Goal: Task Accomplishment & Management: Complete application form

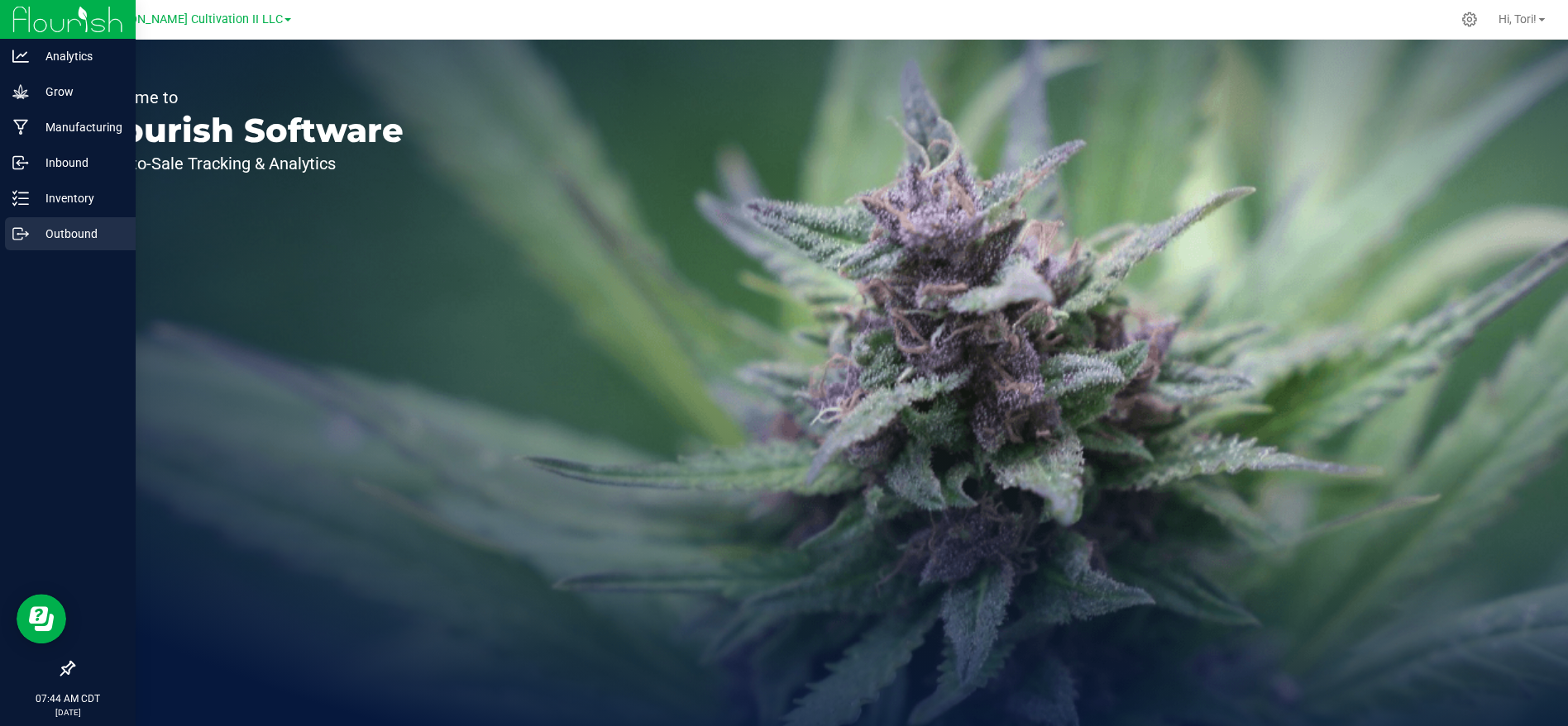
click at [101, 230] on p "Outbound" at bounding box center [78, 233] width 99 height 19
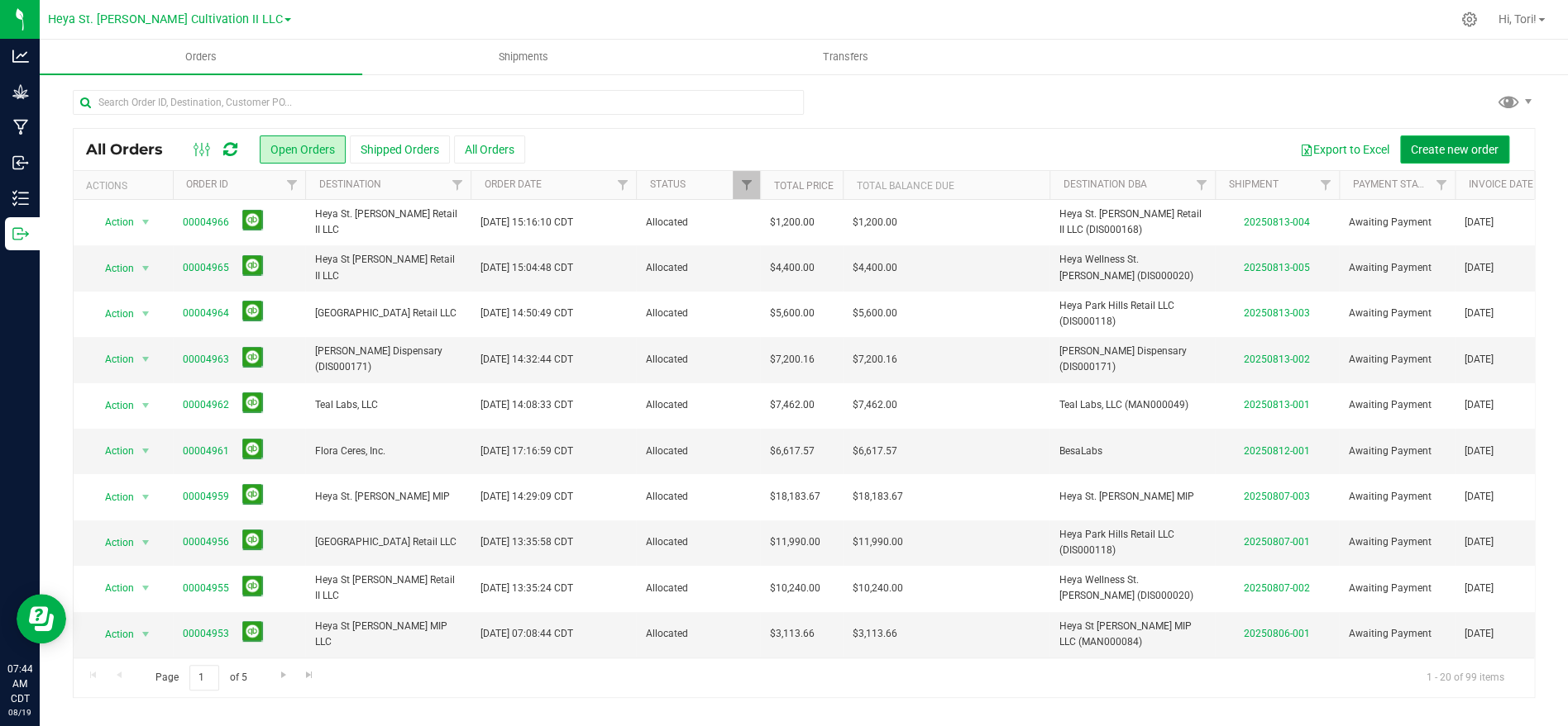
click at [1442, 144] on span "Create new order" at bounding box center [1455, 149] width 87 height 13
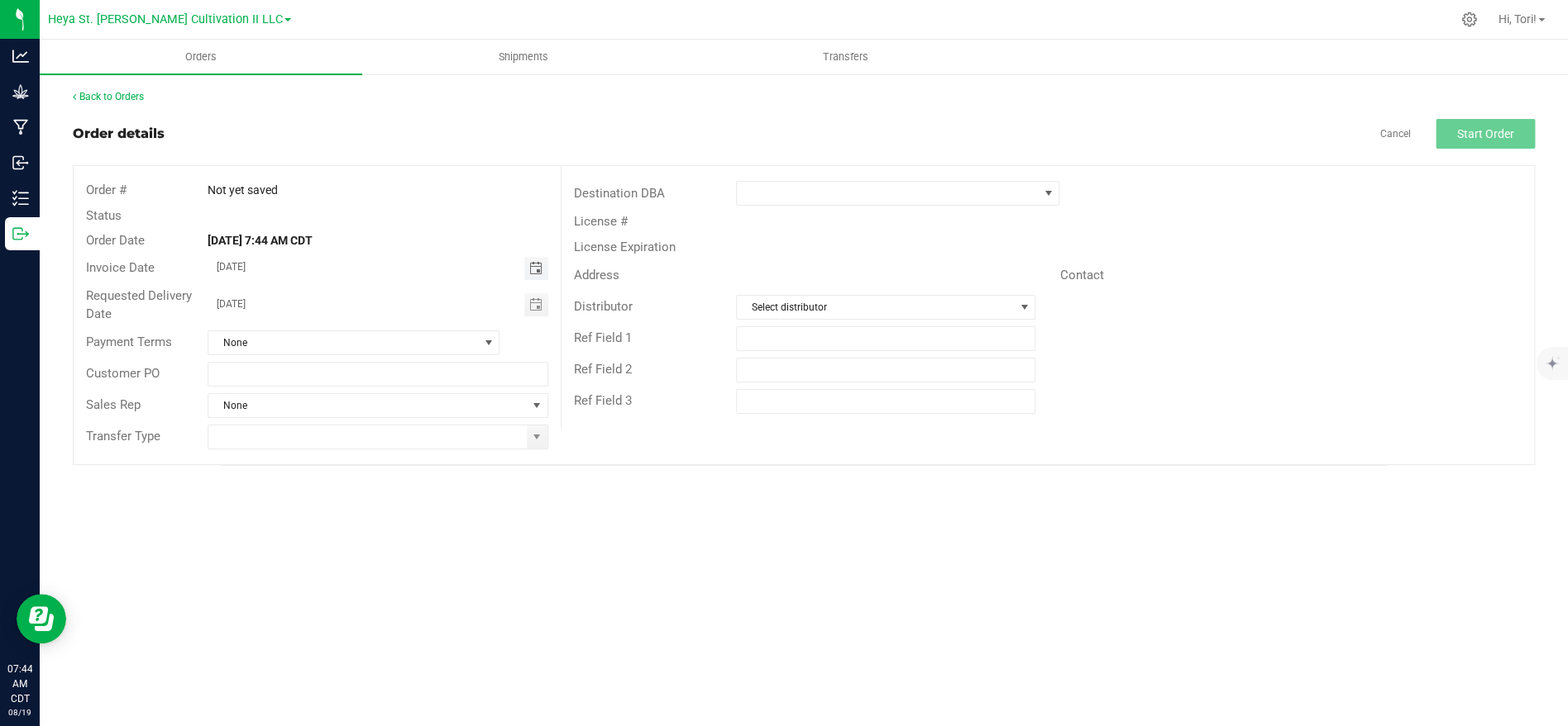
click at [530, 275] on span "Toggle calendar" at bounding box center [535, 268] width 13 height 13
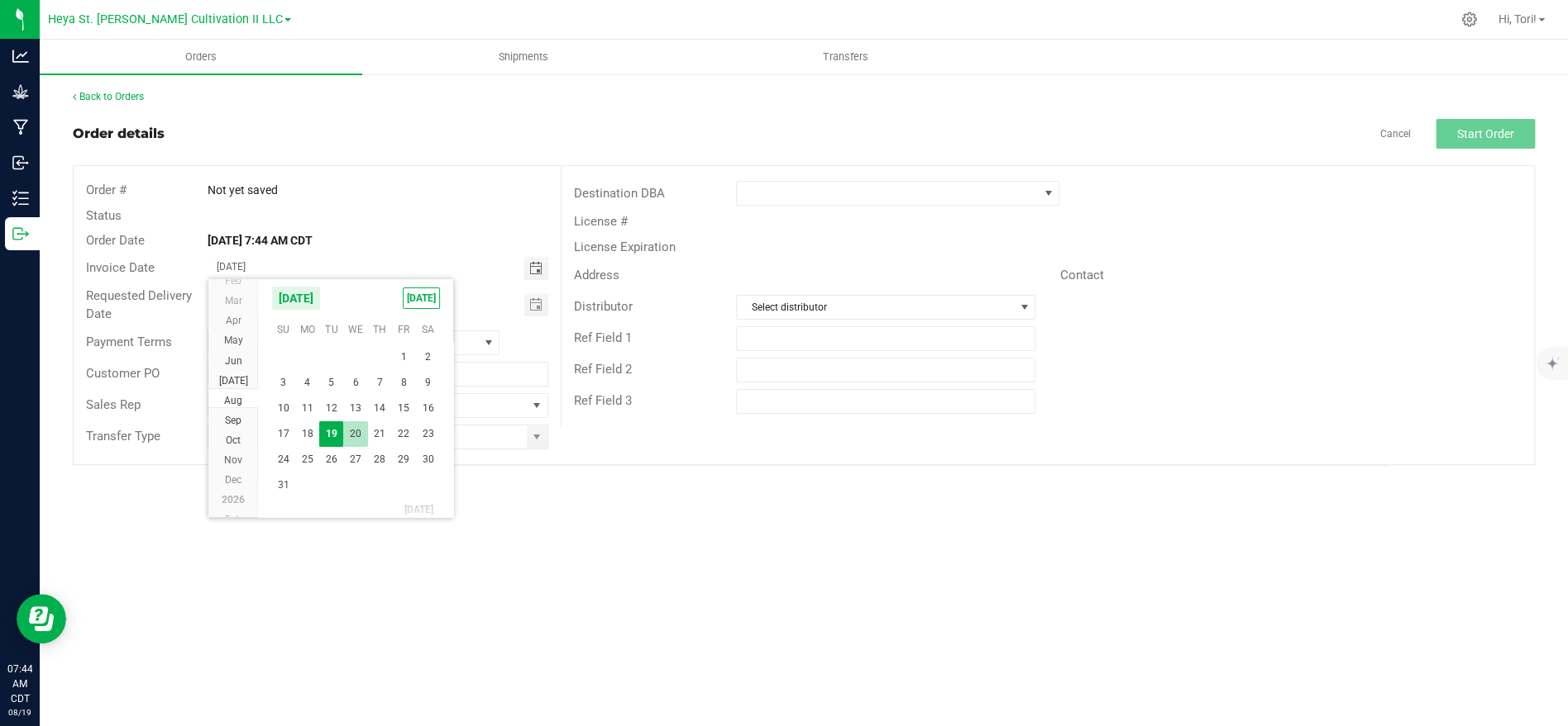
click at [354, 433] on span "20" at bounding box center [355, 434] width 24 height 26
type input "[DATE]"
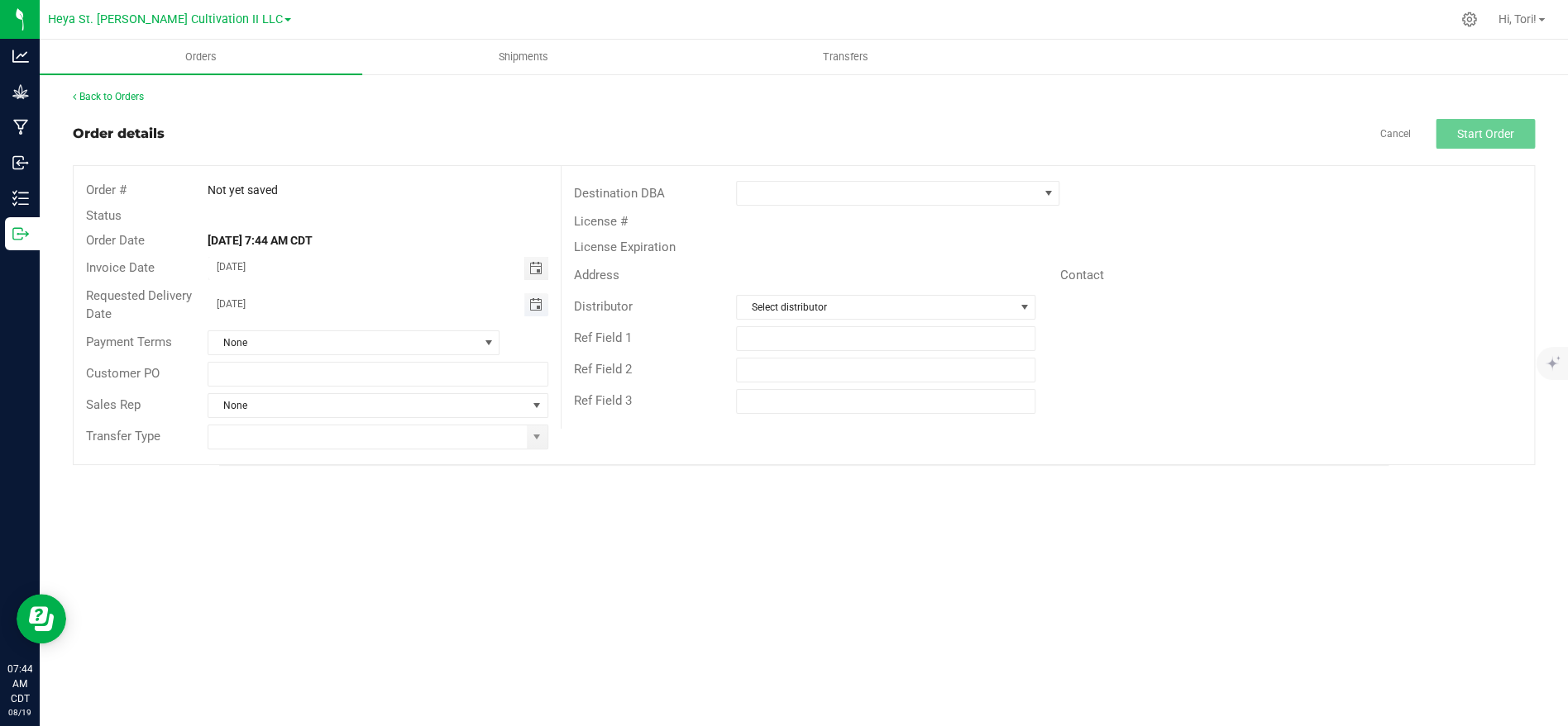
click at [539, 305] on span "Toggle calendar" at bounding box center [535, 305] width 13 height 13
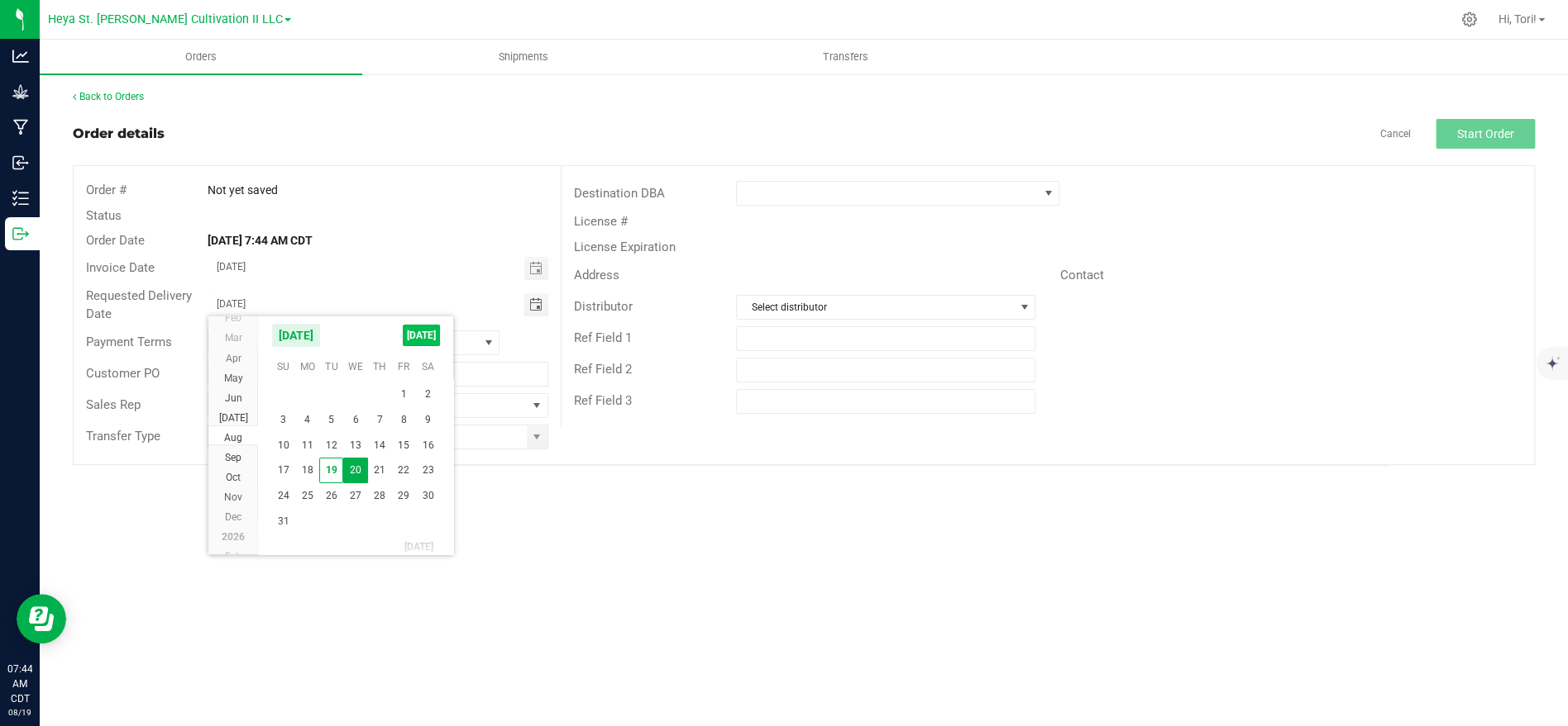
click at [424, 344] on span "[DATE]" at bounding box center [421, 335] width 37 height 21
type input "[DATE]"
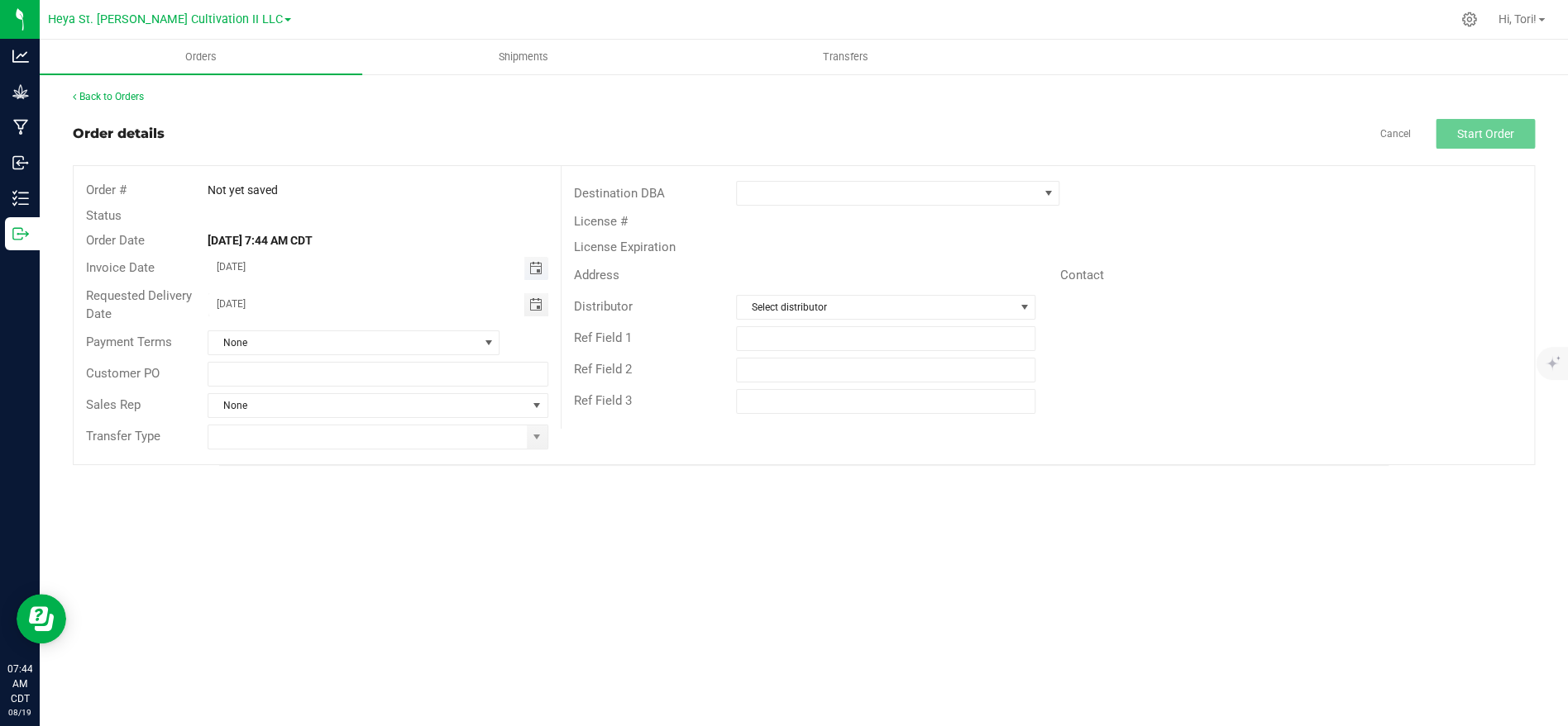
click at [535, 266] on span "Toggle calendar" at bounding box center [535, 268] width 13 height 13
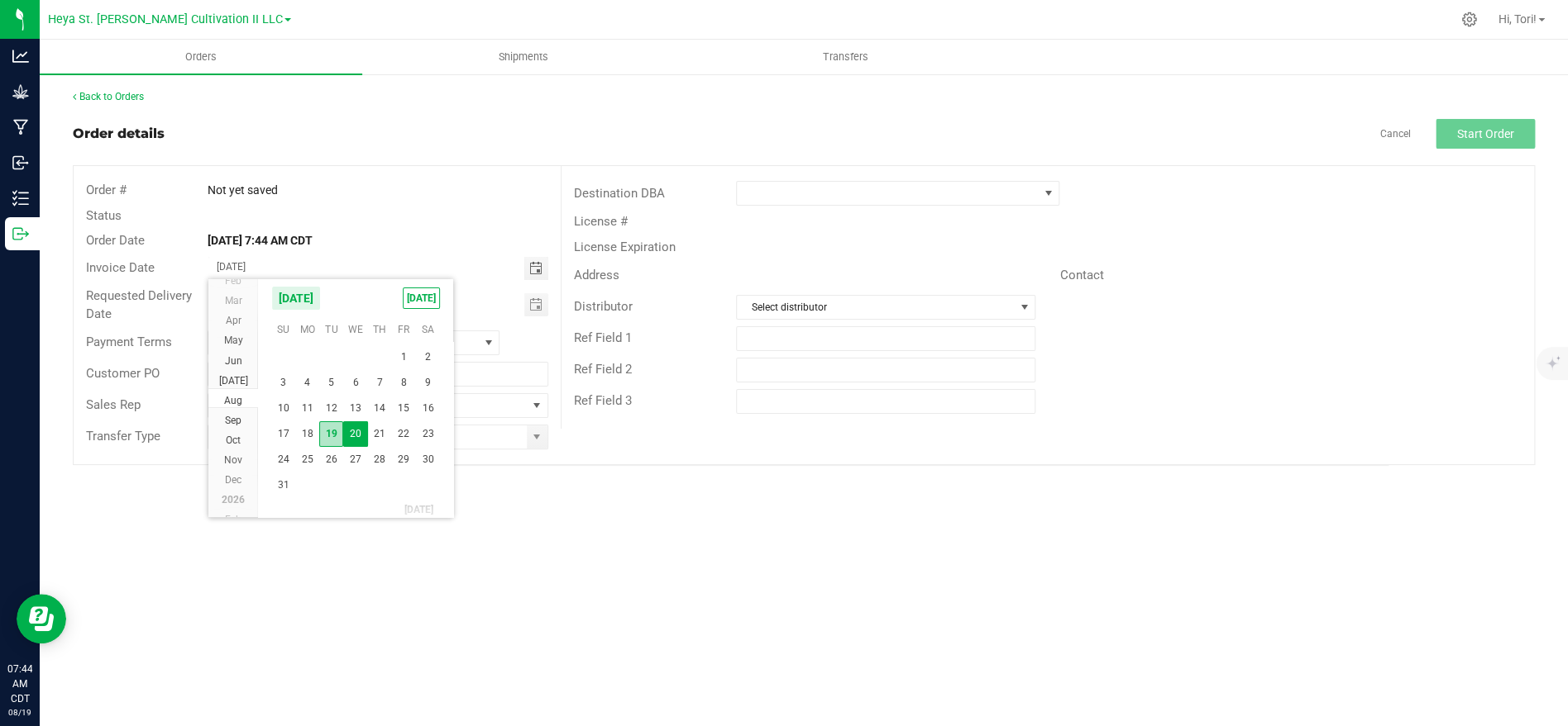
click at [335, 438] on span "19" at bounding box center [332, 434] width 24 height 26
type input "[DATE]"
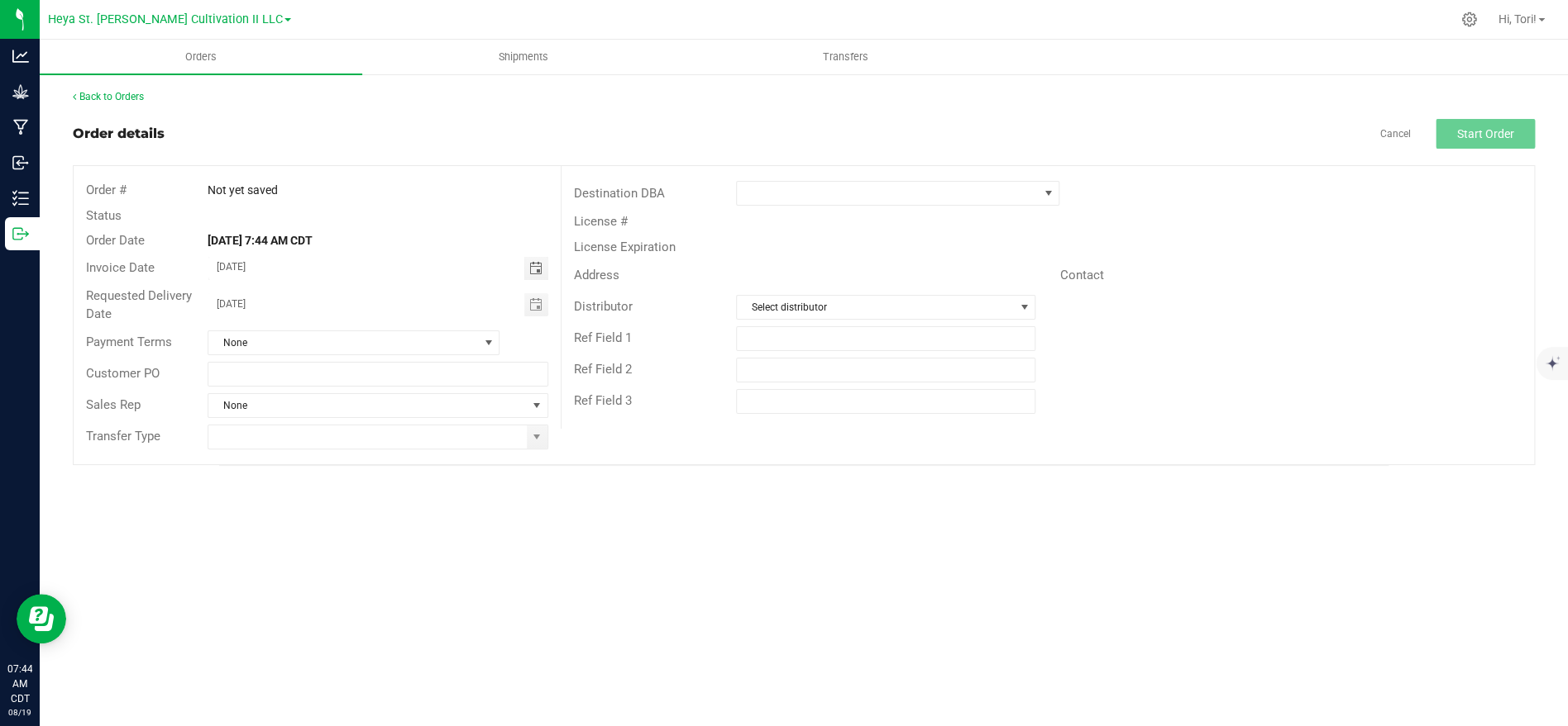
click at [677, 501] on div "Orders Shipments Transfers Back to Orders Order details Cancel Start Order Orde…" at bounding box center [804, 383] width 1528 height 687
click at [493, 344] on span at bounding box center [488, 343] width 13 height 13
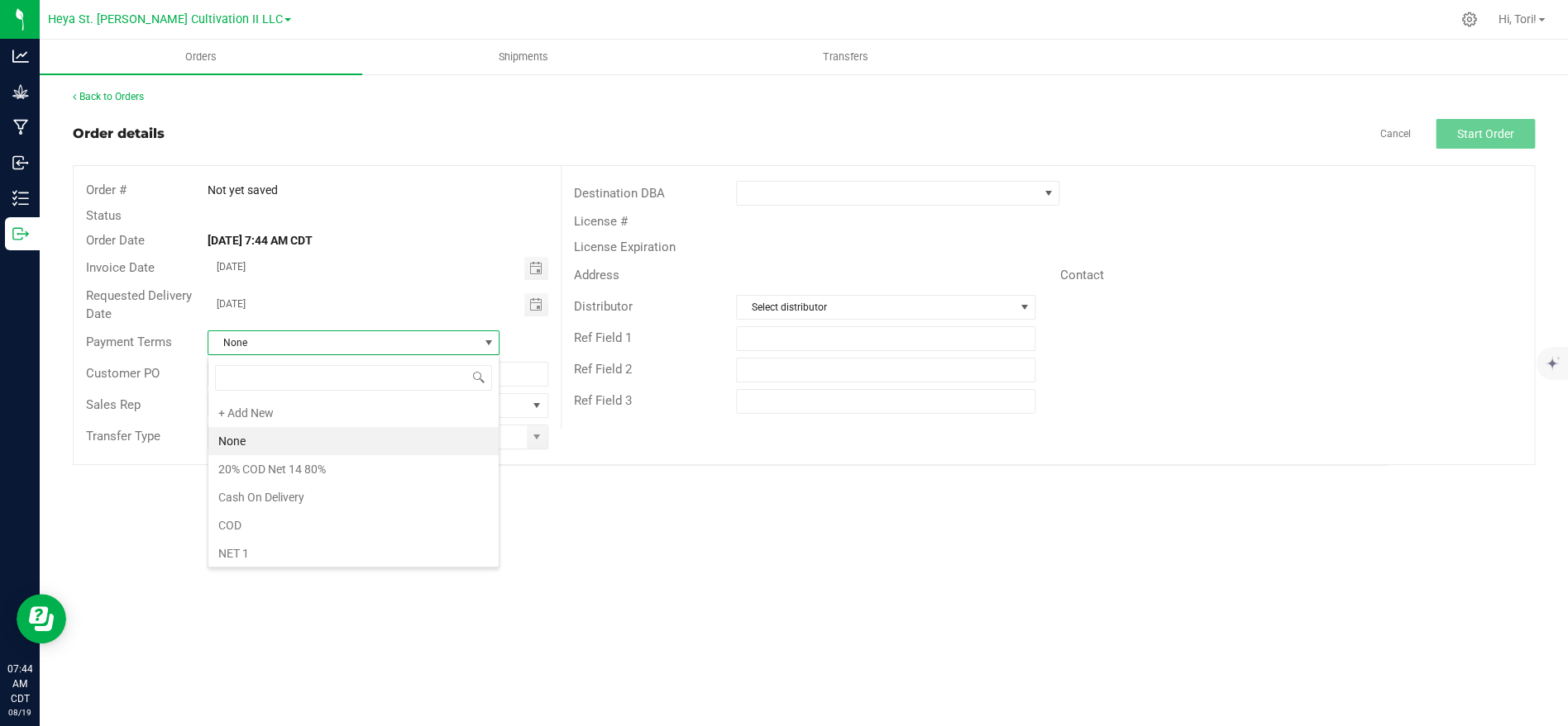
drag, startPoint x: 749, startPoint y: 562, endPoint x: 739, endPoint y: 467, distance: 95.5
click at [743, 548] on div "Orders Shipments Transfers Back to Orders Order details Cancel Start Order Orde…" at bounding box center [804, 383] width 1528 height 687
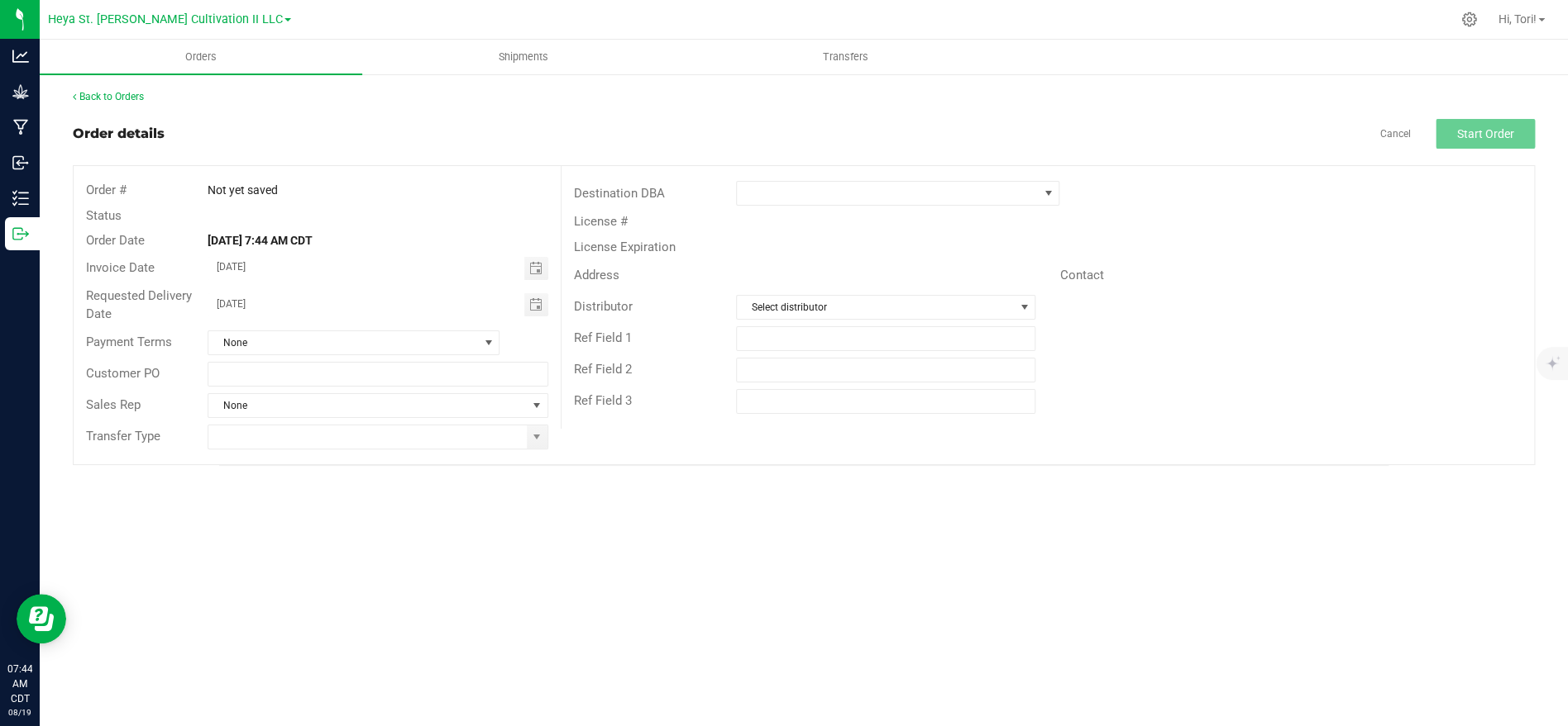
click at [916, 178] on div "Destination DBA" at bounding box center [1047, 193] width 973 height 32
click at [916, 185] on span at bounding box center [887, 193] width 301 height 23
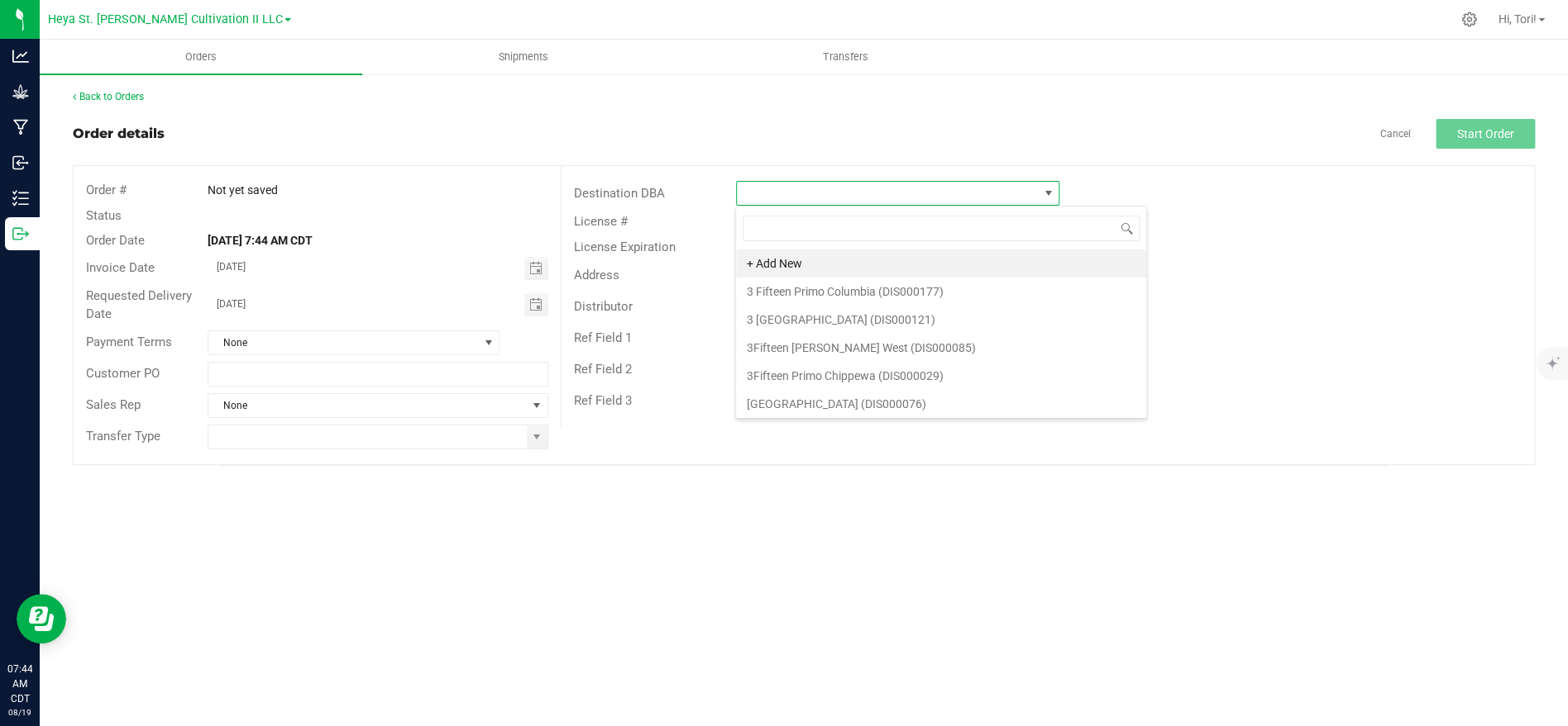
scroll to position [25, 322]
type input "heya well"
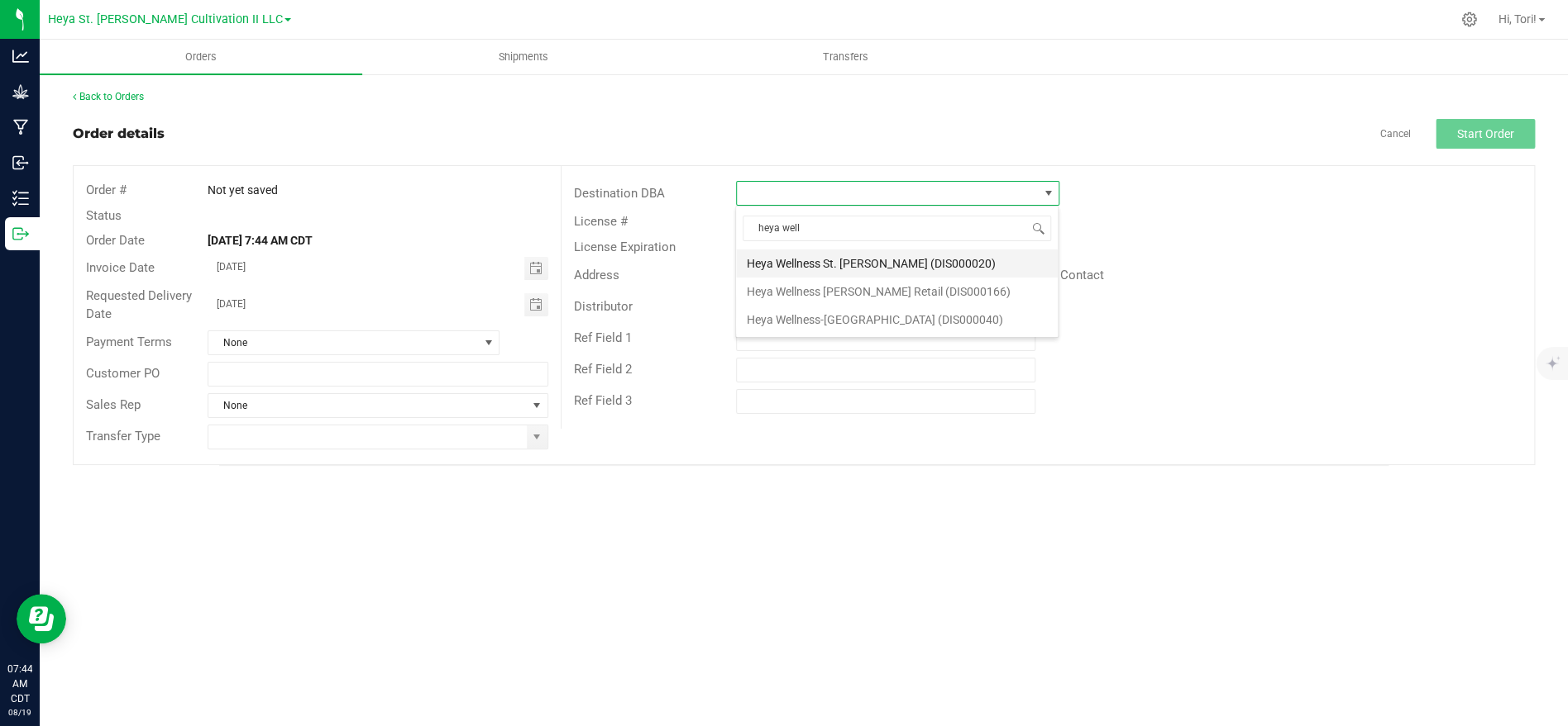
click at [873, 256] on li "Heya Wellness St. [PERSON_NAME] (DIS000020)" at bounding box center [896, 264] width 321 height 28
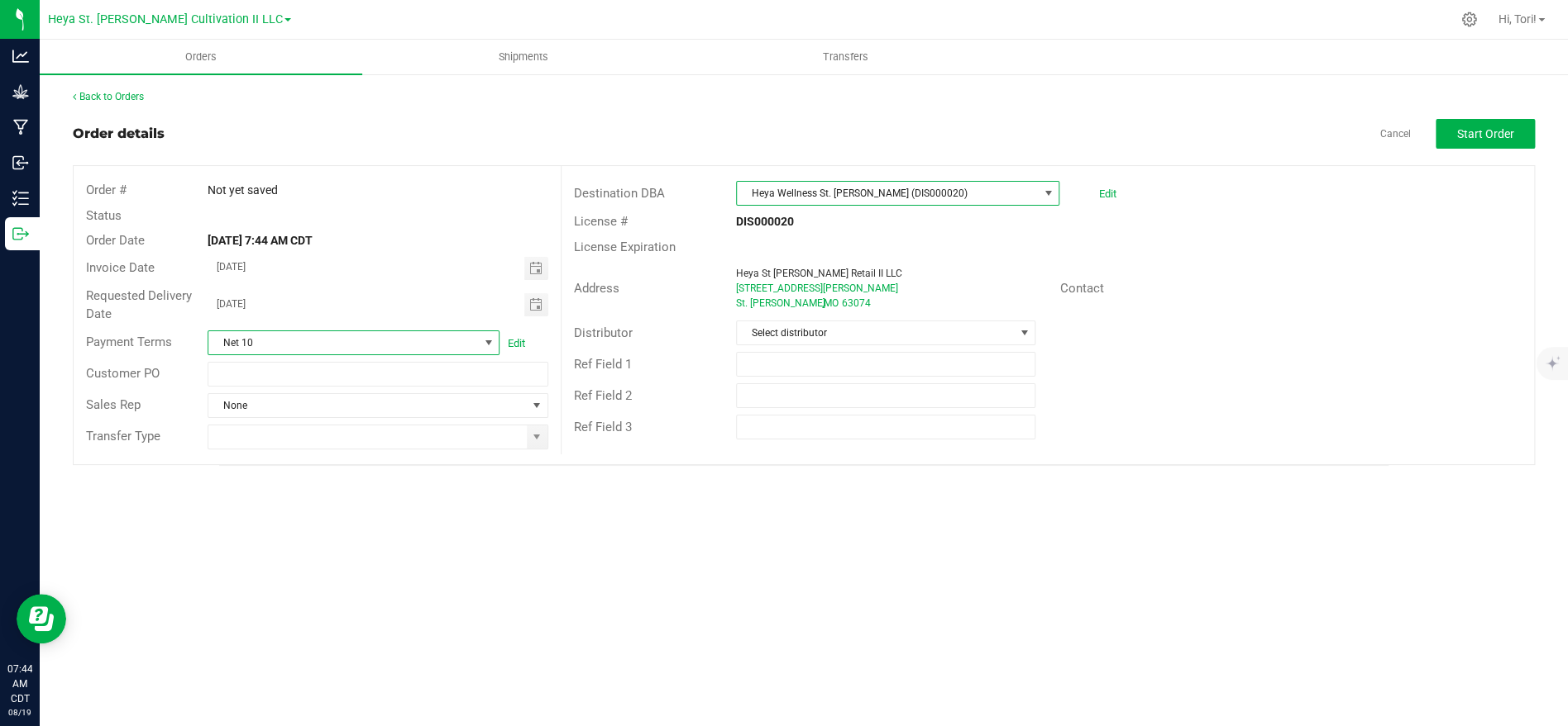
click at [486, 345] on span at bounding box center [488, 343] width 13 height 13
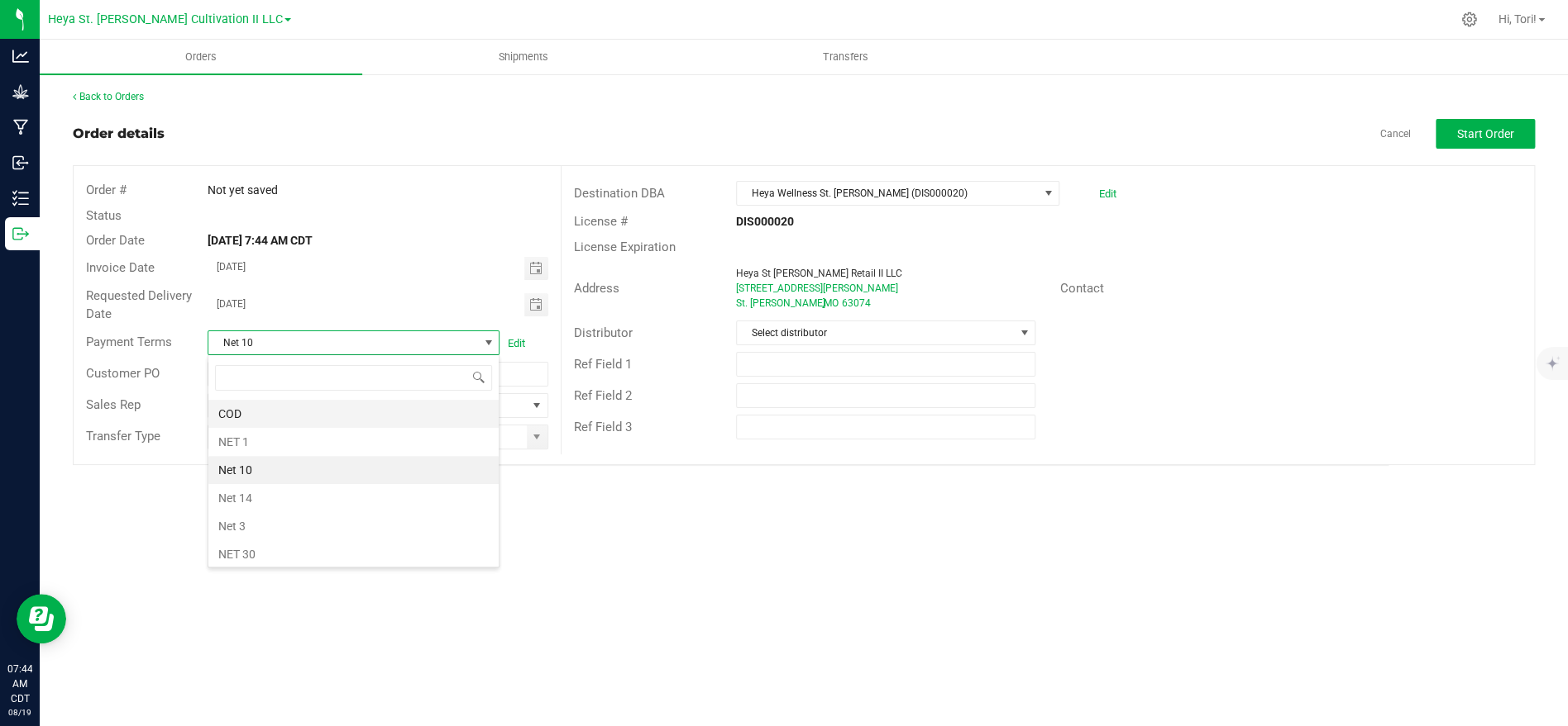
scroll to position [152, 0]
click at [352, 508] on li "NET 30" at bounding box center [353, 514] width 290 height 28
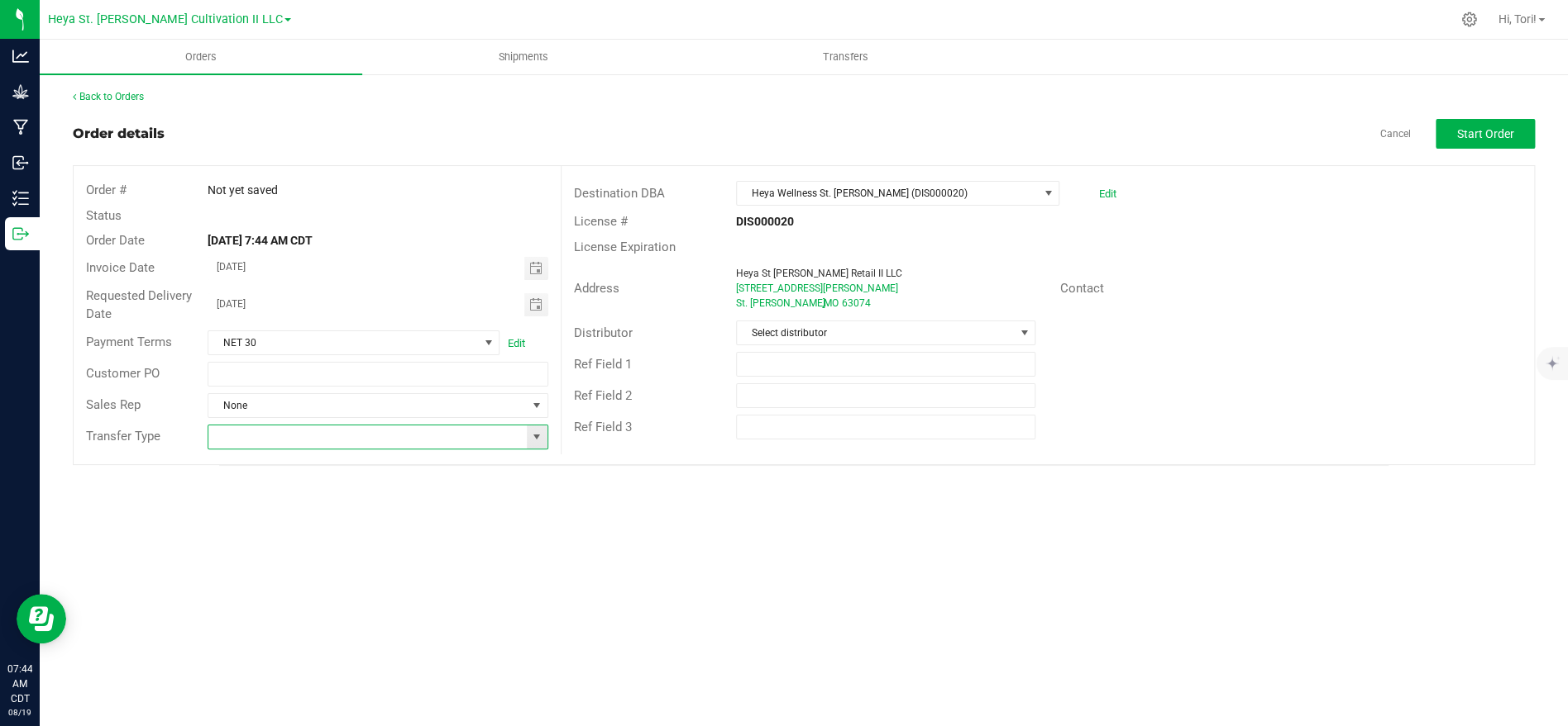
click at [392, 447] on input at bounding box center [367, 436] width 318 height 23
click at [401, 457] on li "Affiliated Transfer" at bounding box center [377, 467] width 338 height 28
type input "Affiliated Transfer"
click at [860, 331] on span "Select distributor" at bounding box center [875, 332] width 277 height 23
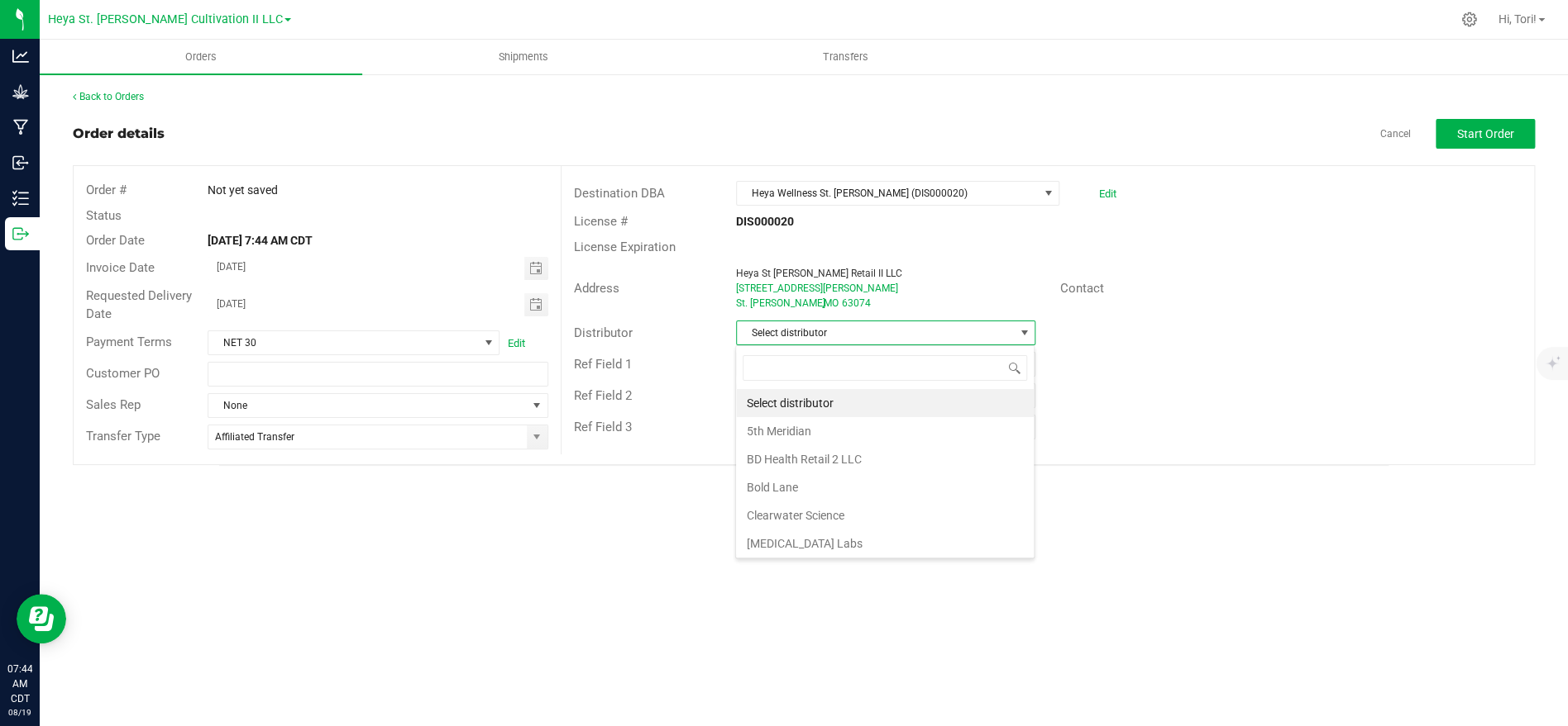
scroll to position [25, 298]
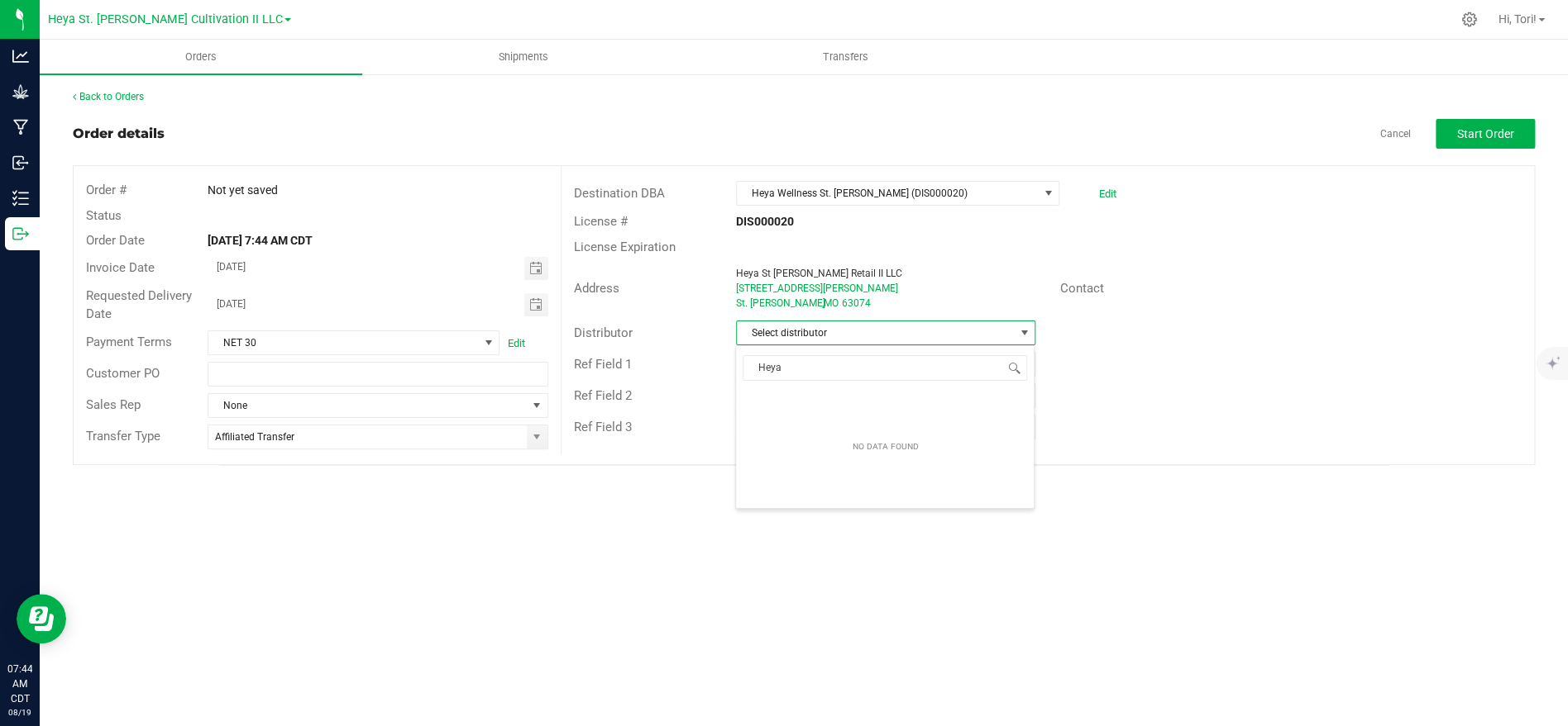
type input "Heya S"
click at [848, 395] on li "Heya St. [PERSON_NAME] Cultivation" at bounding box center [884, 403] width 297 height 28
click at [1202, 385] on div "Ref Field 2" at bounding box center [1047, 395] width 973 height 32
click at [1495, 143] on button "Start Order" at bounding box center [1484, 134] width 99 height 30
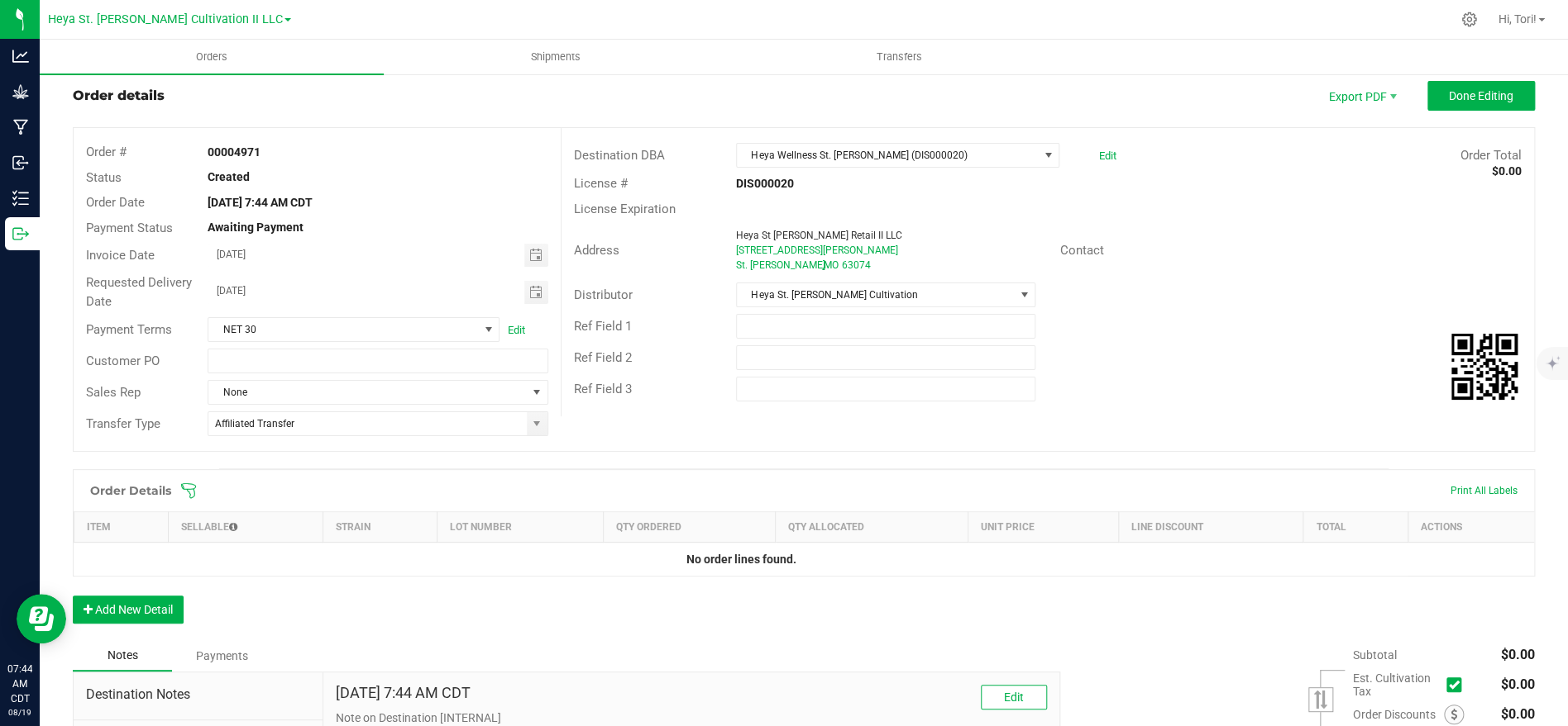
scroll to position [59, 0]
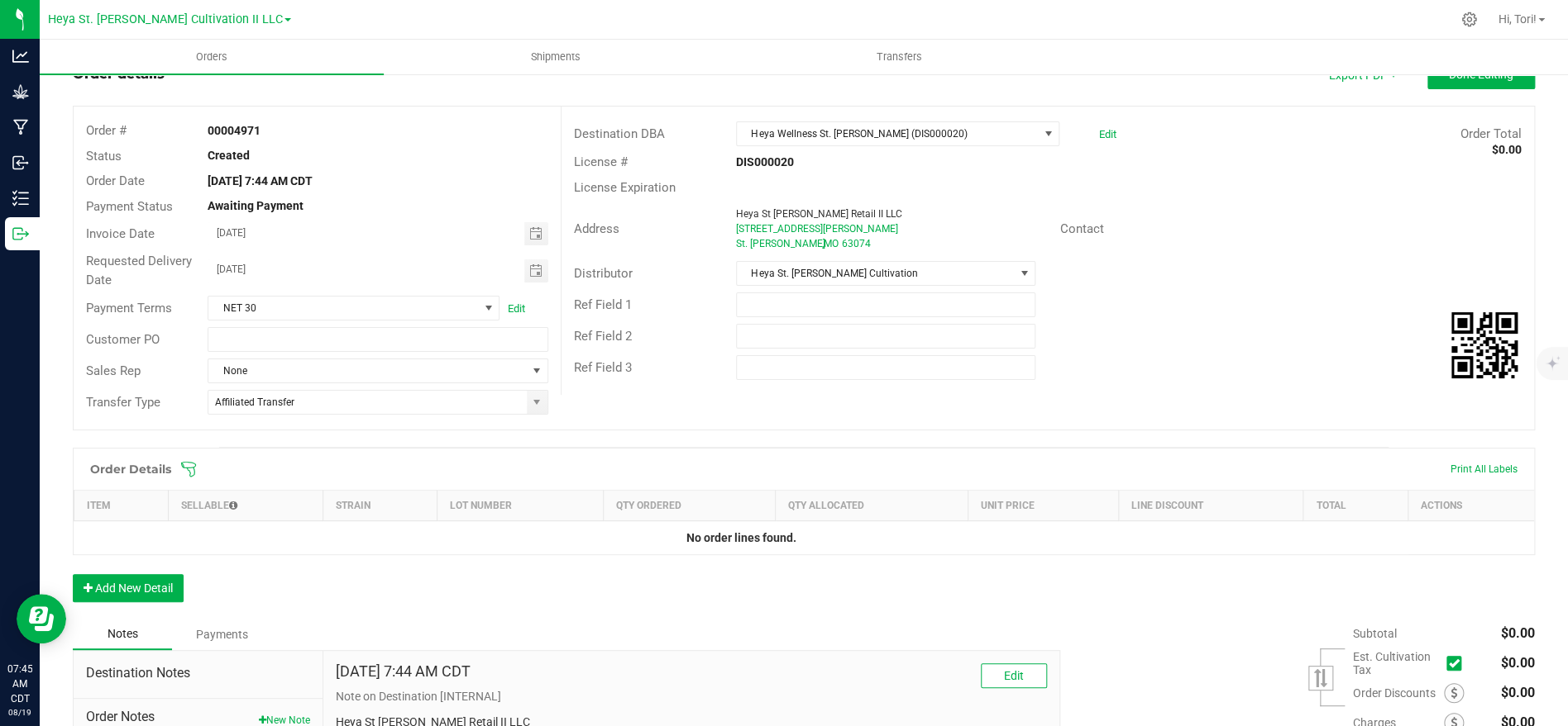
click at [192, 466] on icon at bounding box center [189, 470] width 17 height 17
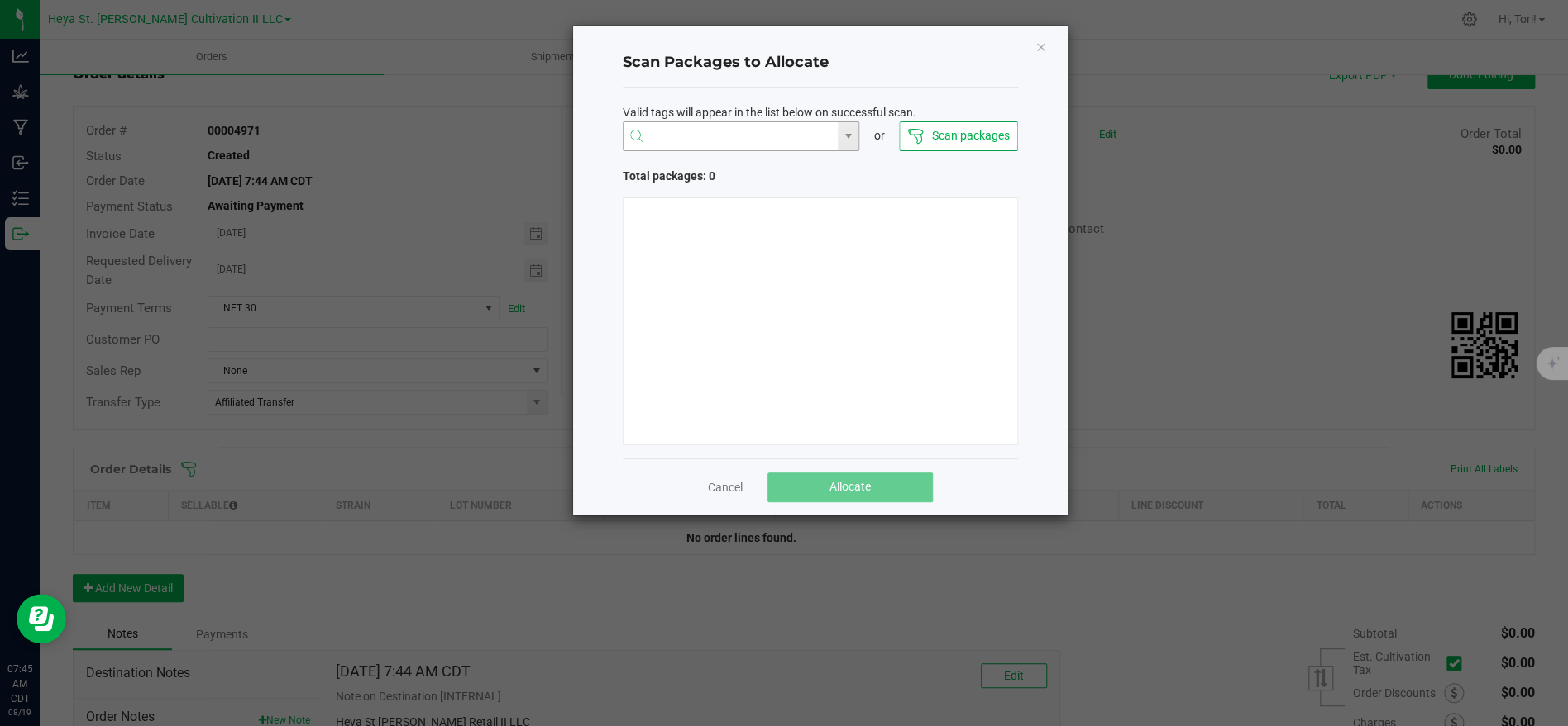
click at [712, 132] on input "NO DATA FOUND" at bounding box center [730, 137] width 215 height 30
click at [709, 167] on li "1A40C03000009C5000011525" at bounding box center [740, 168] width 236 height 28
type input "1A40C03000009C5000011525"
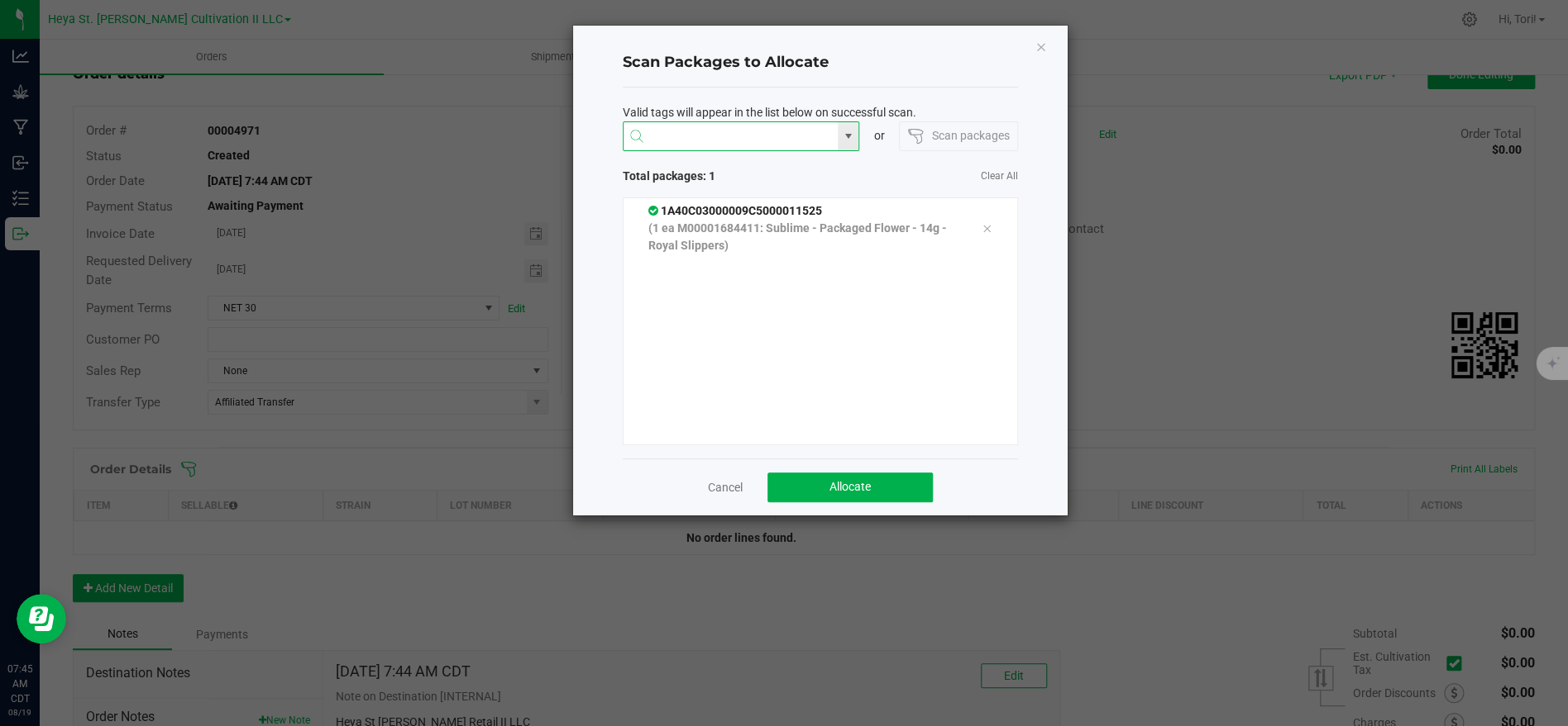
click at [722, 136] on input at bounding box center [730, 137] width 215 height 30
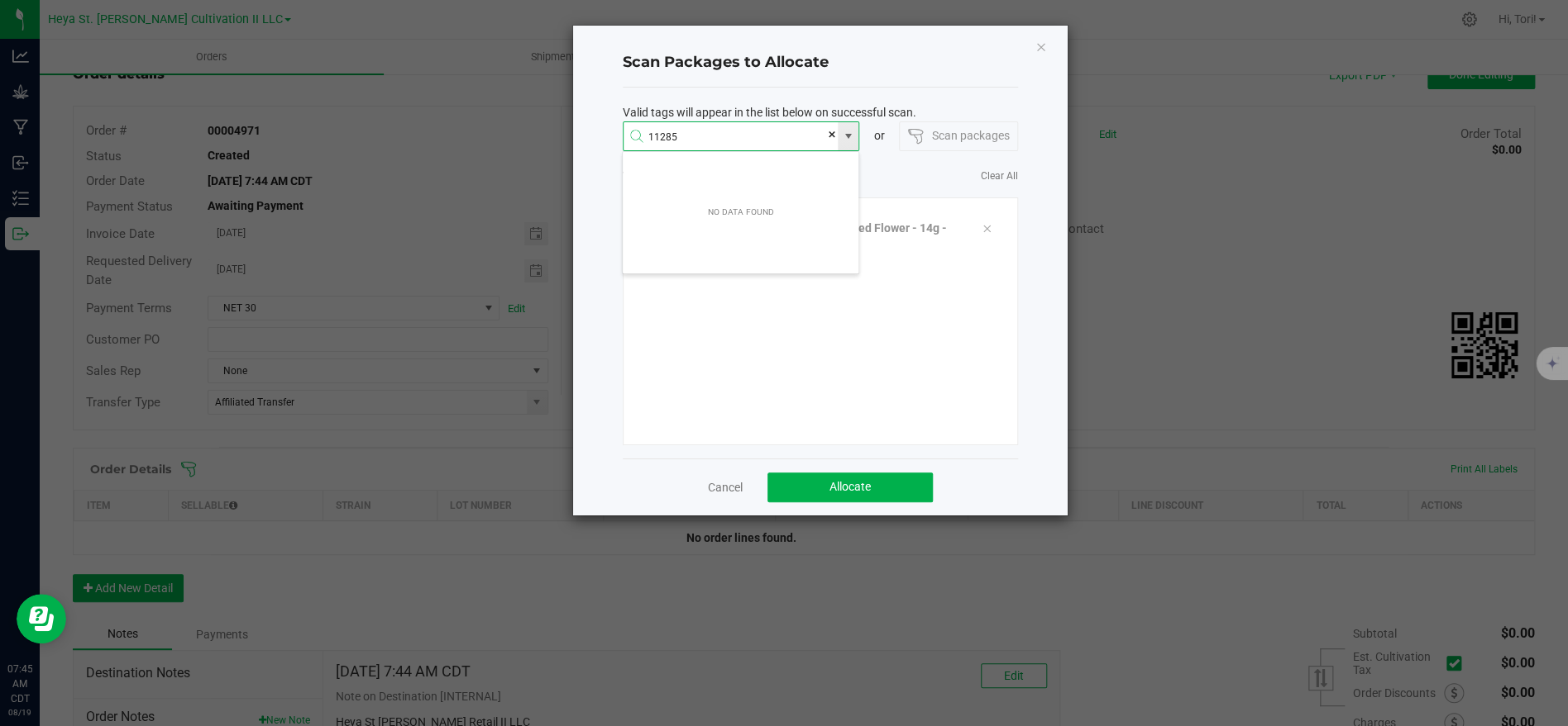
click at [741, 140] on input "11285" at bounding box center [730, 137] width 215 height 30
type input "1"
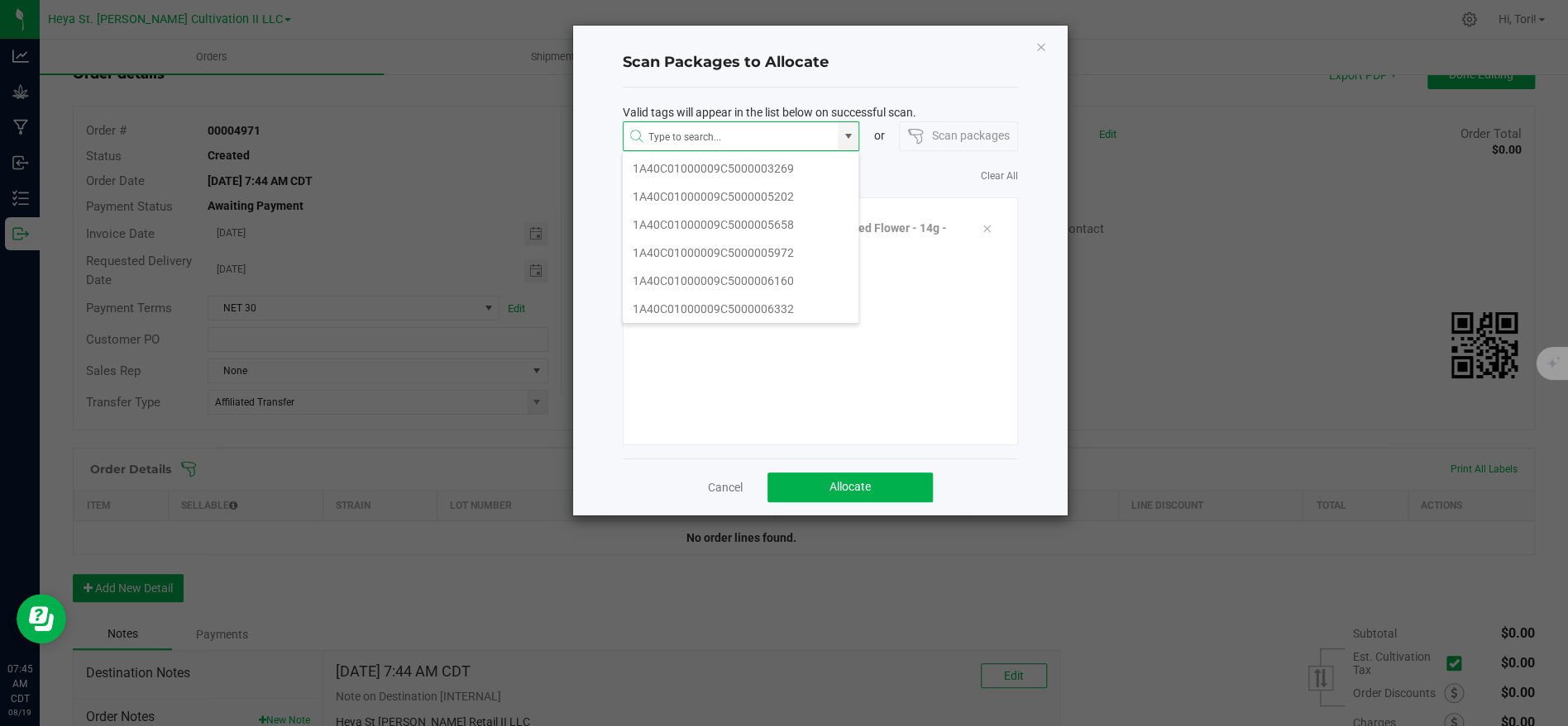
click at [956, 53] on h4 "Scan Packages to Allocate" at bounding box center [819, 62] width 395 height 21
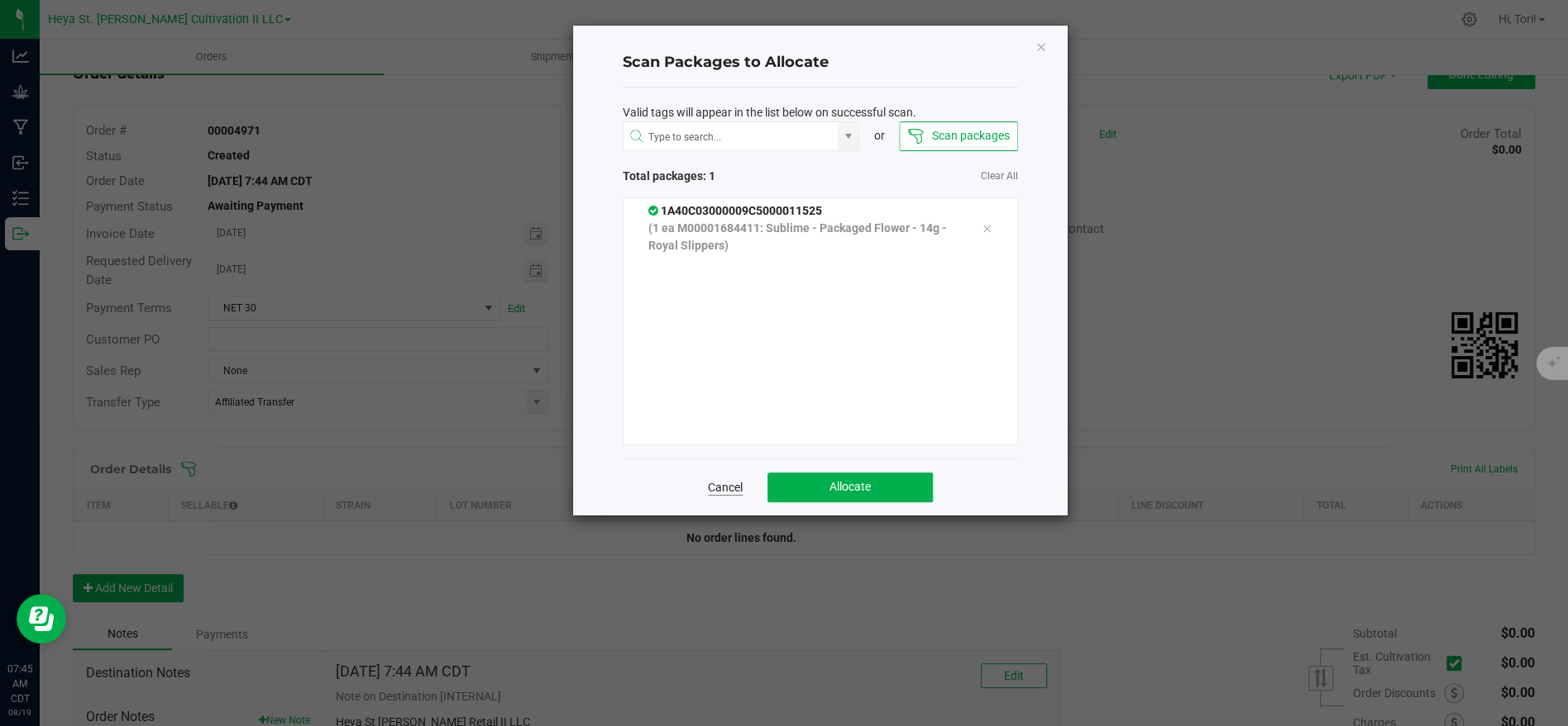
click at [715, 485] on link "Cancel" at bounding box center [725, 487] width 34 height 17
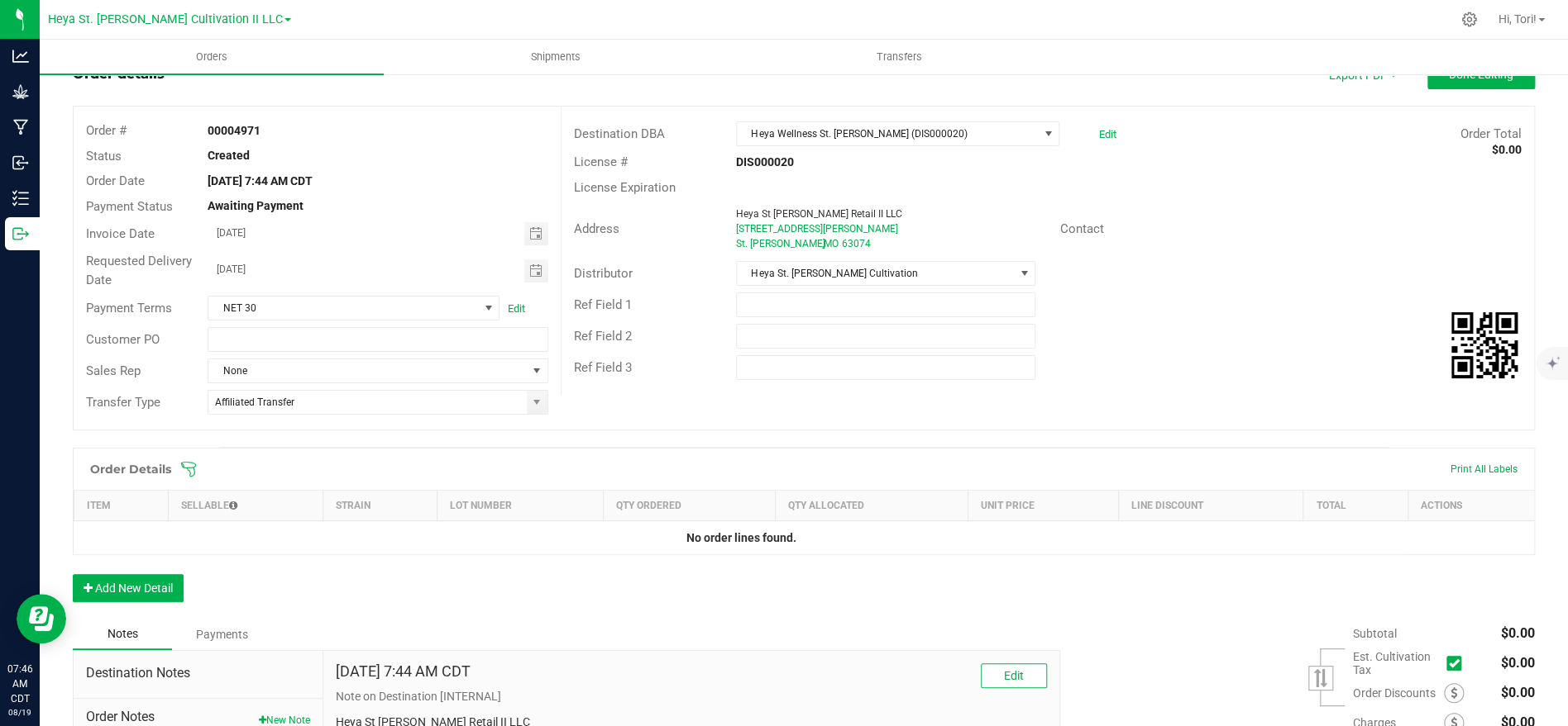
click at [1226, 365] on div "Ref Field 3" at bounding box center [1047, 368] width 973 height 32
click at [188, 468] on icon at bounding box center [189, 470] width 15 height 15
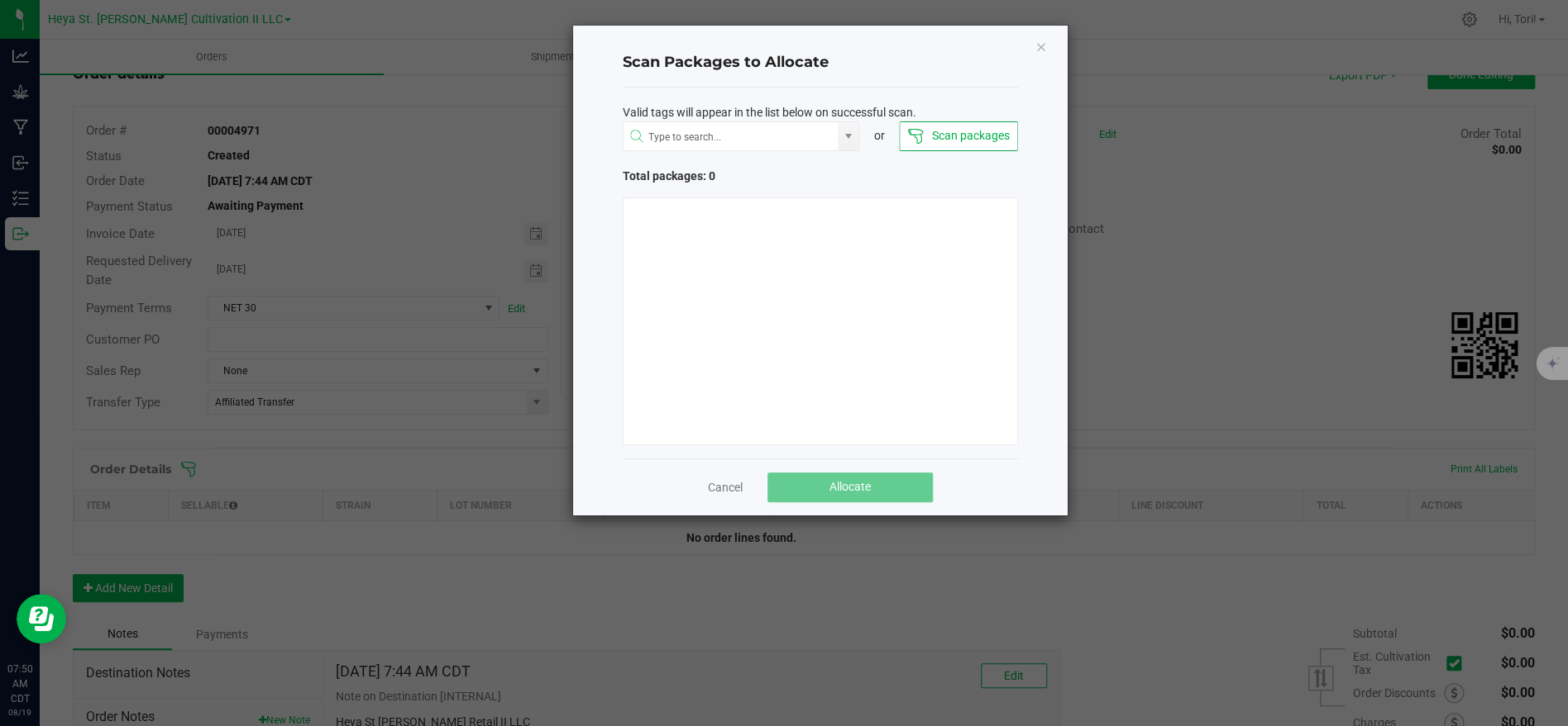
click at [922, 133] on icon at bounding box center [915, 136] width 17 height 17
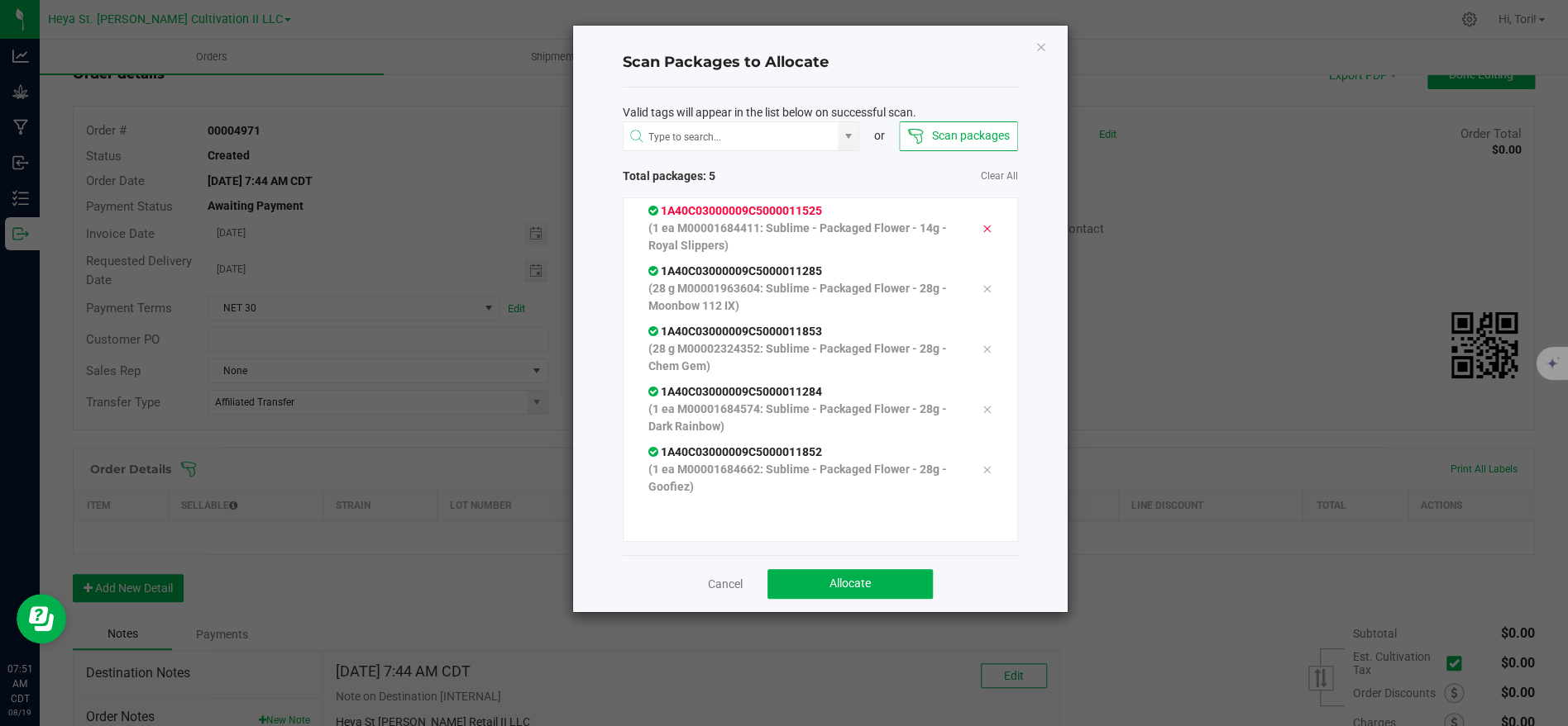
click at [985, 228] on icon at bounding box center [987, 228] width 10 height 13
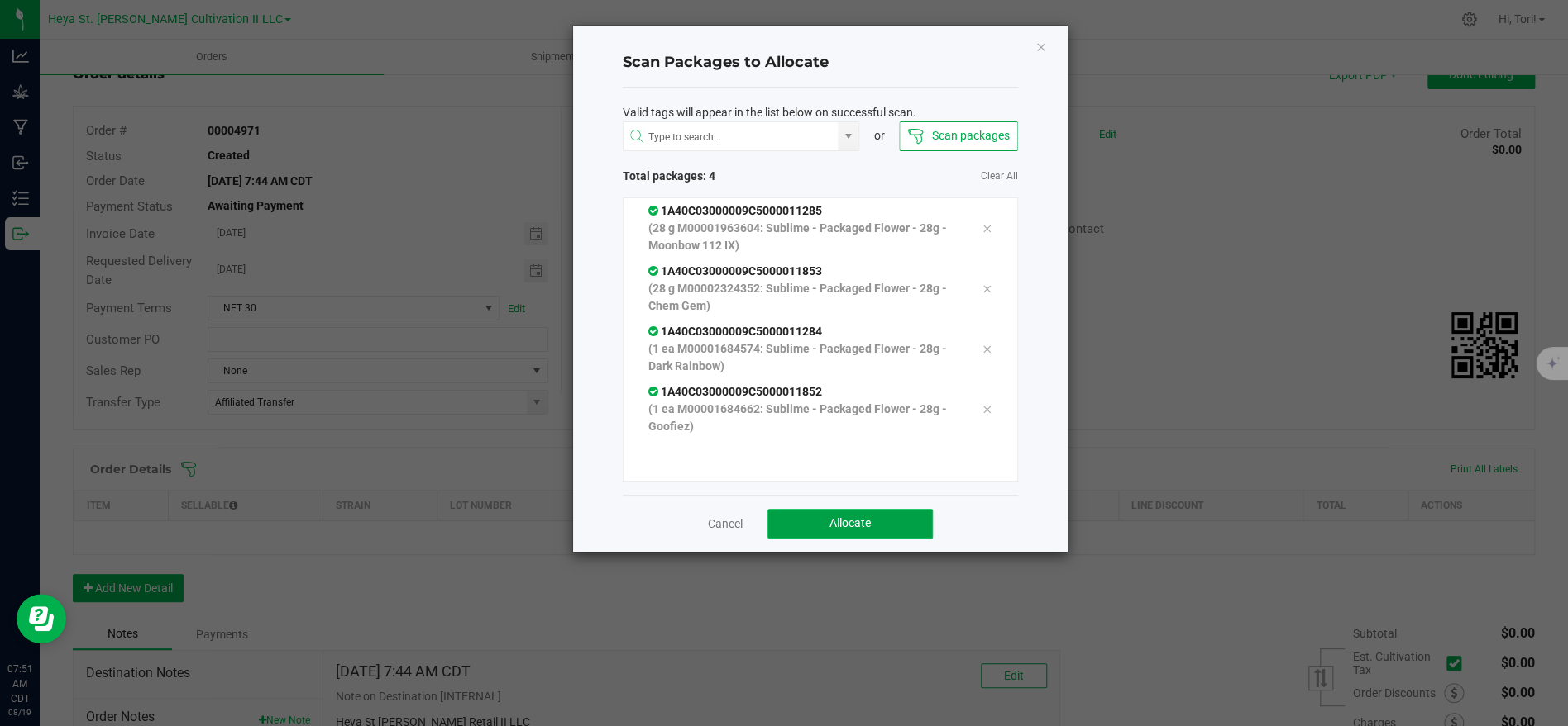
click at [869, 523] on span "Allocate" at bounding box center [850, 523] width 42 height 13
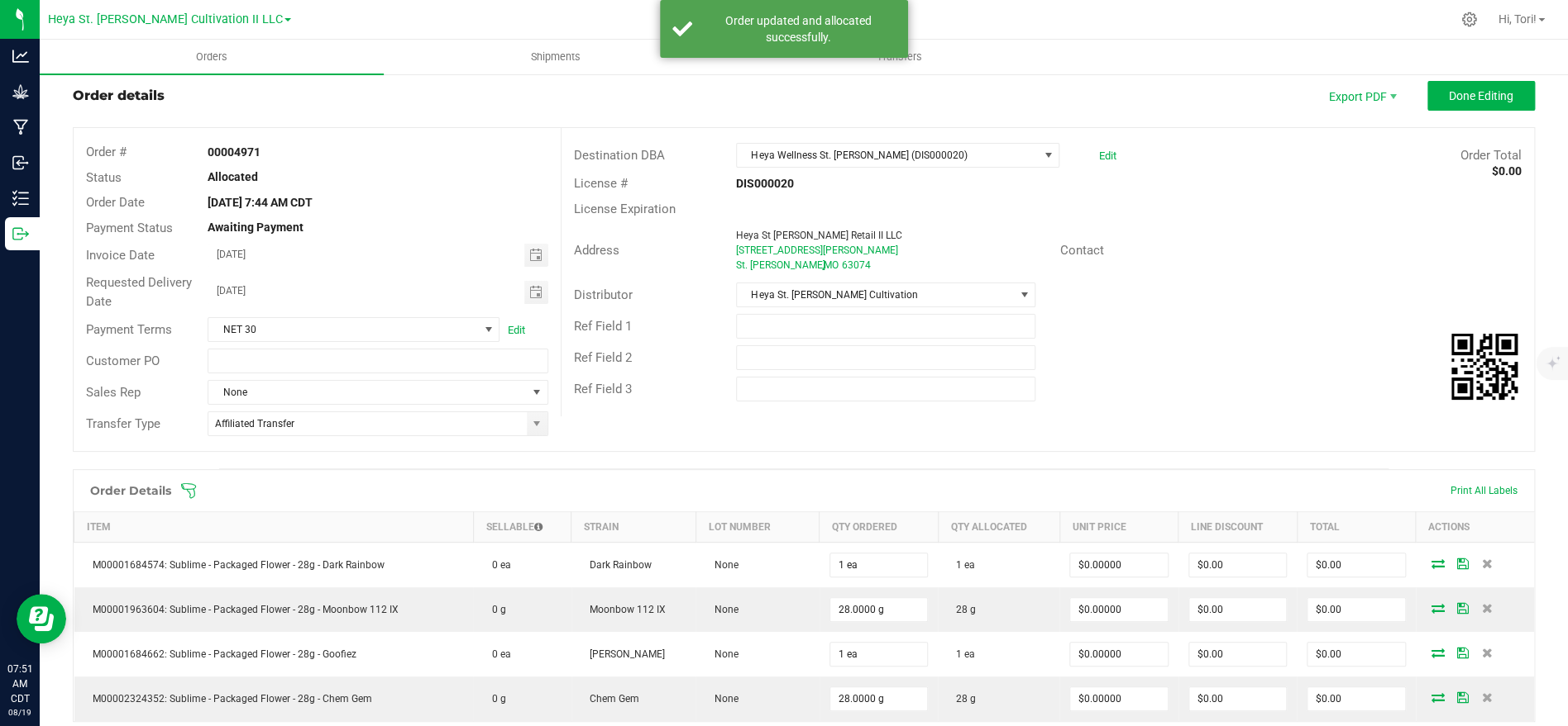
scroll to position [0, 0]
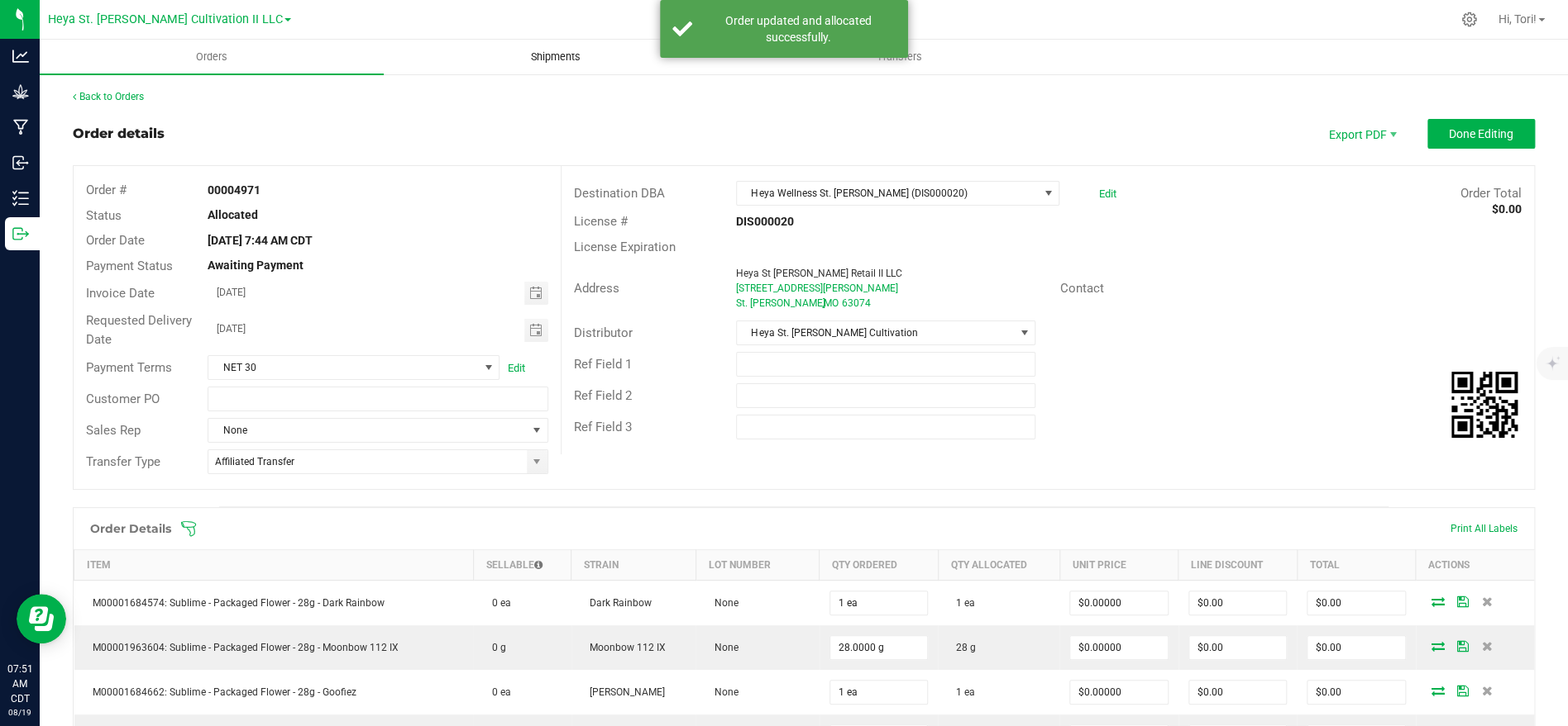
click at [593, 62] on span "Shipments" at bounding box center [555, 57] width 94 height 15
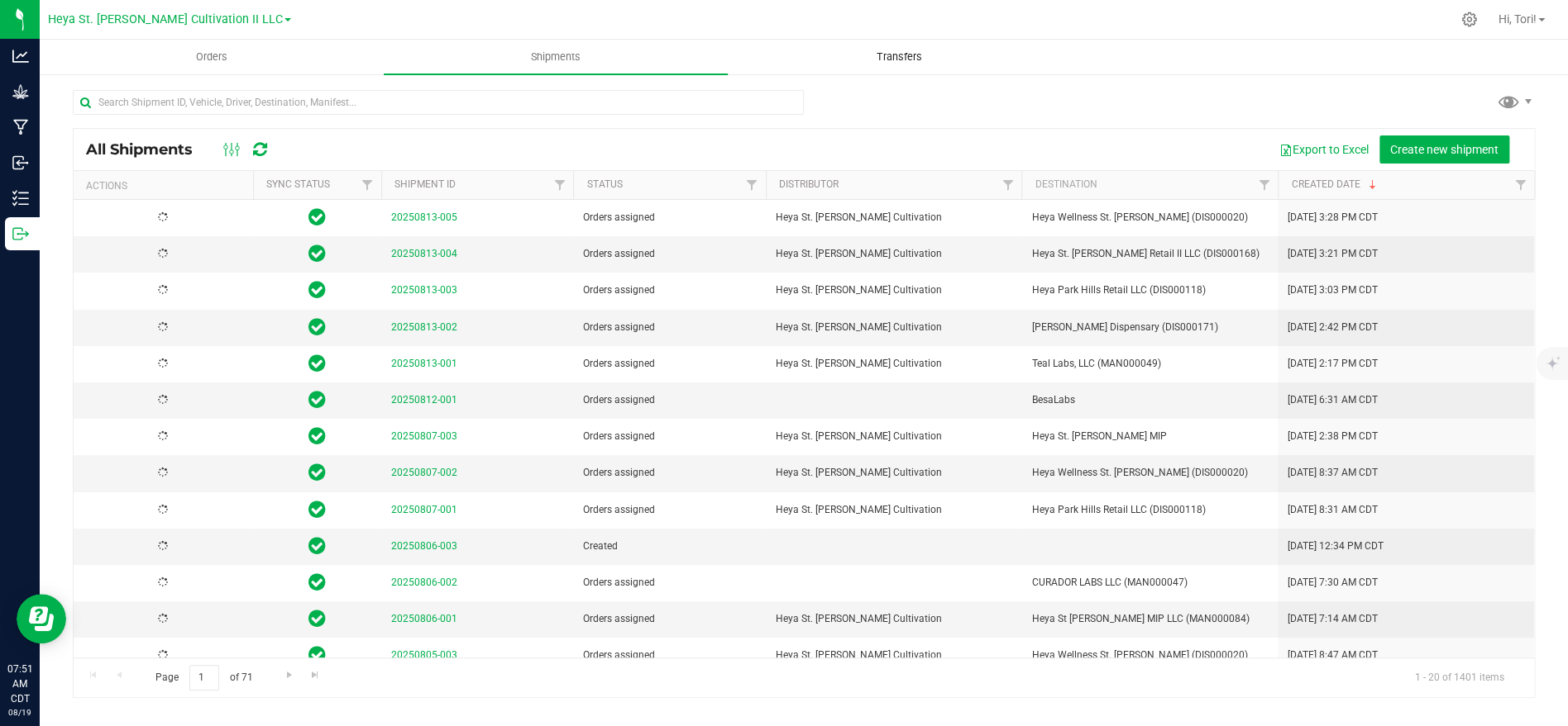
click at [877, 58] on span "Transfers" at bounding box center [899, 57] width 90 height 15
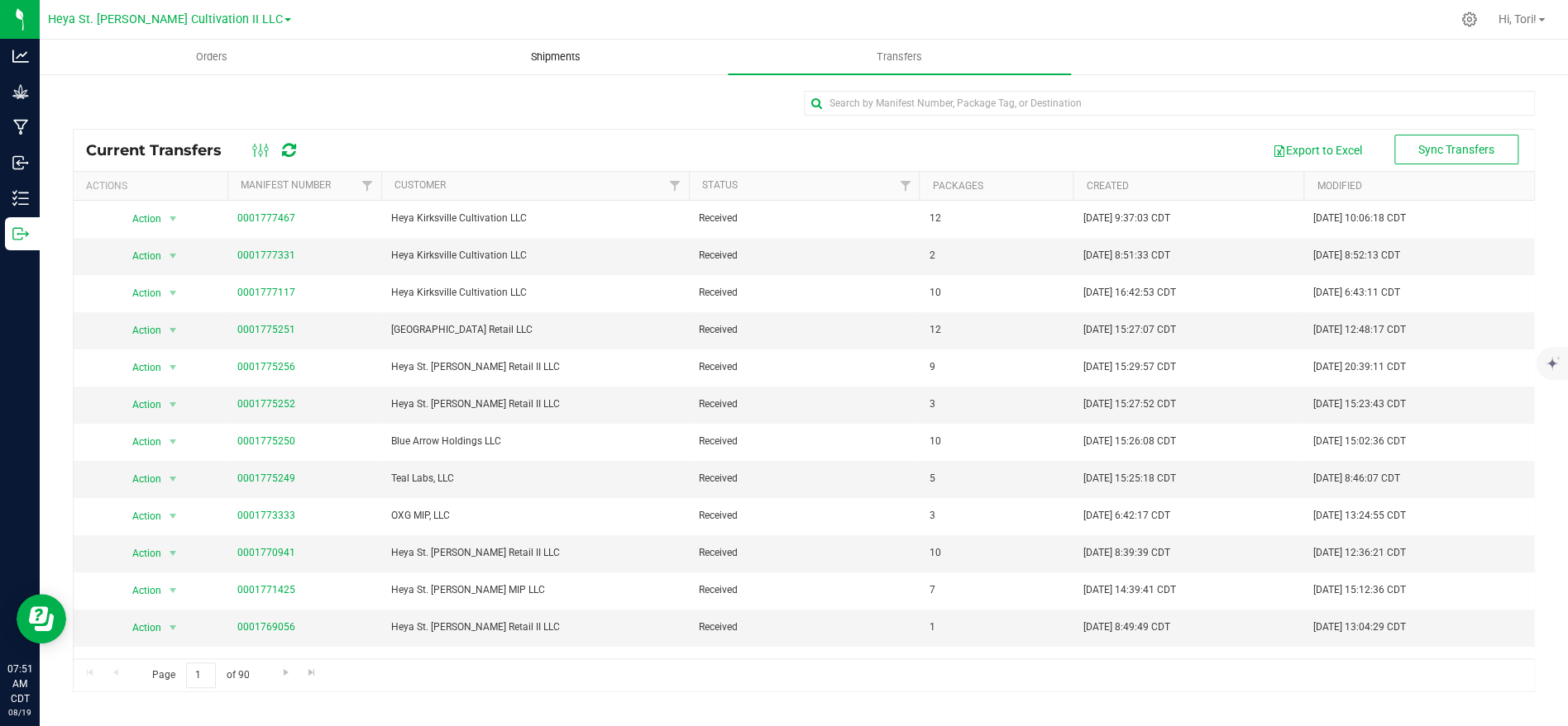
click at [567, 64] on span "Shipments" at bounding box center [555, 57] width 94 height 15
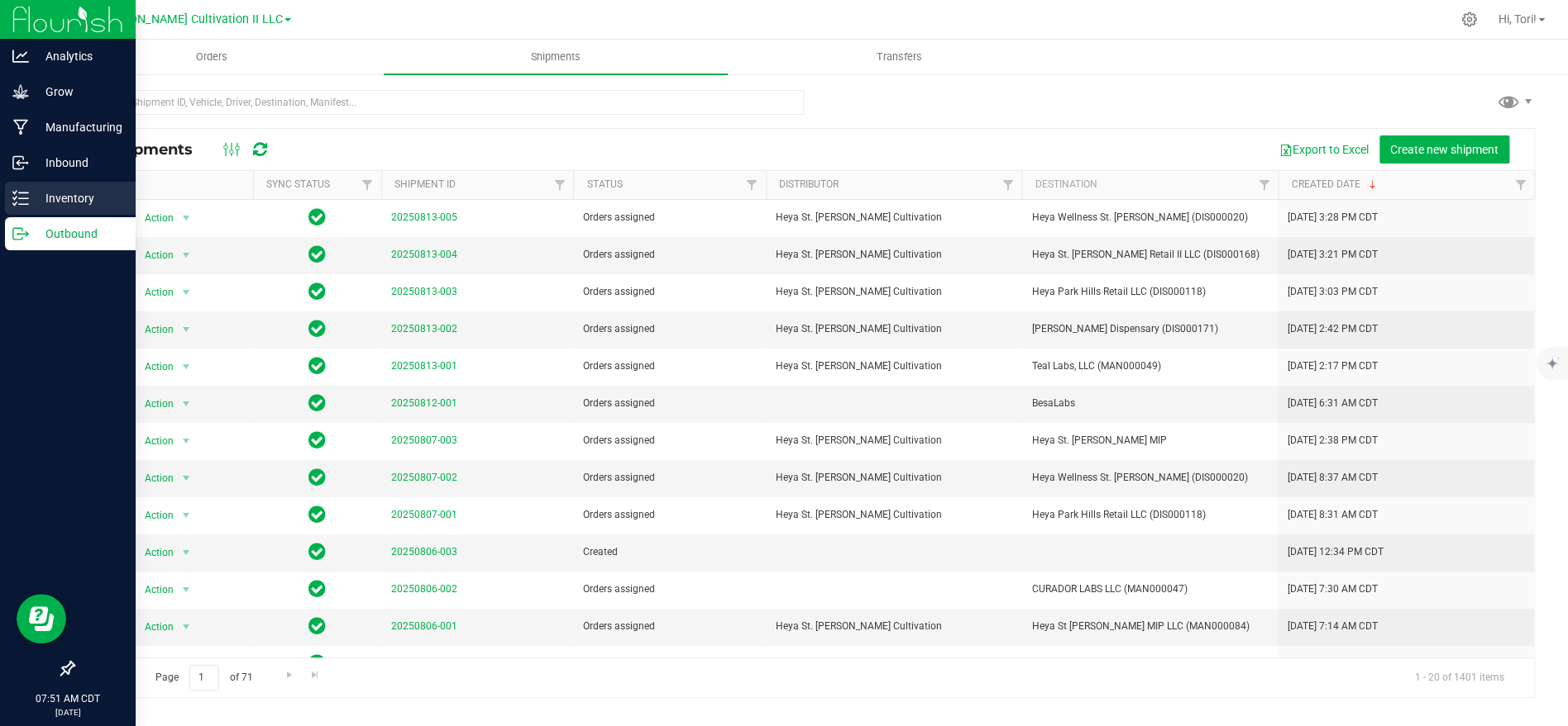
click at [60, 190] on p "Inventory" at bounding box center [78, 198] width 99 height 19
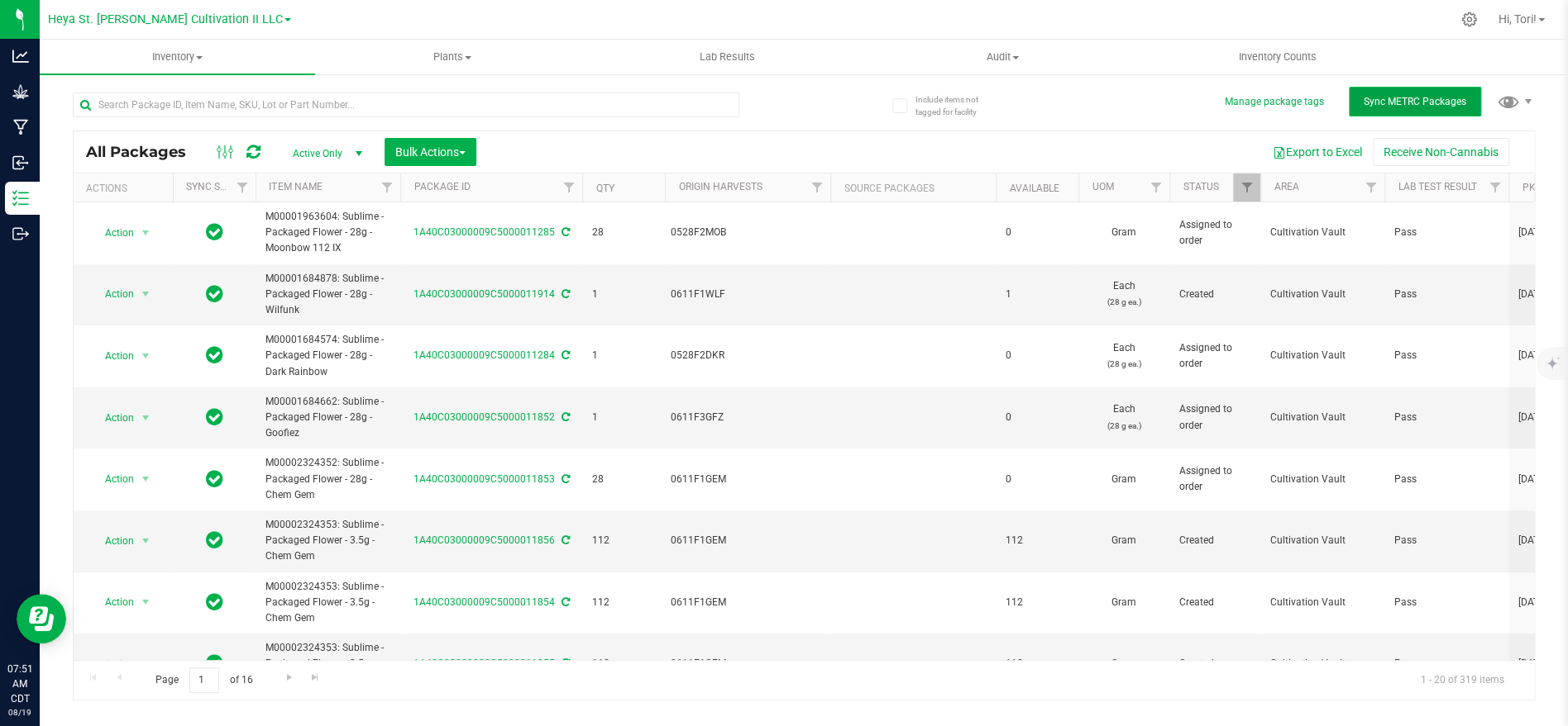
click at [1396, 103] on span "Sync METRC Packages" at bounding box center [1415, 101] width 102 height 11
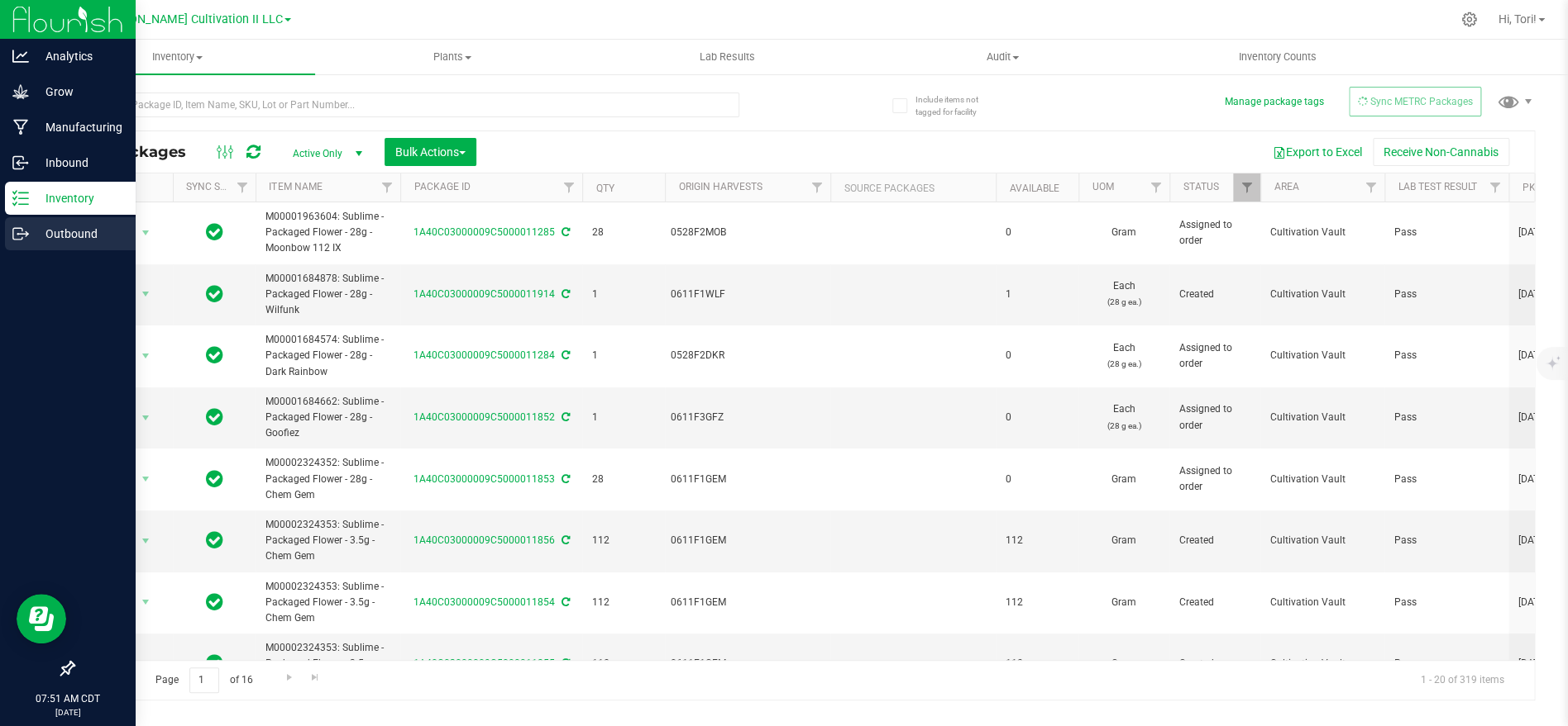
click at [27, 230] on icon at bounding box center [20, 234] width 17 height 17
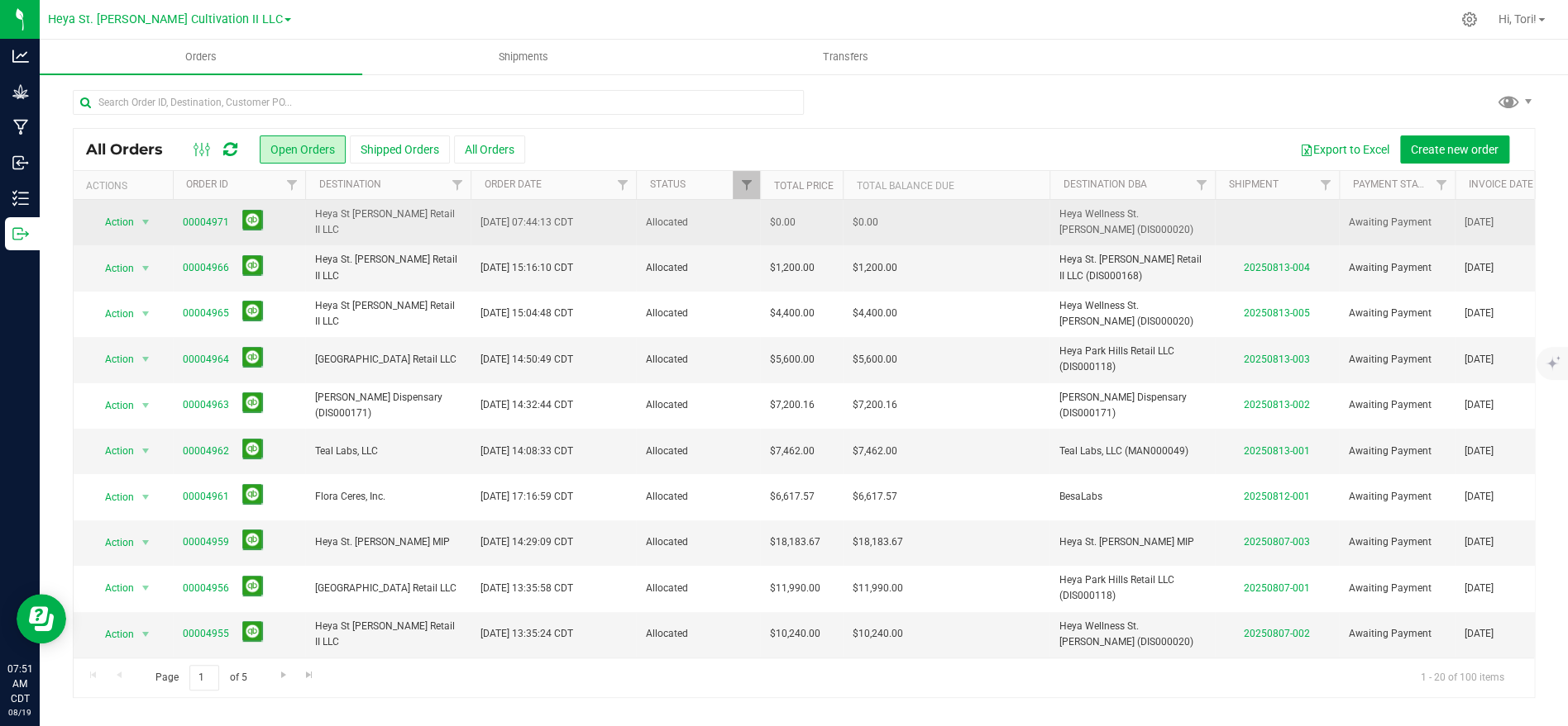
click at [380, 219] on span "Heya St [PERSON_NAME] Retail II LLC" at bounding box center [387, 223] width 146 height 32
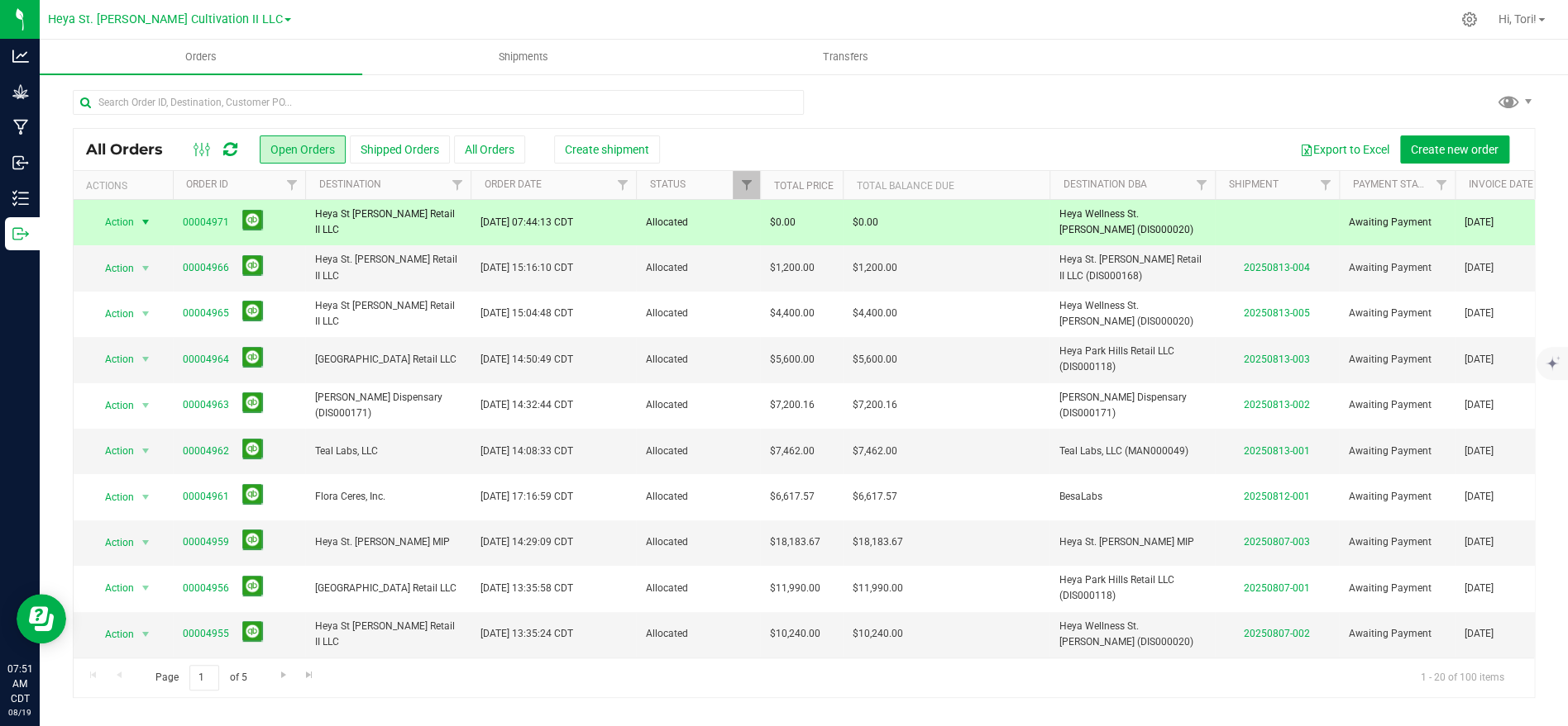
click at [130, 227] on span "Action" at bounding box center [112, 222] width 45 height 23
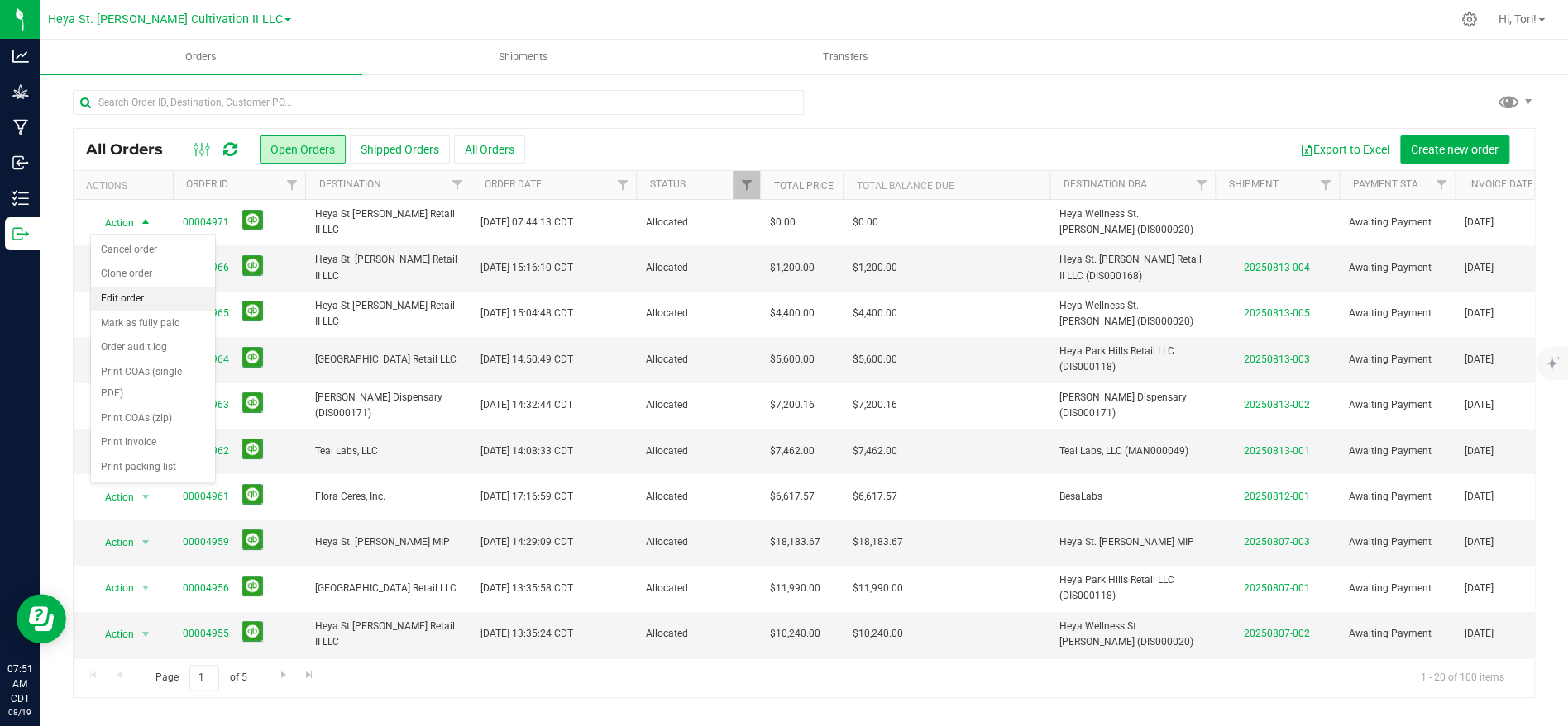
click at [161, 297] on li "Edit order" at bounding box center [153, 299] width 124 height 25
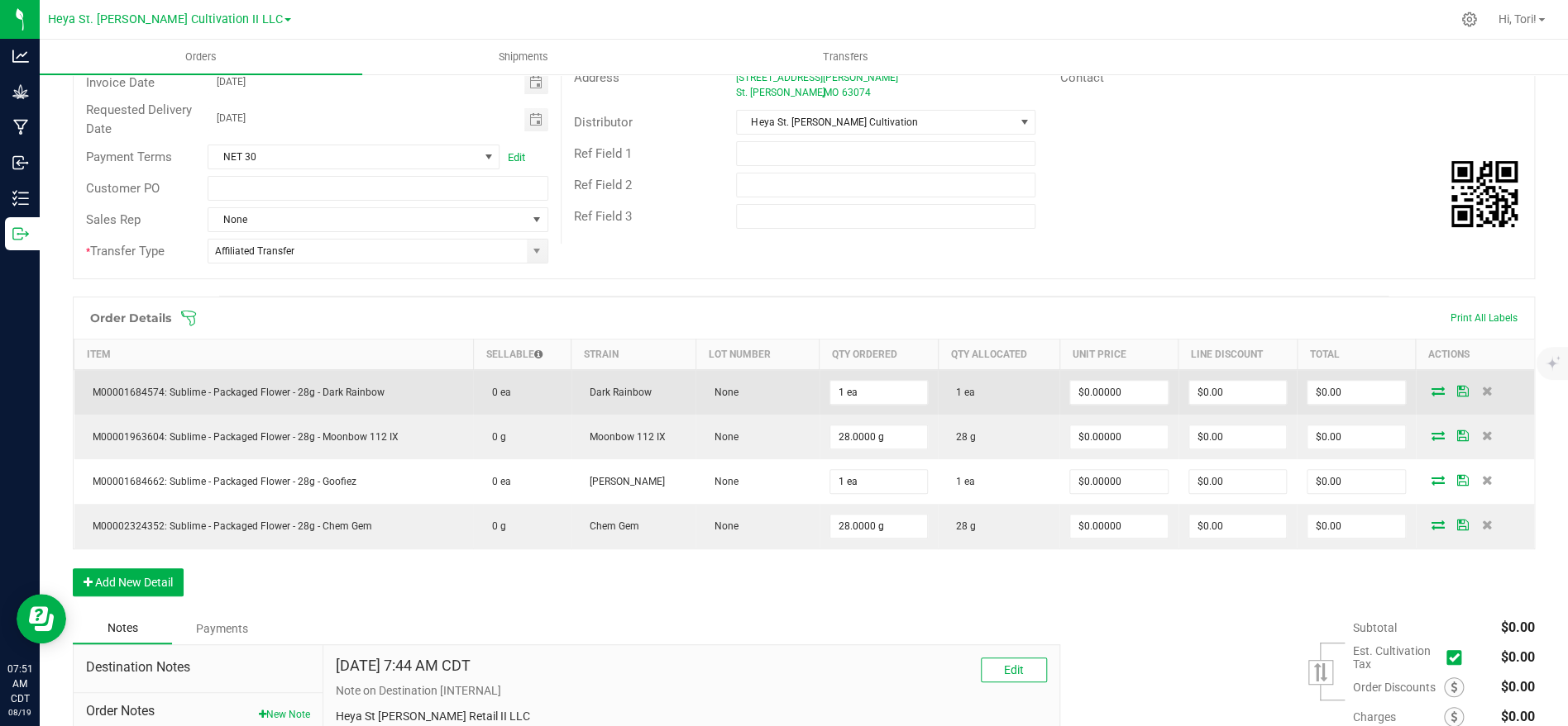
scroll to position [229, 0]
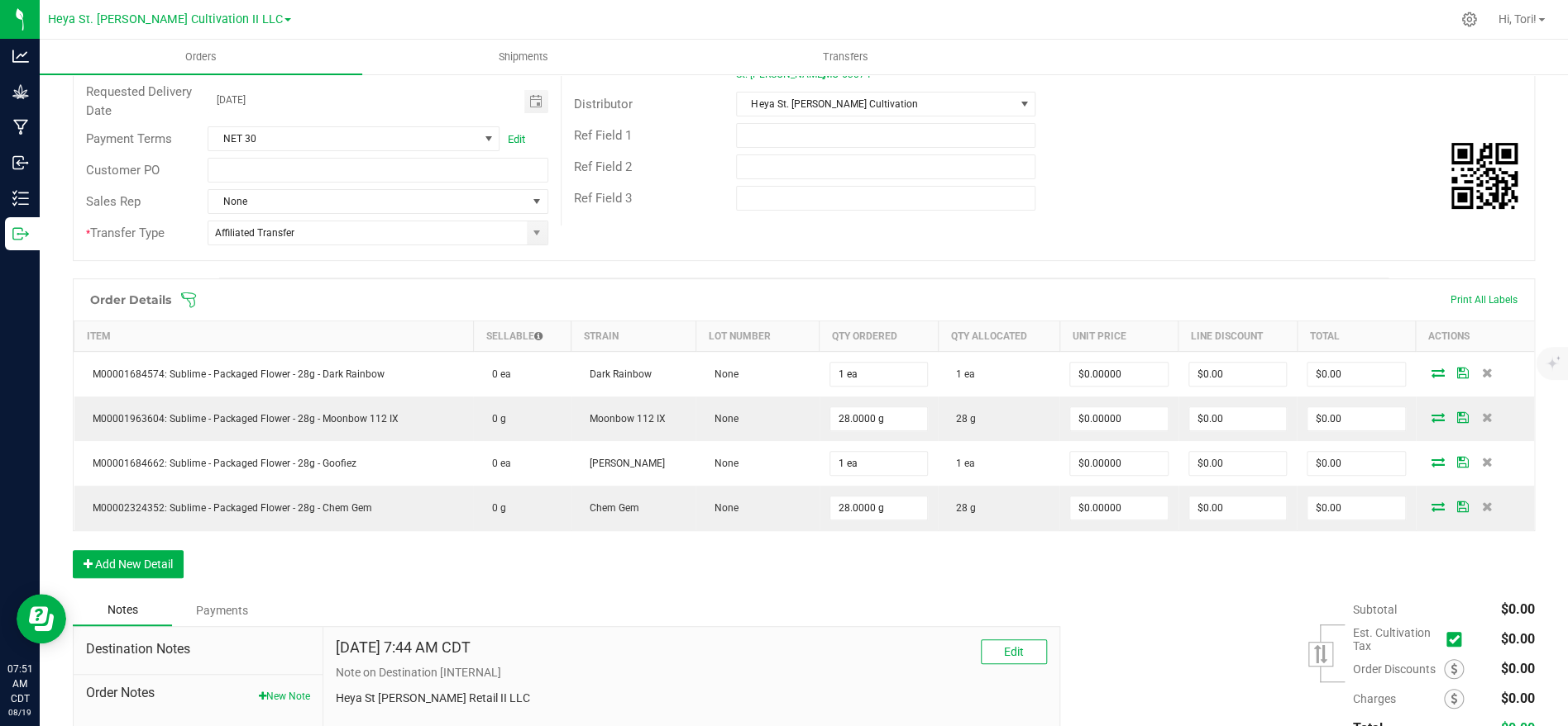
click at [191, 292] on icon at bounding box center [189, 300] width 15 height 15
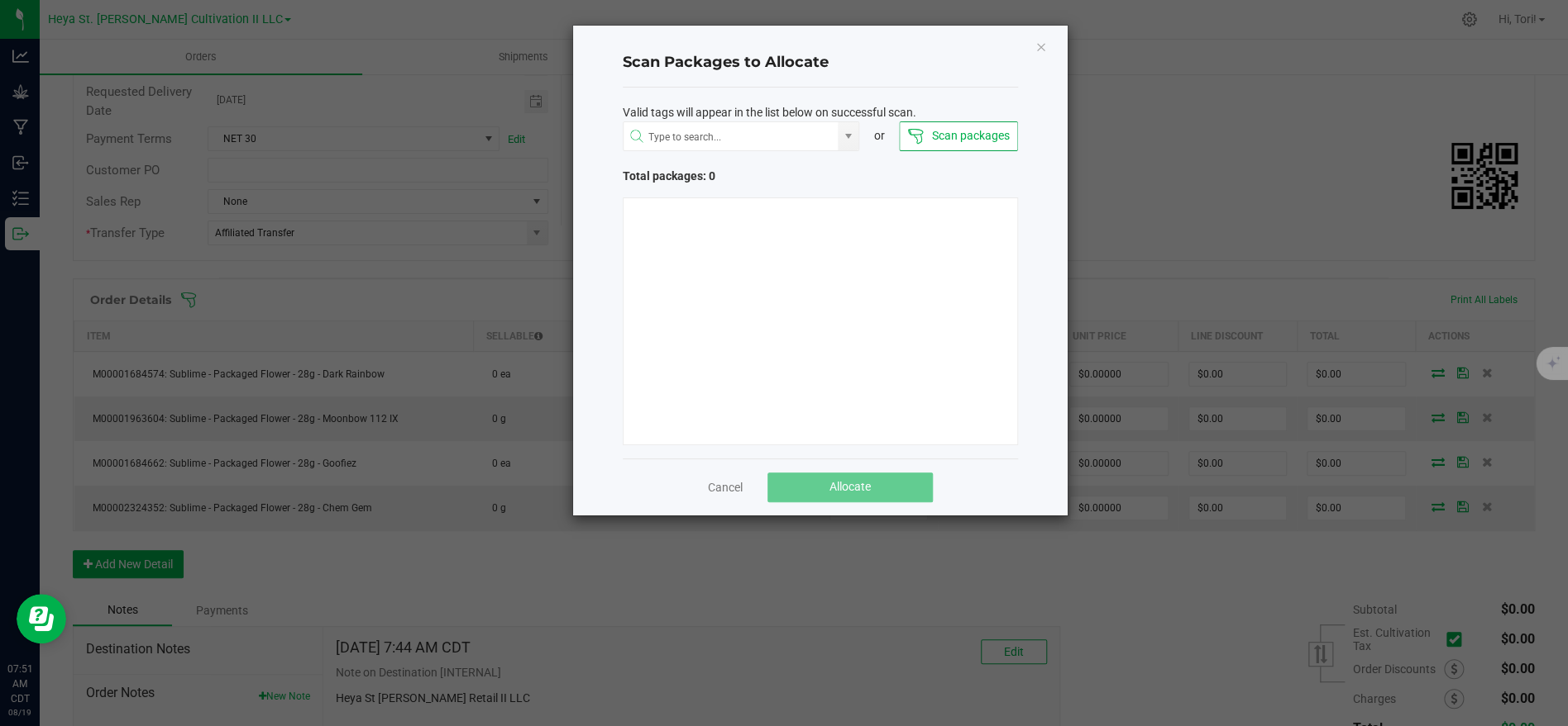
click at [947, 146] on button "Scan packages" at bounding box center [958, 136] width 118 height 30
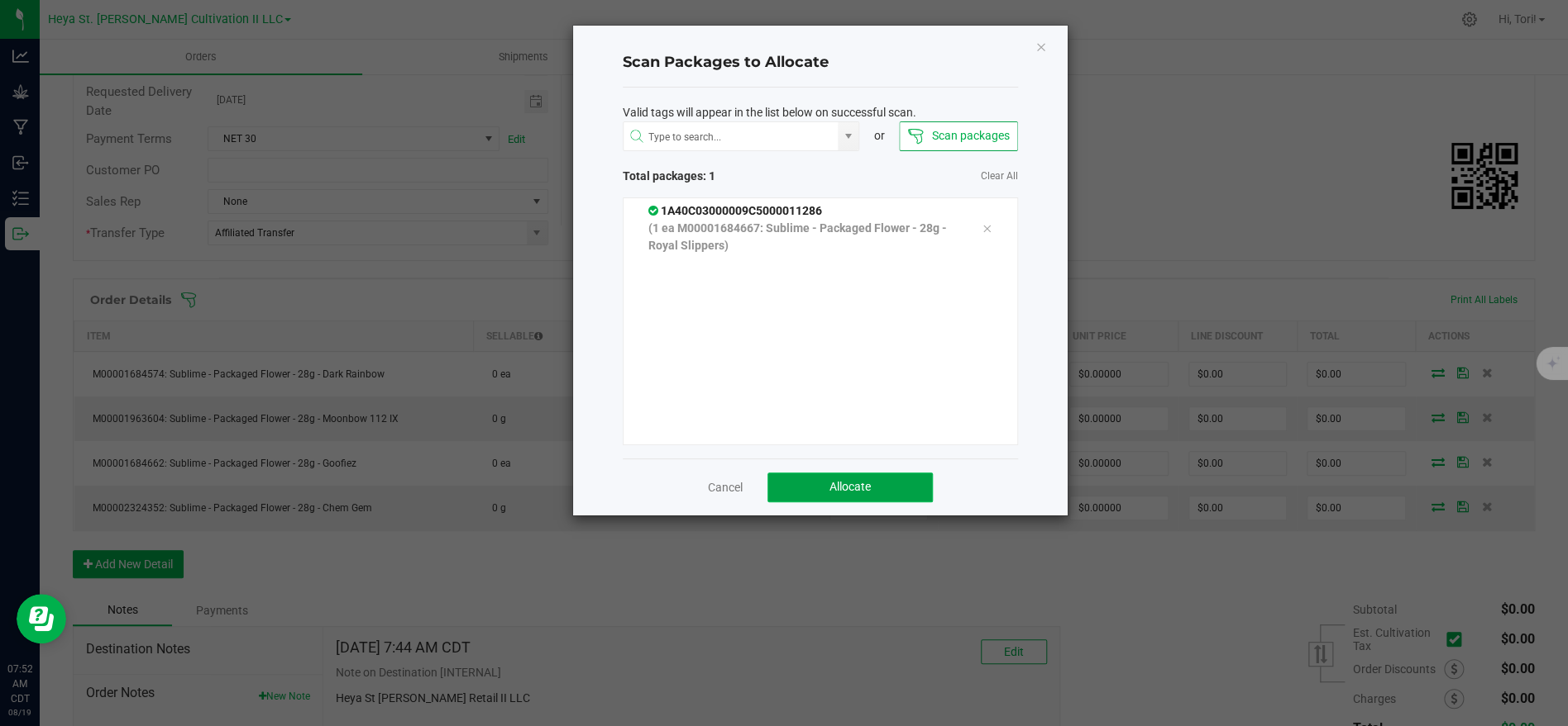
click at [881, 492] on button "Allocate" at bounding box center [850, 487] width 165 height 30
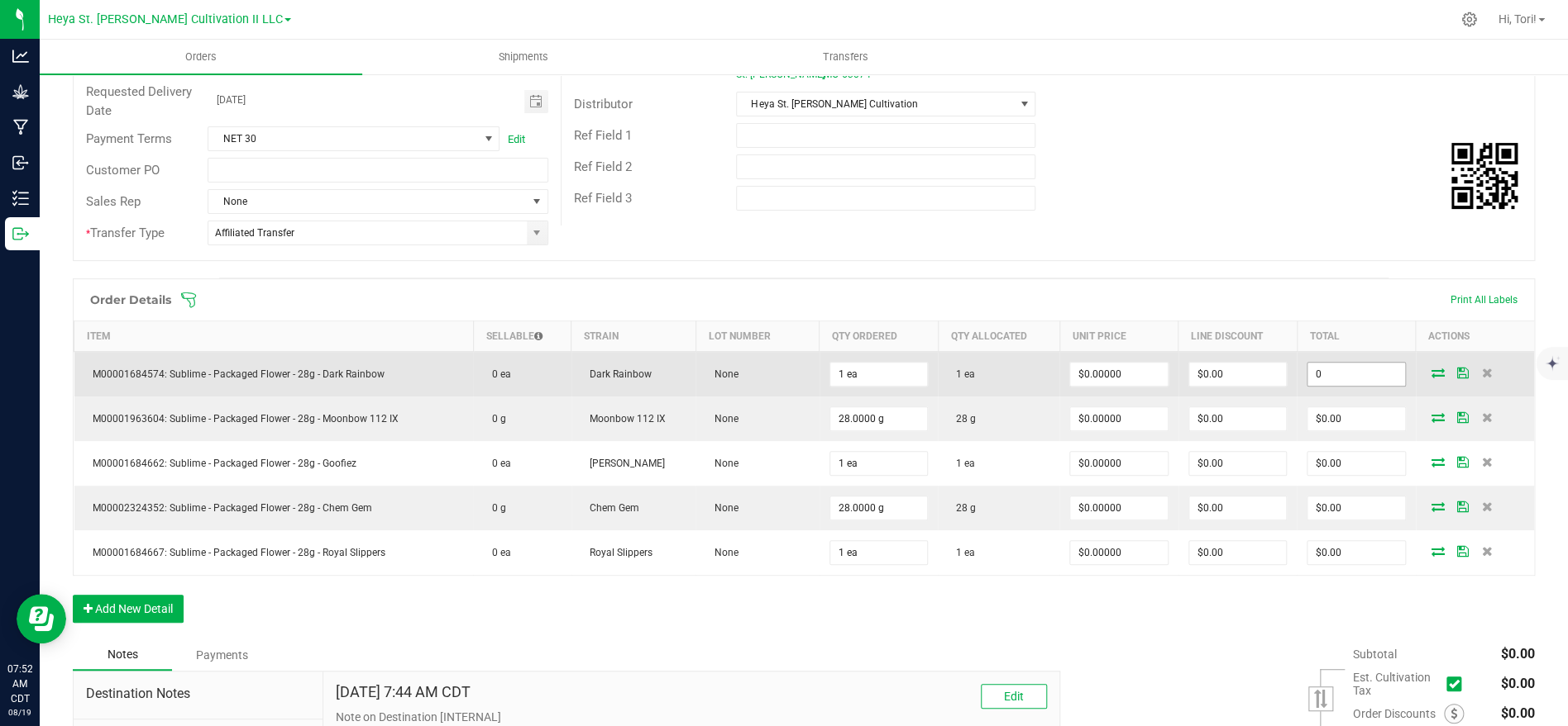
click at [1358, 371] on input "0" at bounding box center [1355, 374] width 97 height 23
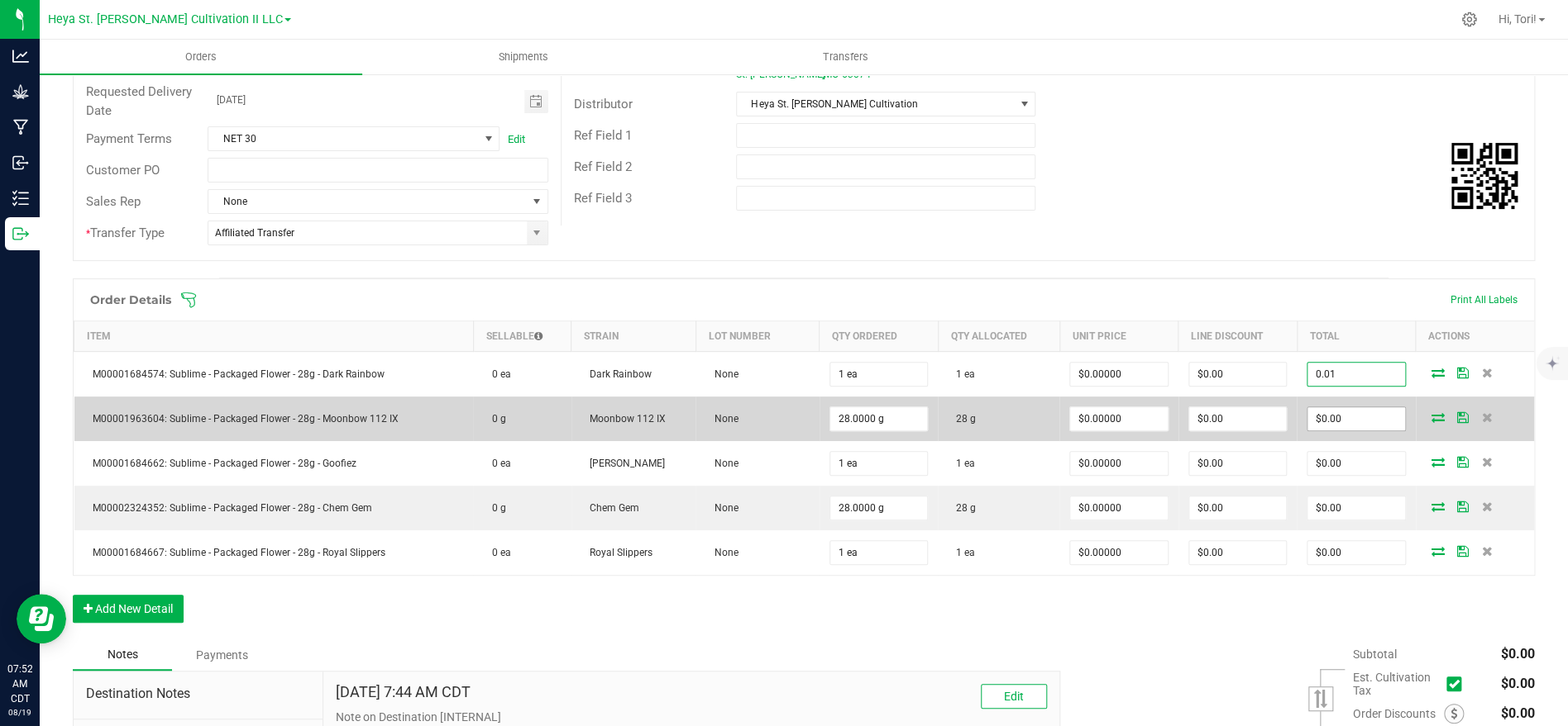
type input "0.01"
type input "$0.01000"
type input "$0.01"
click at [1380, 417] on input "0" at bounding box center [1355, 419] width 97 height 23
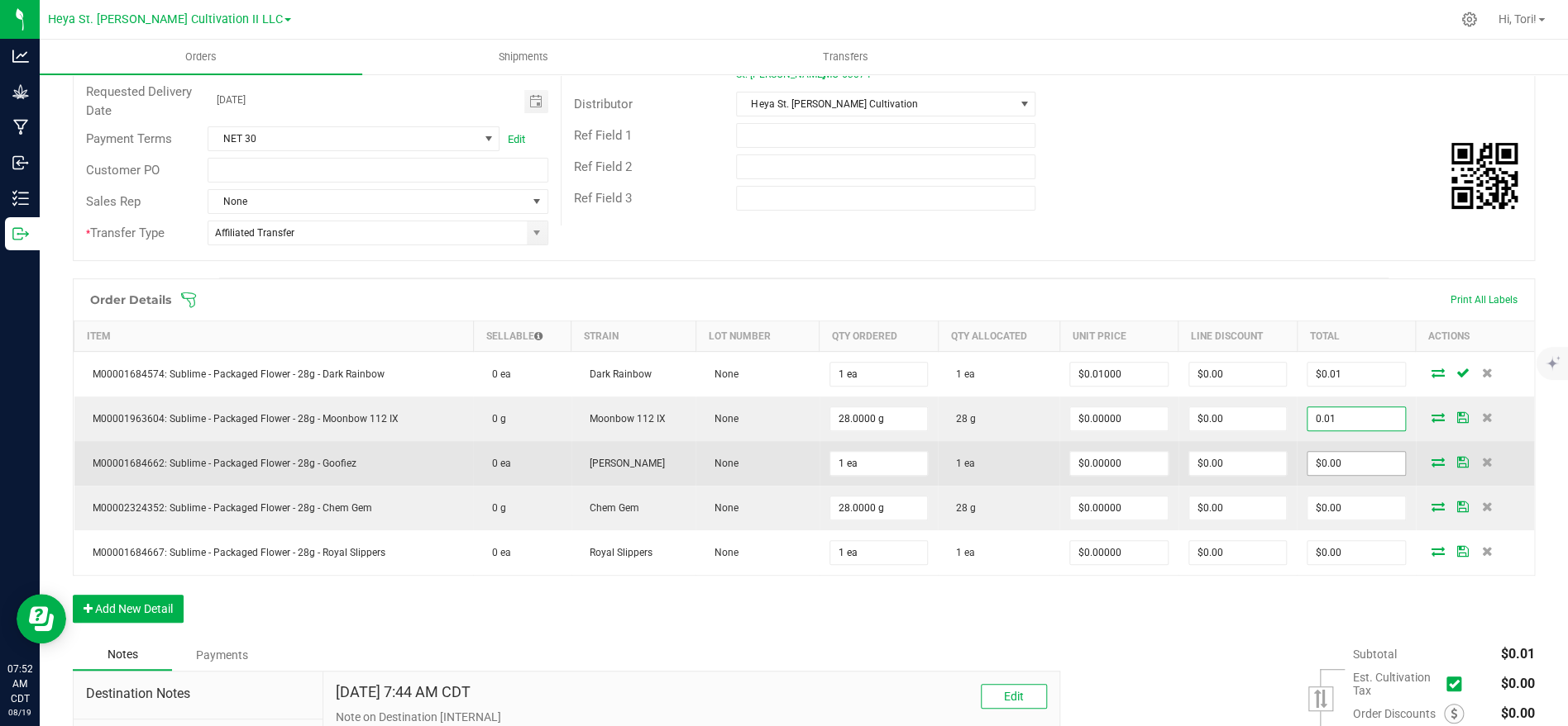
type input "0.01"
type input "$0.00036"
type input "$0.01"
click at [1347, 455] on input "0" at bounding box center [1355, 463] width 97 height 23
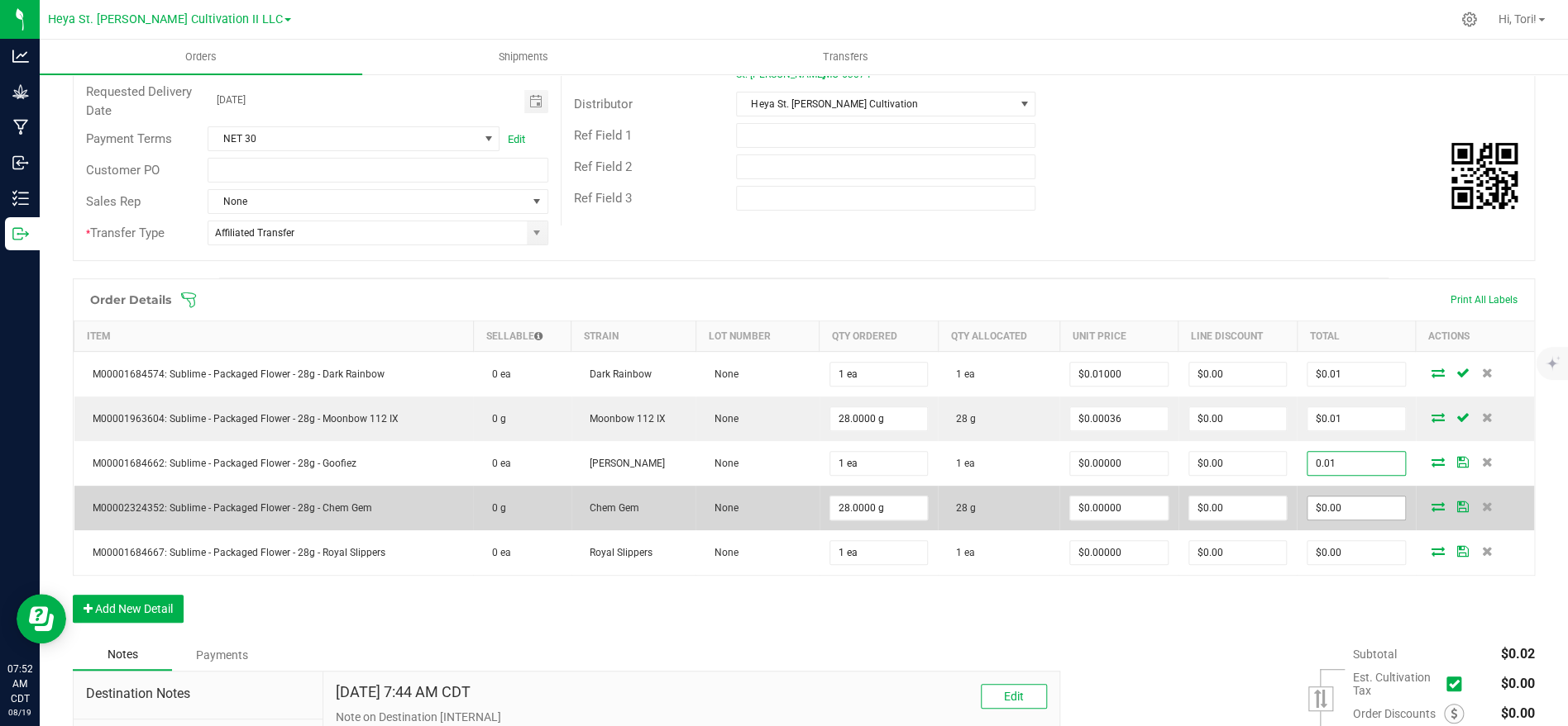
type input "0.01"
type input "$0.01000"
type input "$0.01"
click at [1343, 497] on input "0" at bounding box center [1355, 508] width 97 height 23
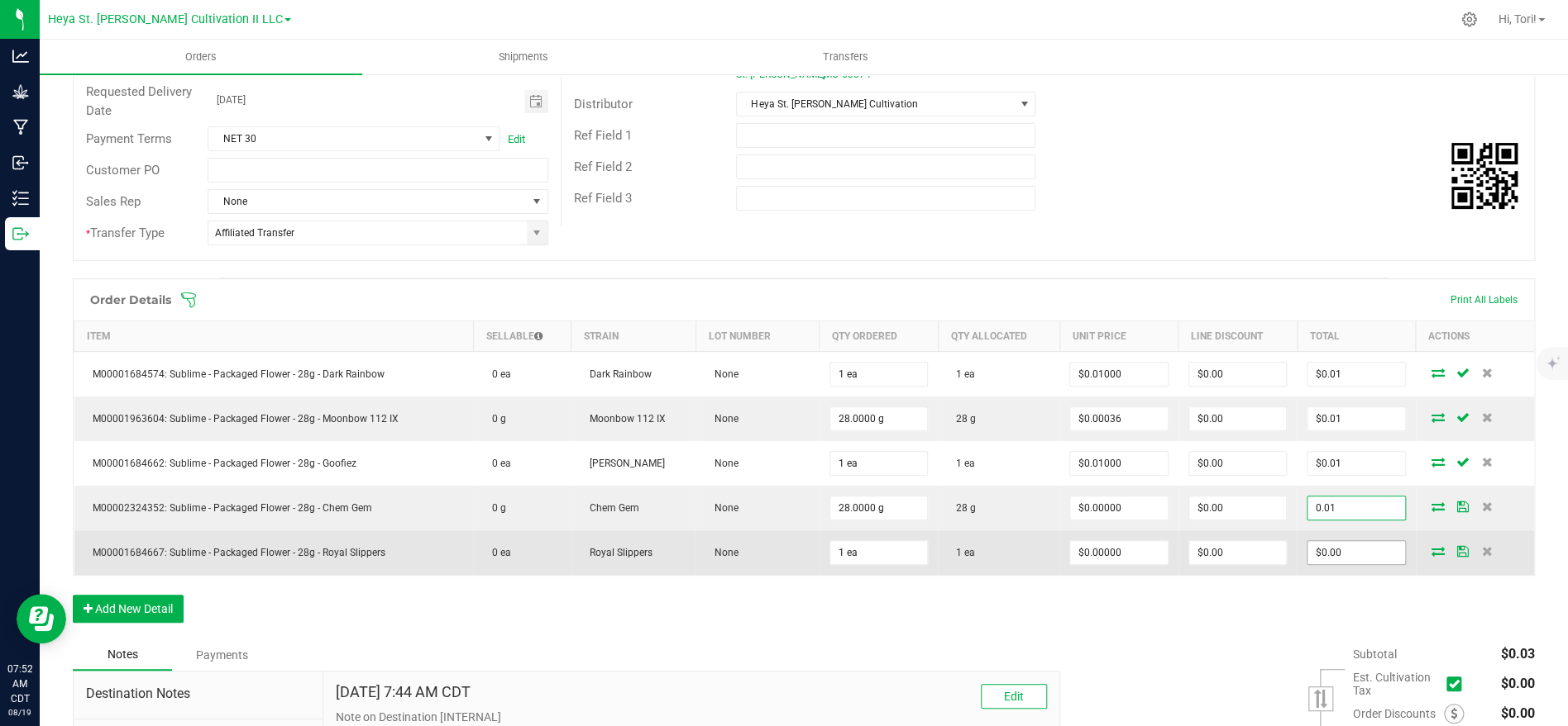
type input "0.01"
type input "$0.00036"
type input "$0.01"
click at [1347, 556] on input "0" at bounding box center [1355, 552] width 97 height 23
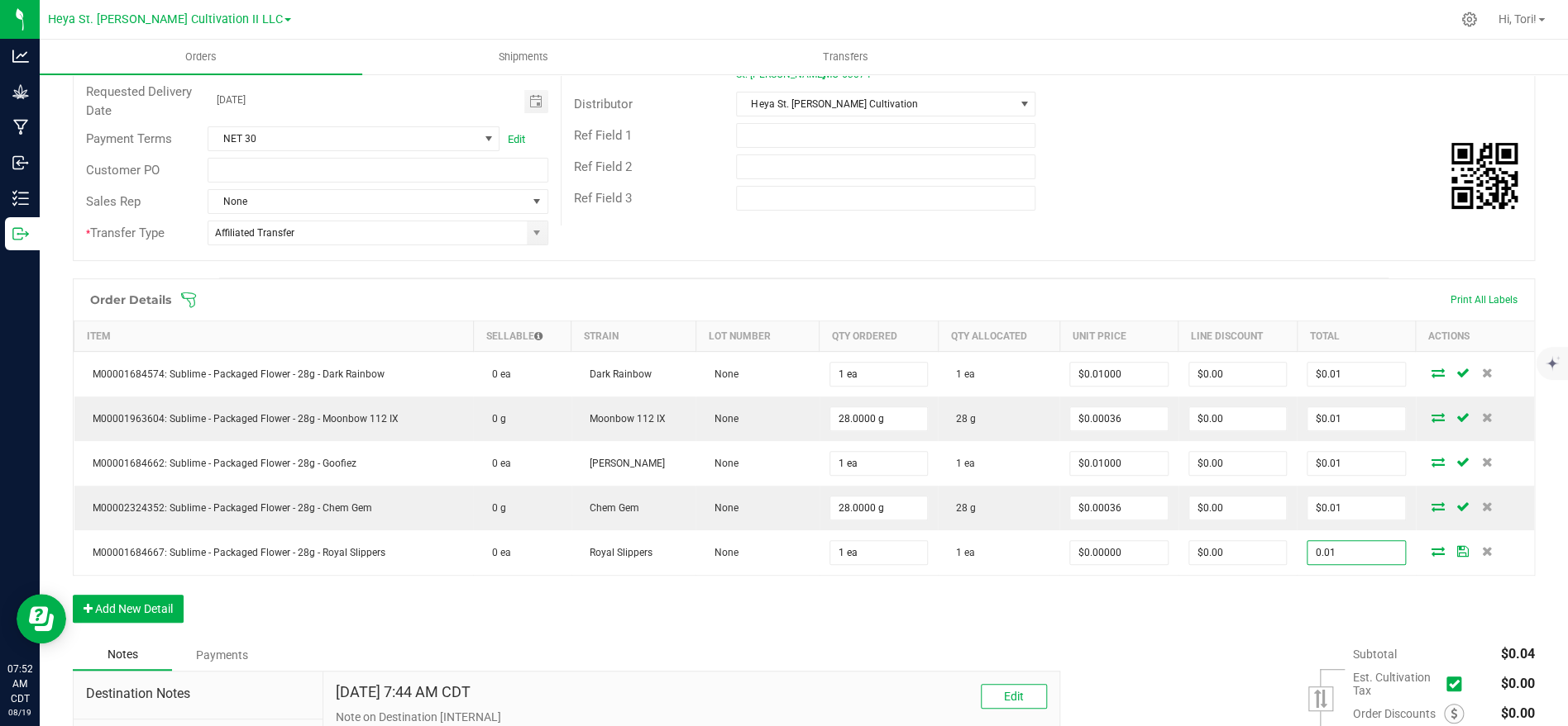
type input "0.01"
type input "$0.01000"
type input "$0.01"
click at [1290, 607] on div "Order Details Print All Labels Item Sellable Strain Lot Number Qty Ordered Qty …" at bounding box center [804, 459] width 1462 height 361
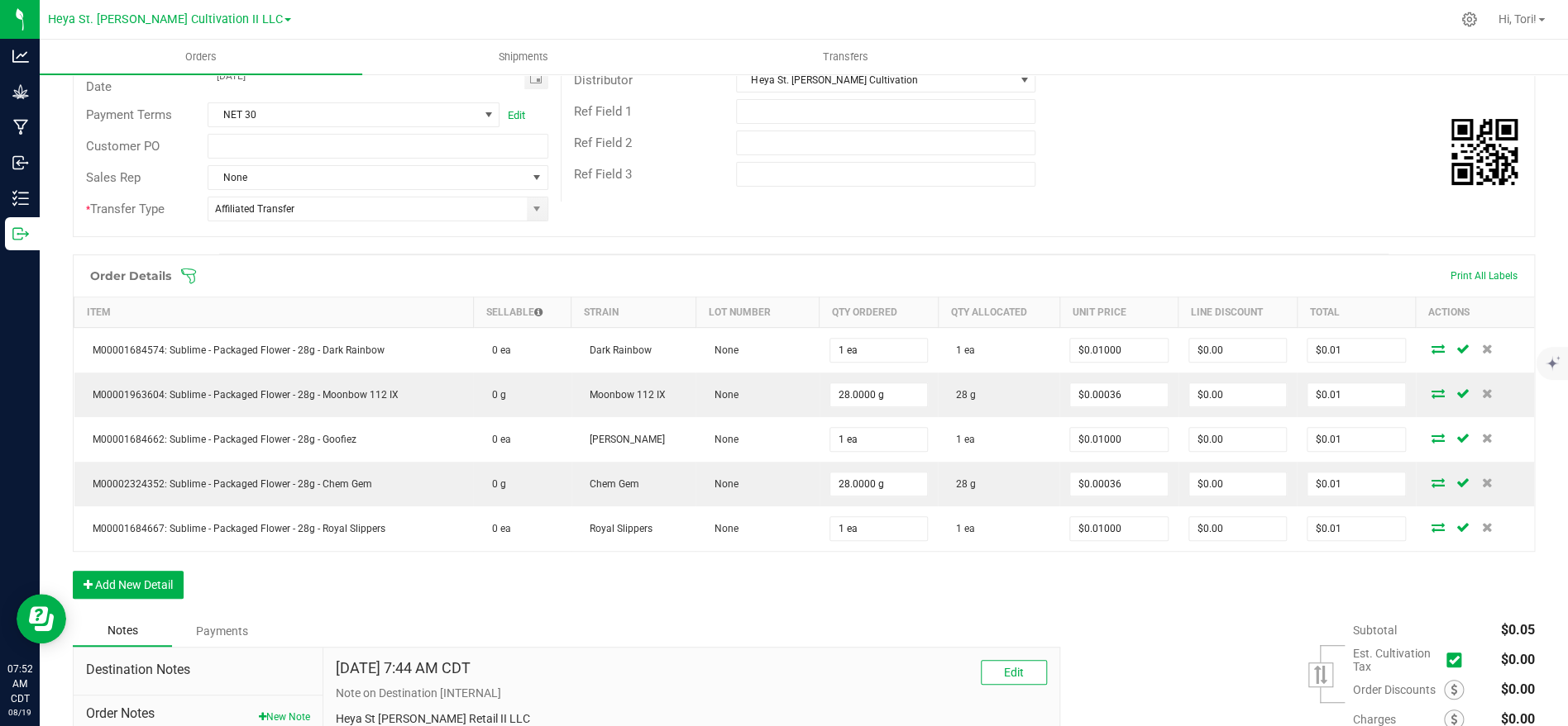
scroll to position [286, 0]
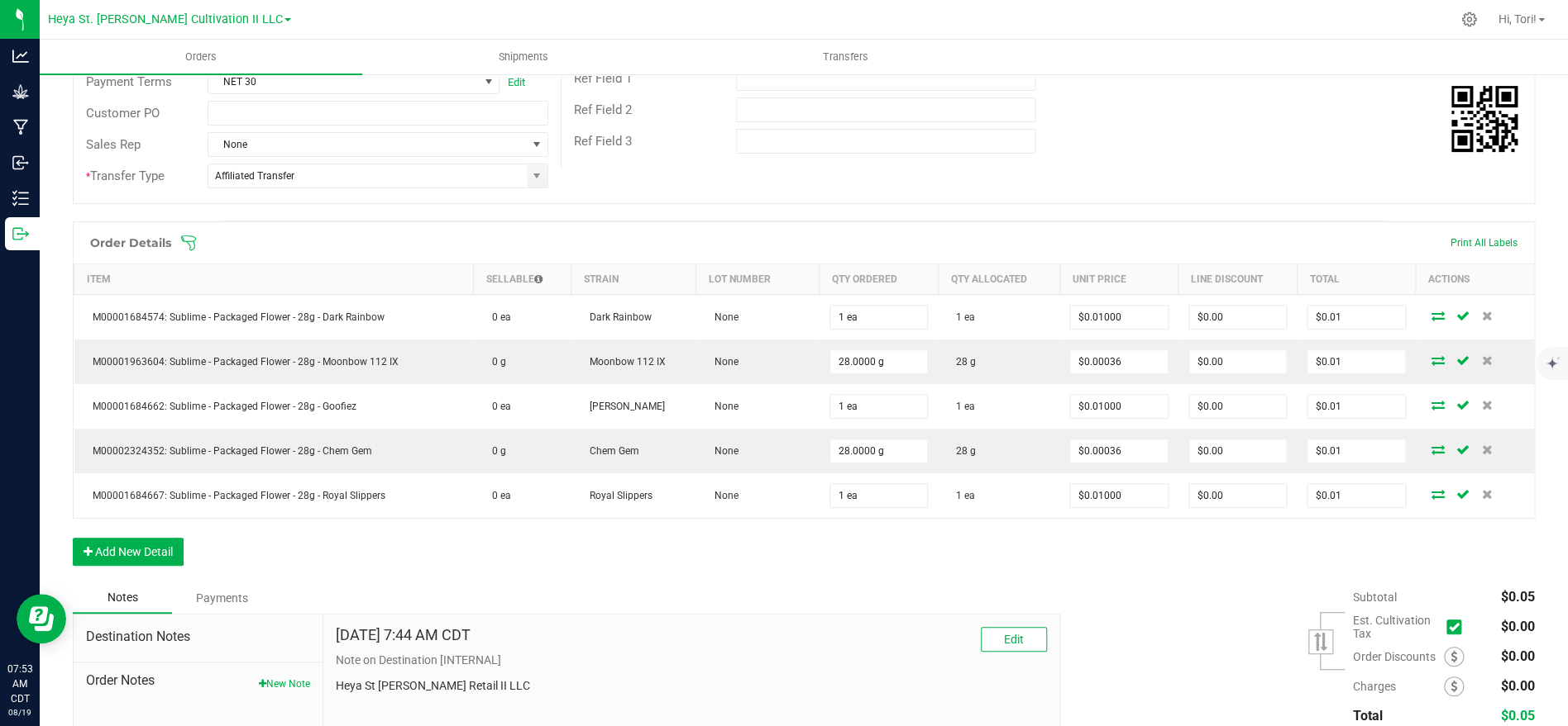
click at [188, 244] on icon at bounding box center [189, 243] width 17 height 17
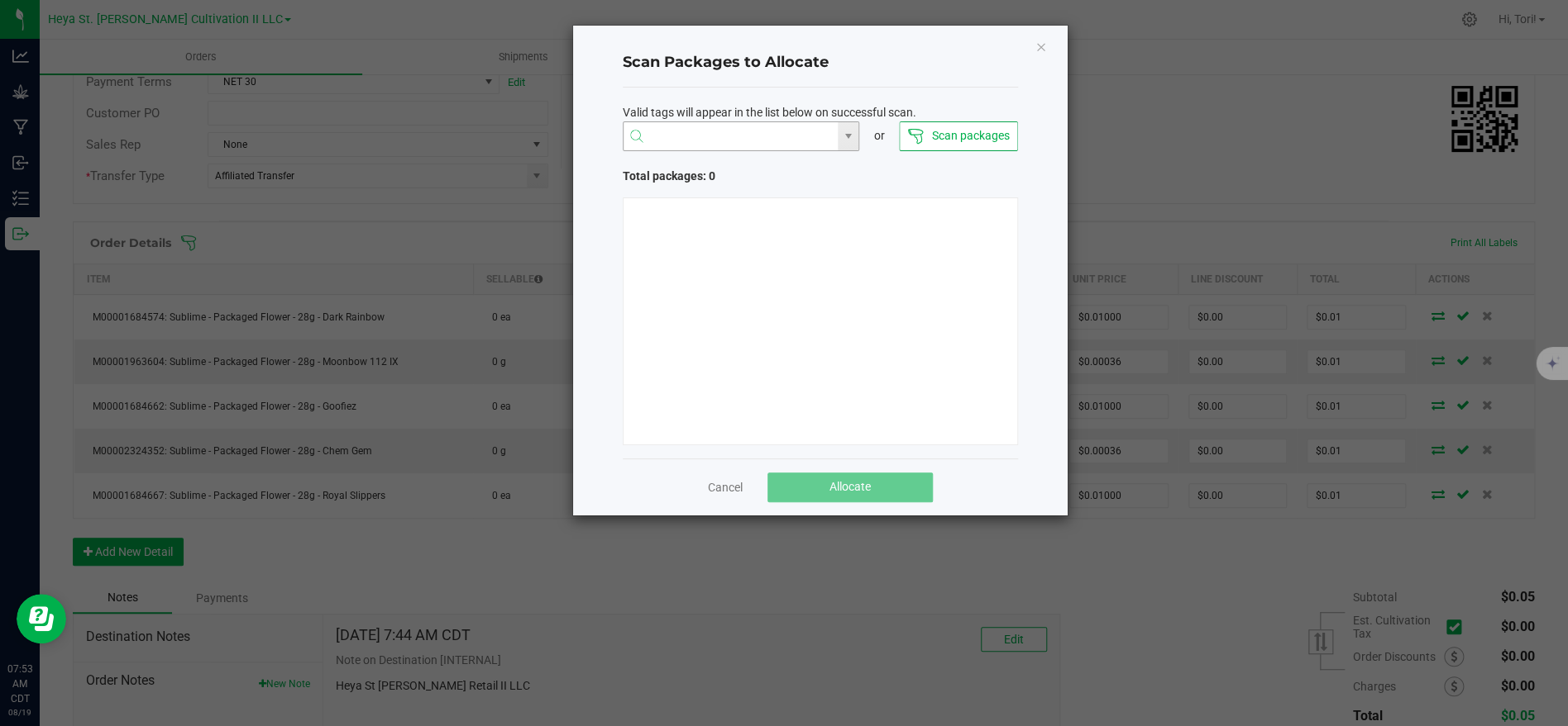
click at [742, 124] on input "NO DATA FOUND" at bounding box center [730, 137] width 215 height 30
type input "/"
type input "1A40C03000009C5000011914"
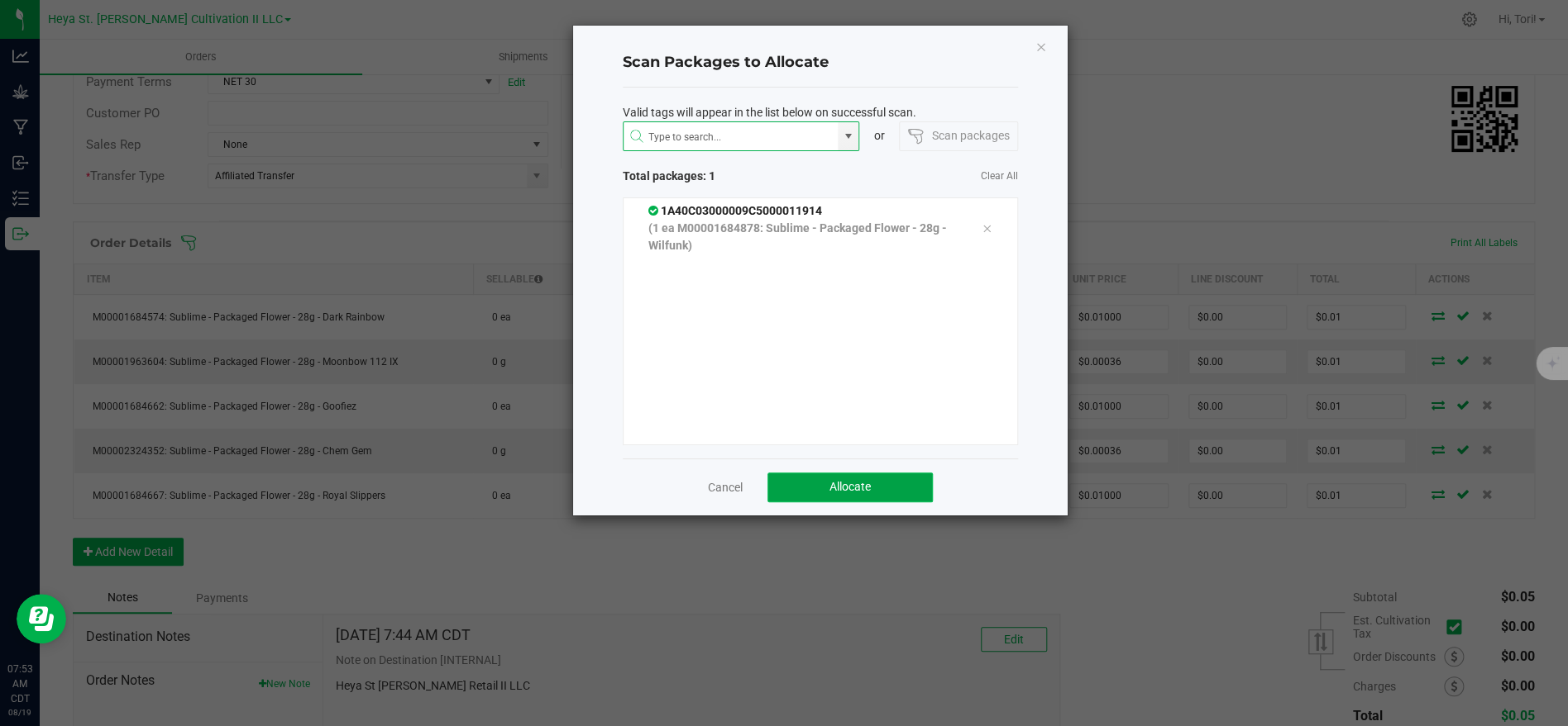
click at [799, 474] on button "Allocate" at bounding box center [850, 487] width 165 height 30
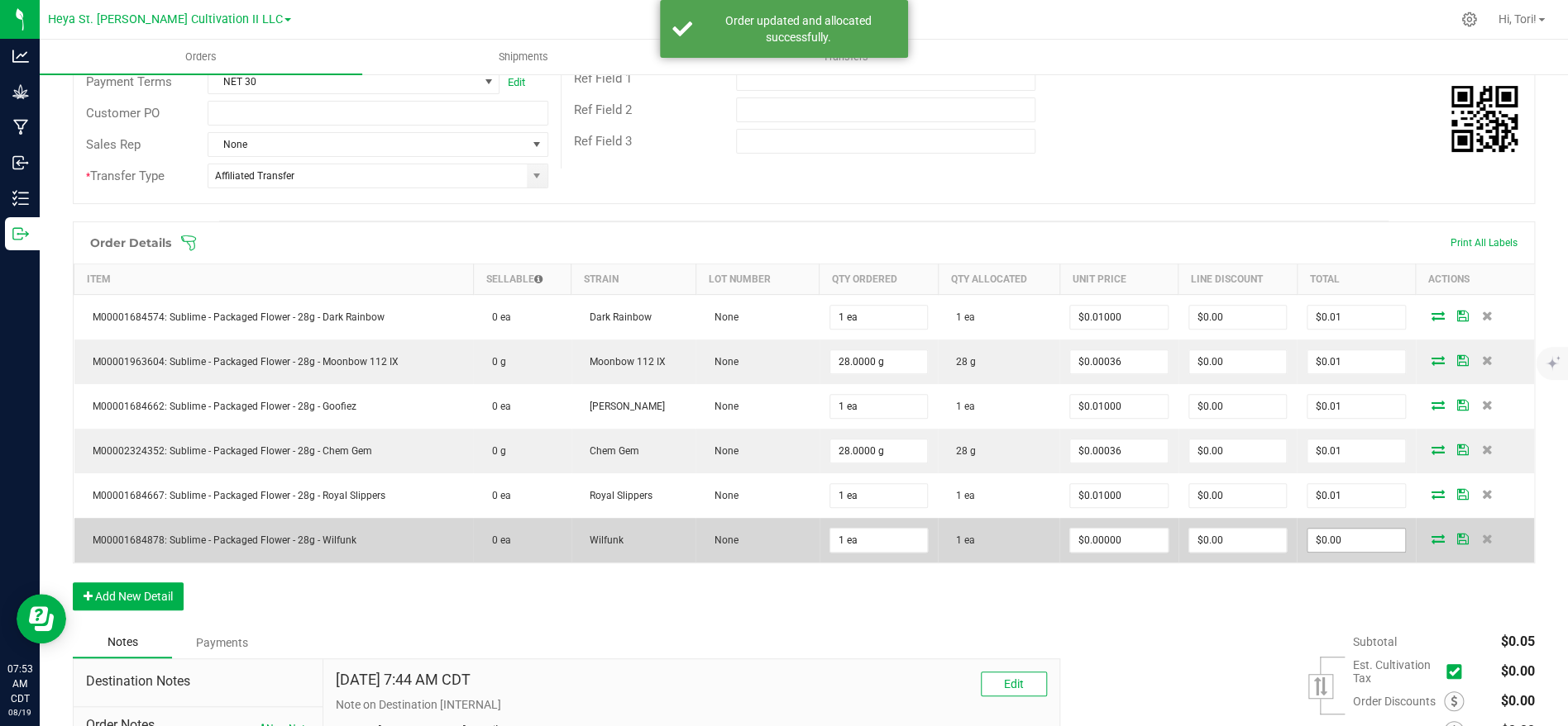
click at [1317, 542] on input "$0.00" at bounding box center [1355, 540] width 97 height 23
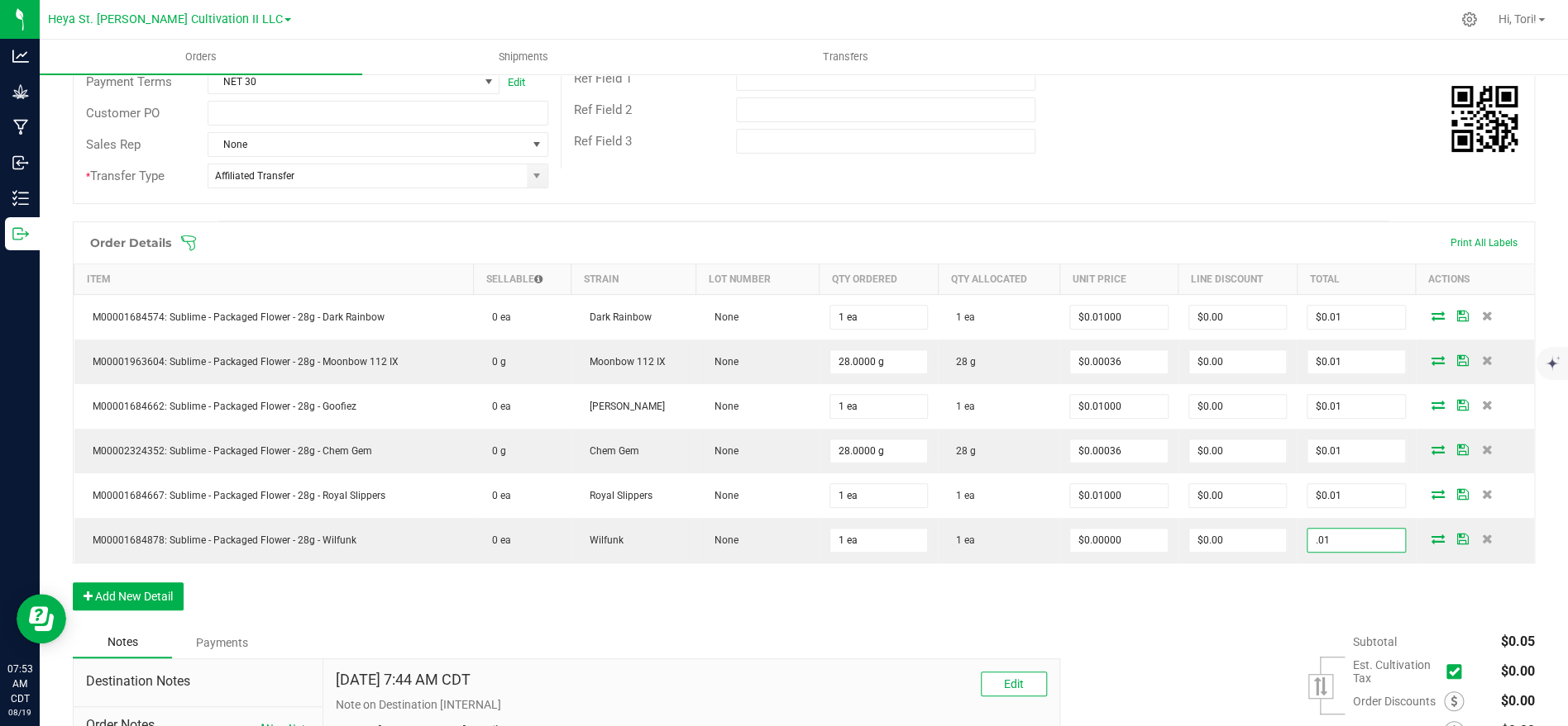
type input ".01"
click at [1314, 597] on div "Order Details Print All Labels Item Sellable Strain Lot Number Qty Ordered Qty …" at bounding box center [804, 424] width 1462 height 406
type input "$0.01000"
type input "$0.01"
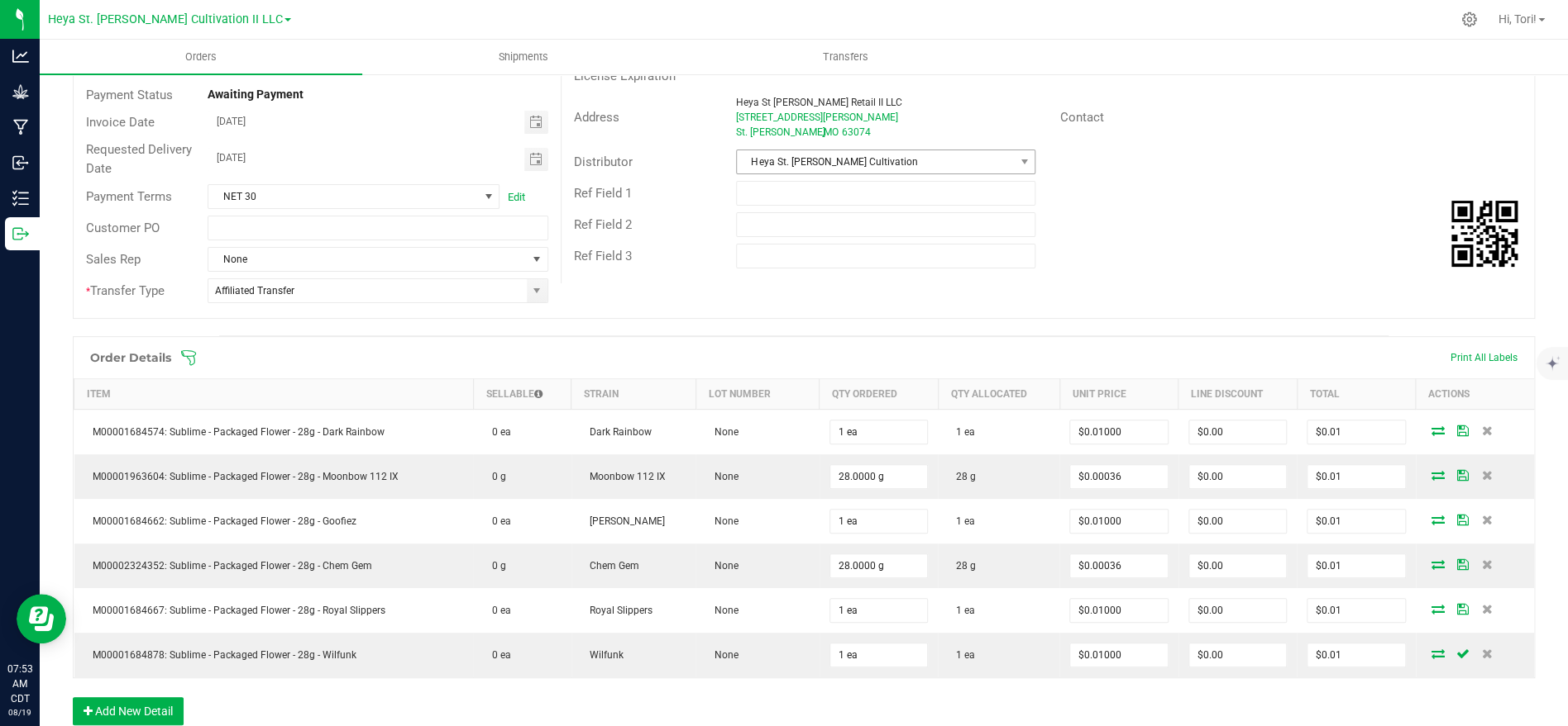
scroll to position [0, 0]
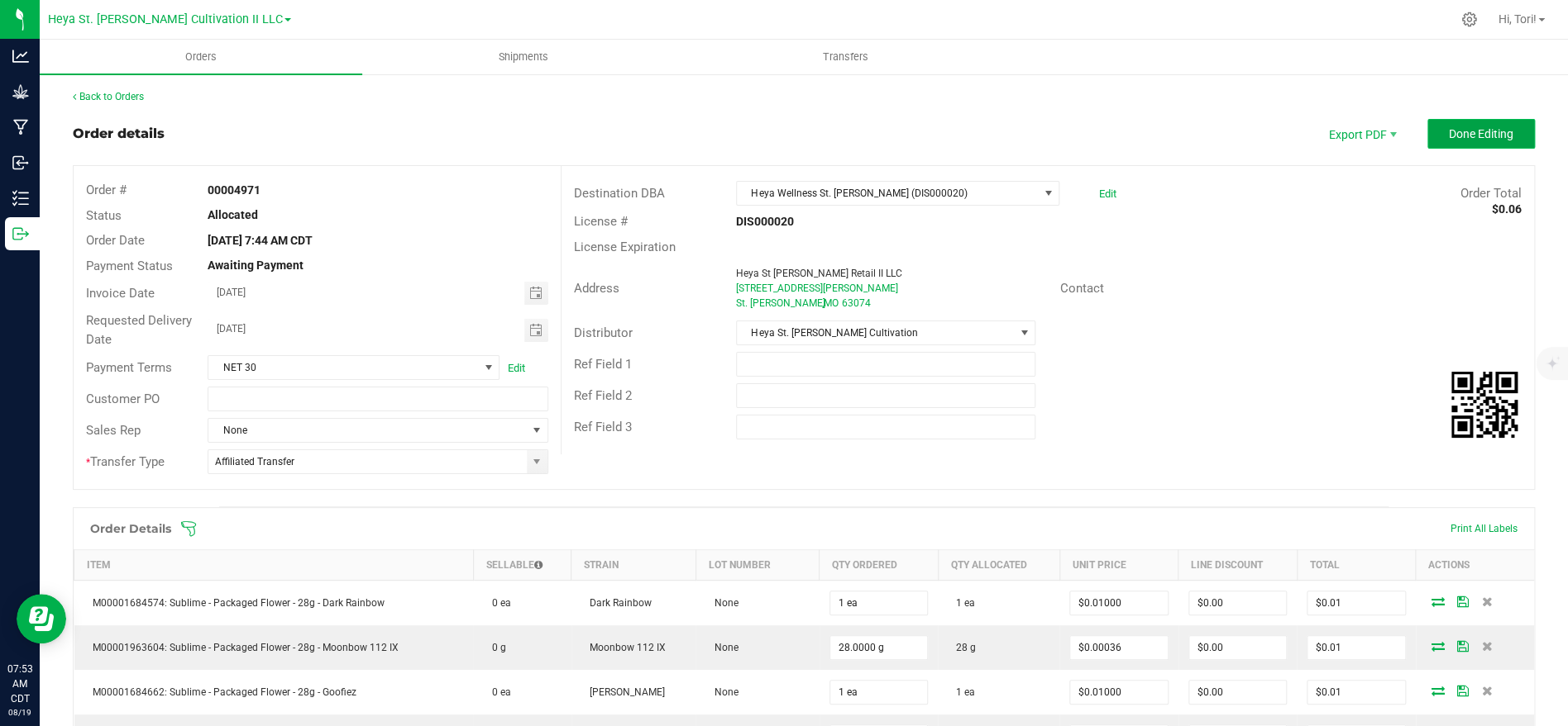
click at [1440, 139] on button "Done Editing" at bounding box center [1481, 134] width 108 height 30
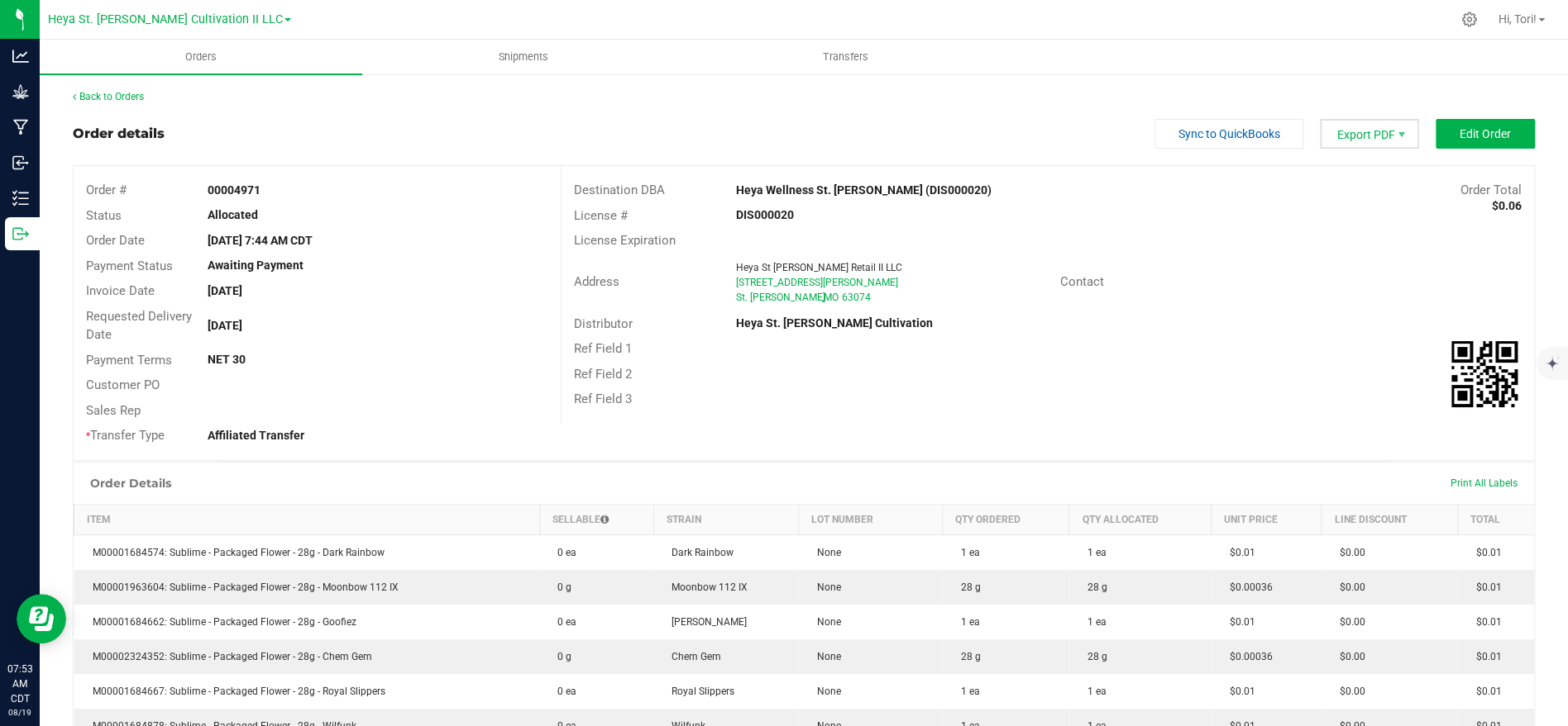
click at [1391, 128] on span "Export PDF" at bounding box center [1369, 134] width 99 height 30
click at [1383, 186] on span "Invoice PDF" at bounding box center [1372, 186] width 102 height 24
click at [144, 95] on link "Back to Orders" at bounding box center [108, 97] width 72 height 11
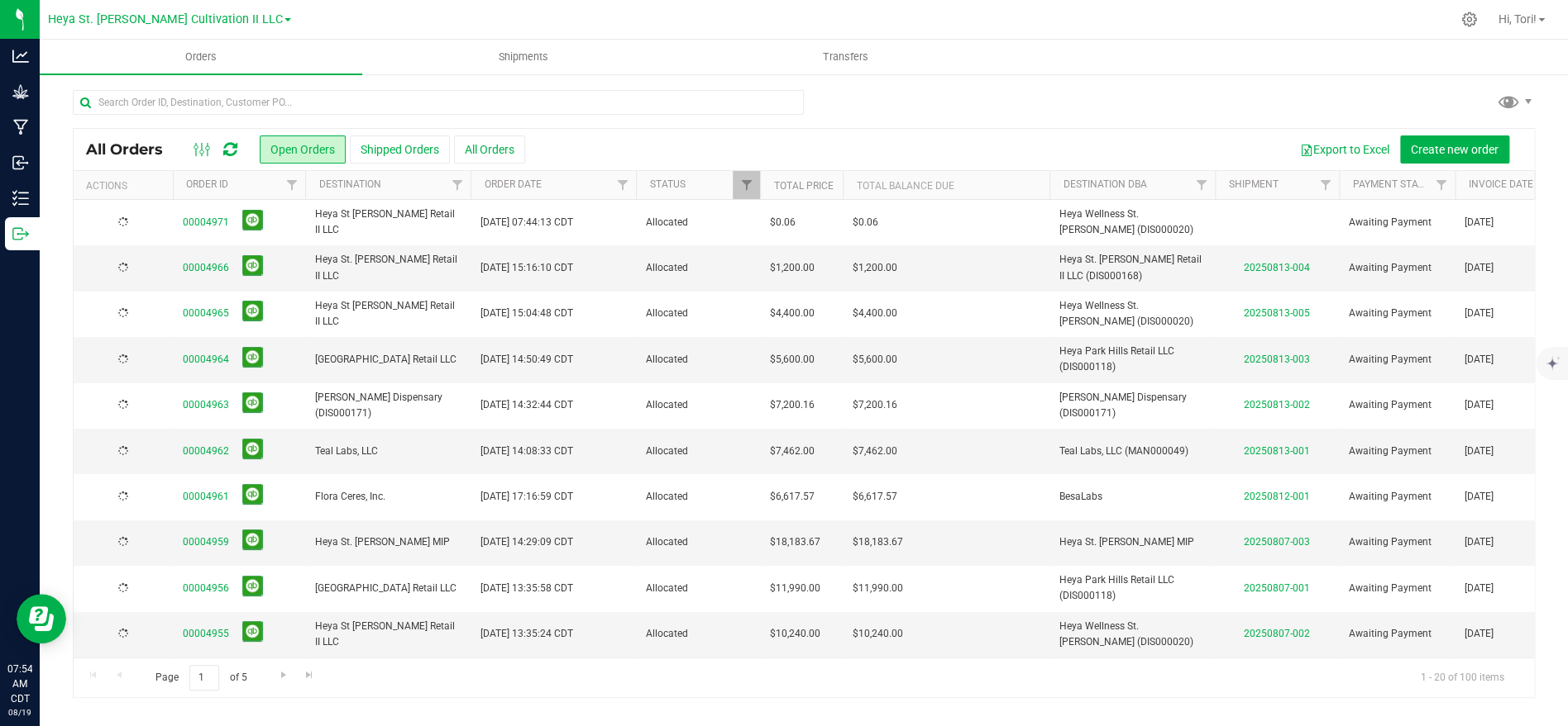
click at [677, 233] on td "Allocated" at bounding box center [699, 222] width 124 height 45
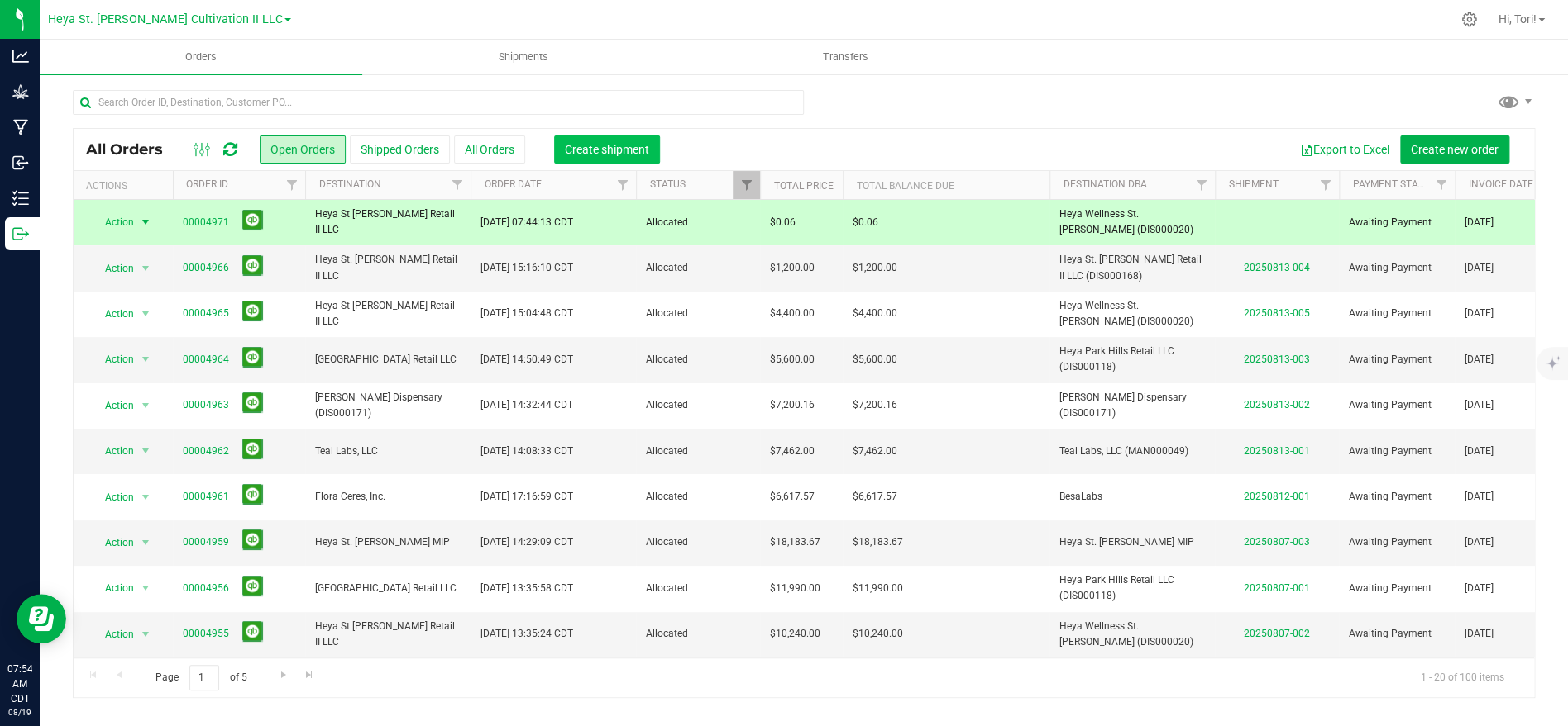
click at [589, 147] on span "Create shipment" at bounding box center [607, 149] width 85 height 13
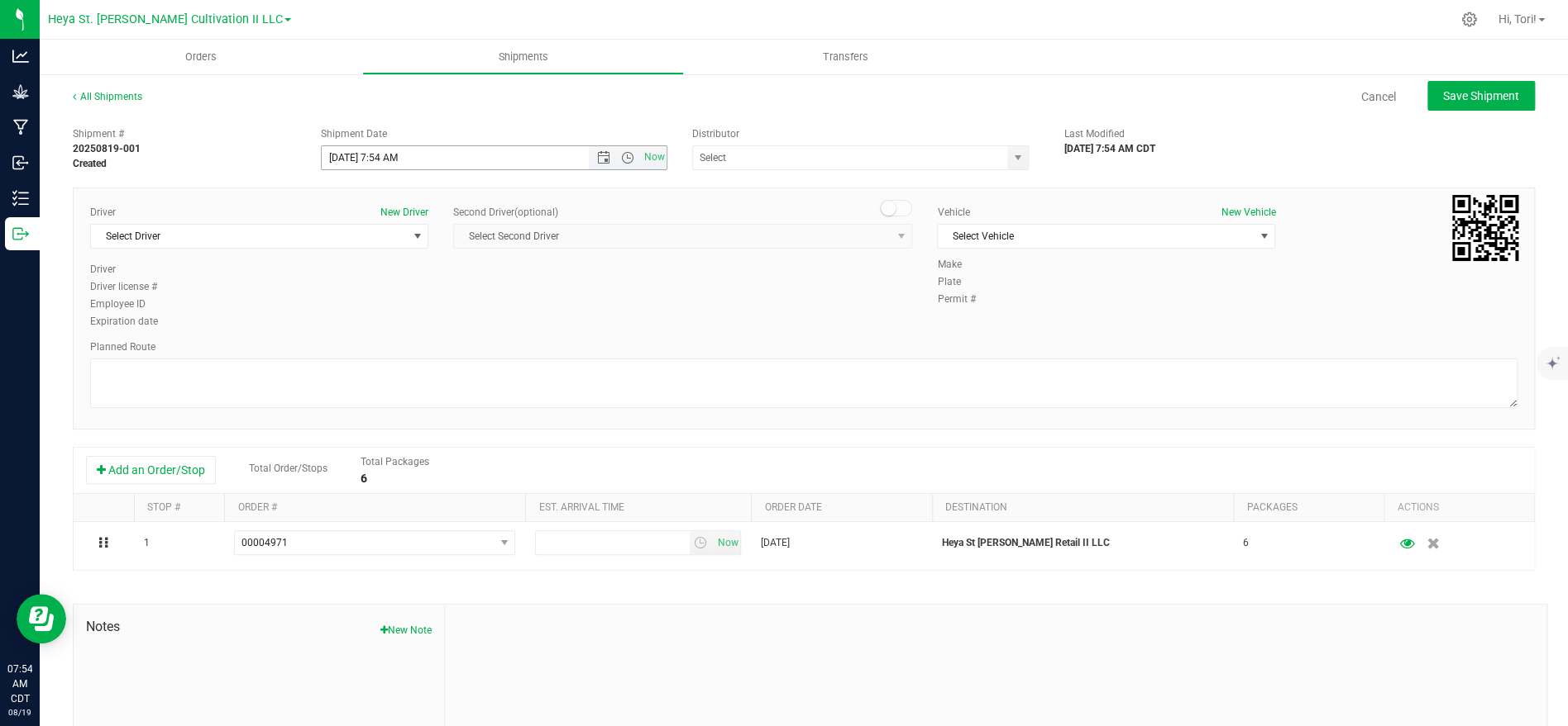
click at [509, 151] on input "[DATE] 7:54 AM" at bounding box center [469, 158] width 296 height 23
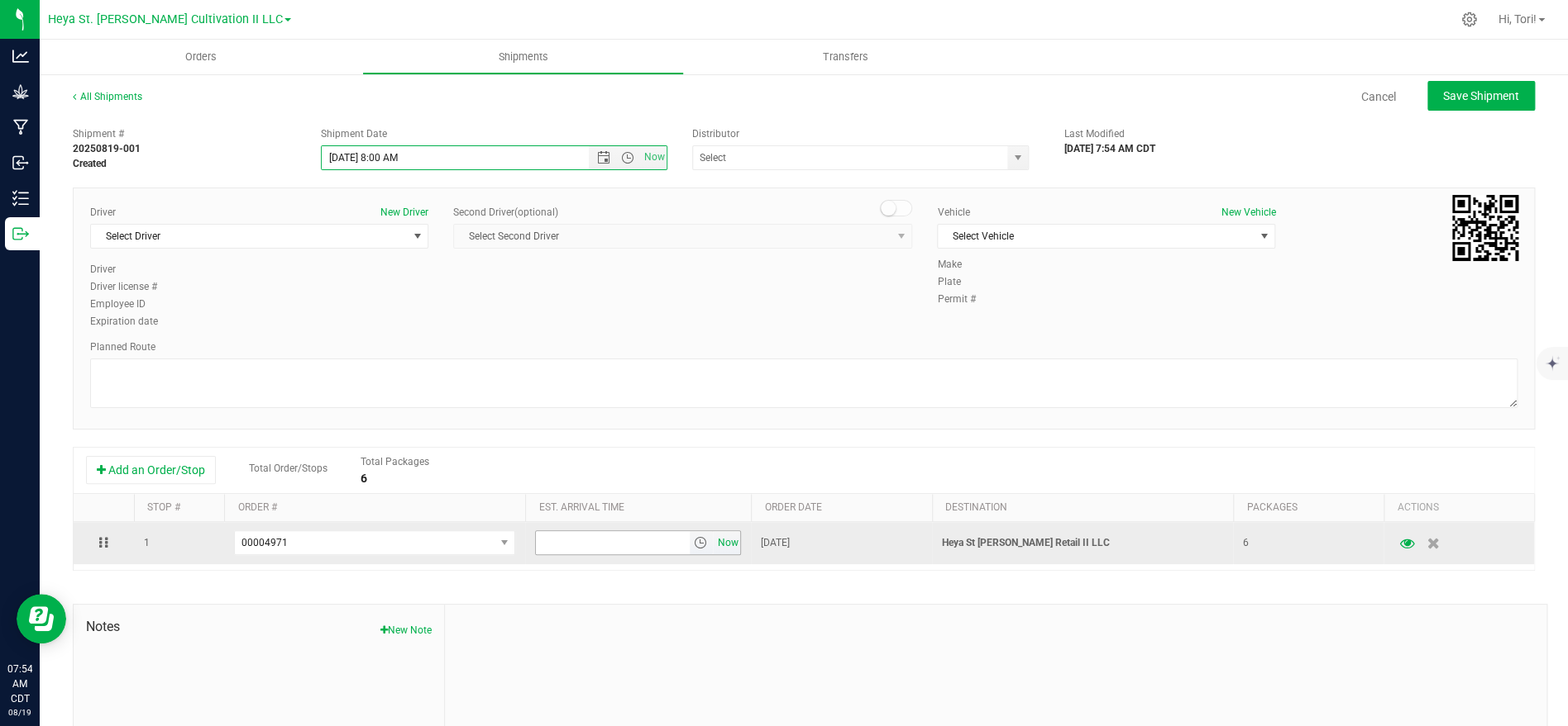
type input "[DATE] 8:00 AM"
click at [634, 537] on input "6:00 PM" at bounding box center [612, 542] width 153 height 23
type input "8:01 AM"
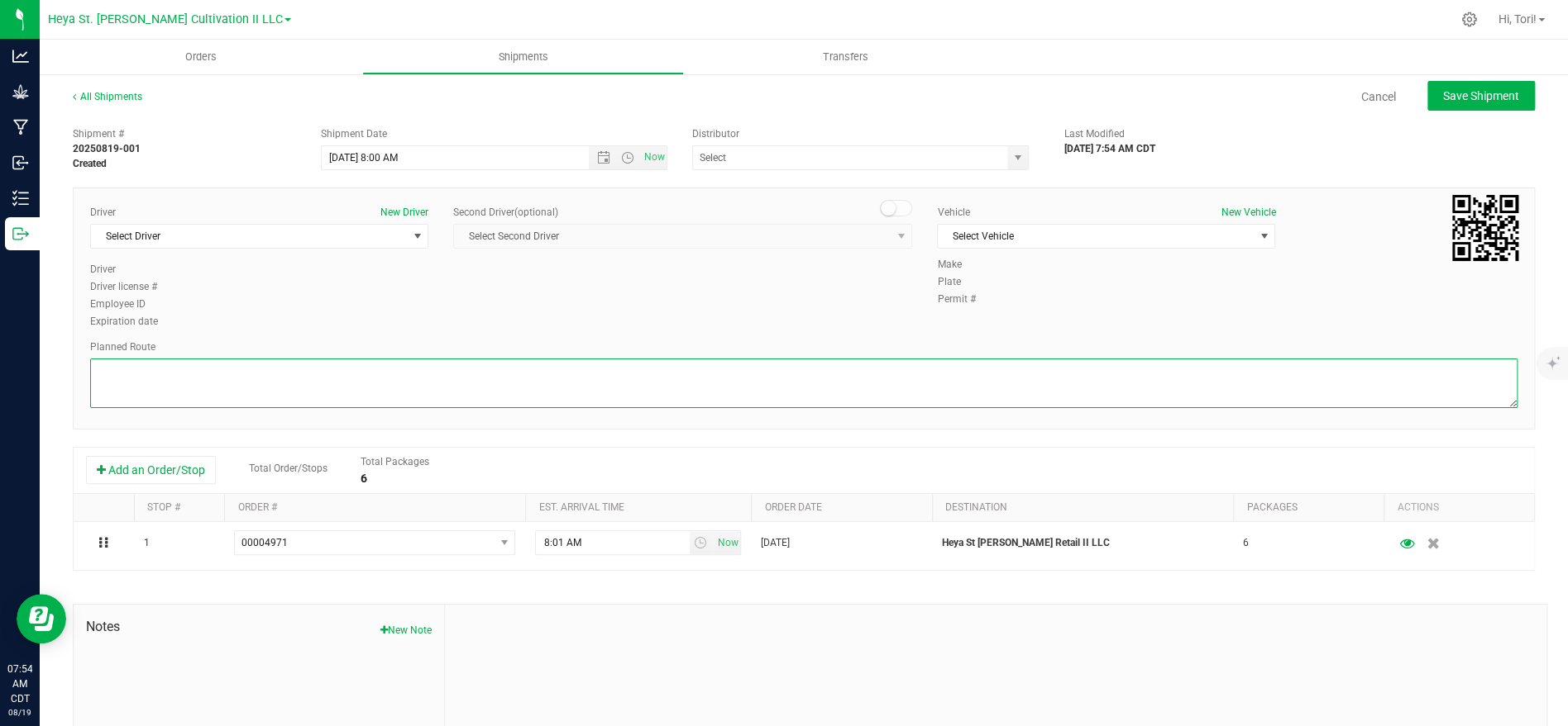
click at [520, 366] on textarea at bounding box center [804, 382] width 1427 height 49
type textarea "Walking"
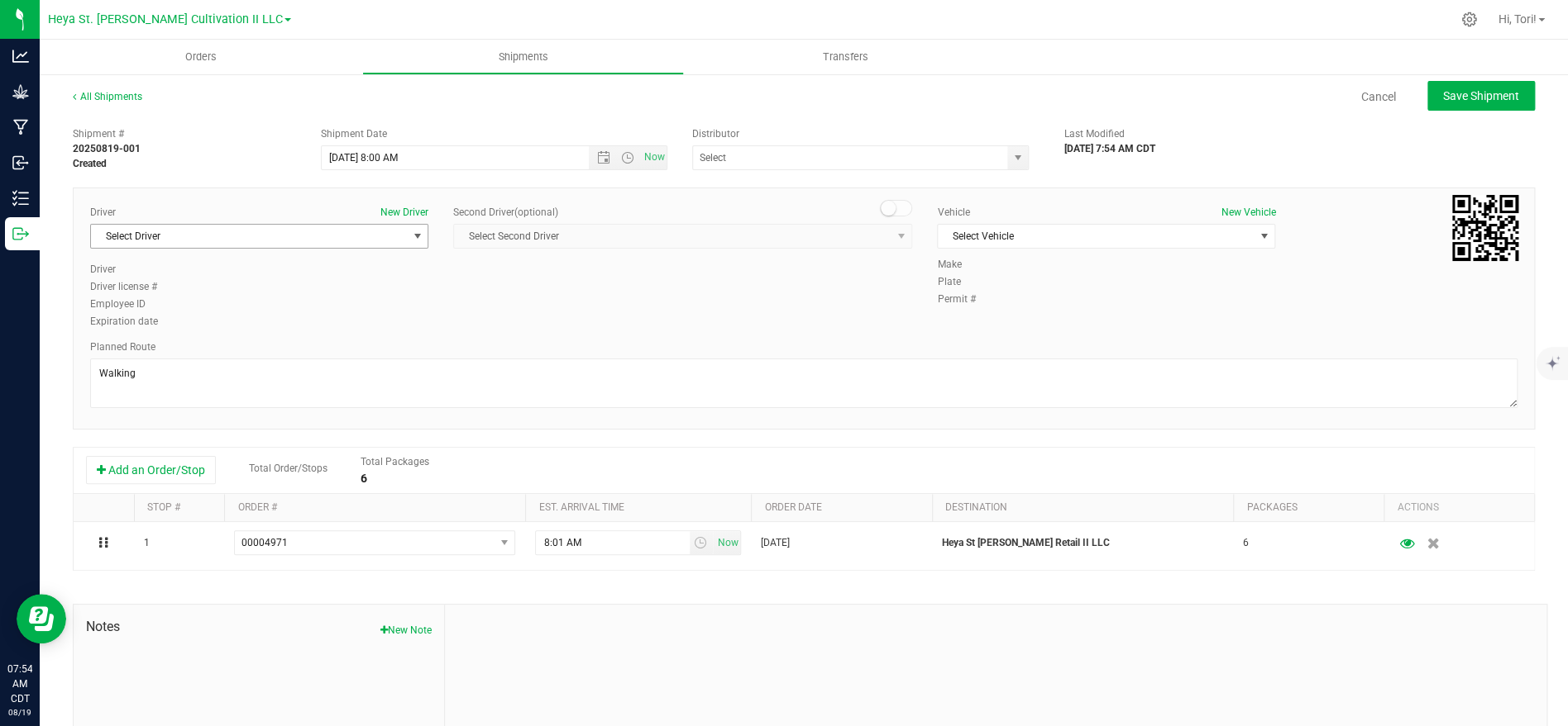
click at [419, 236] on span "select" at bounding box center [417, 236] width 13 height 13
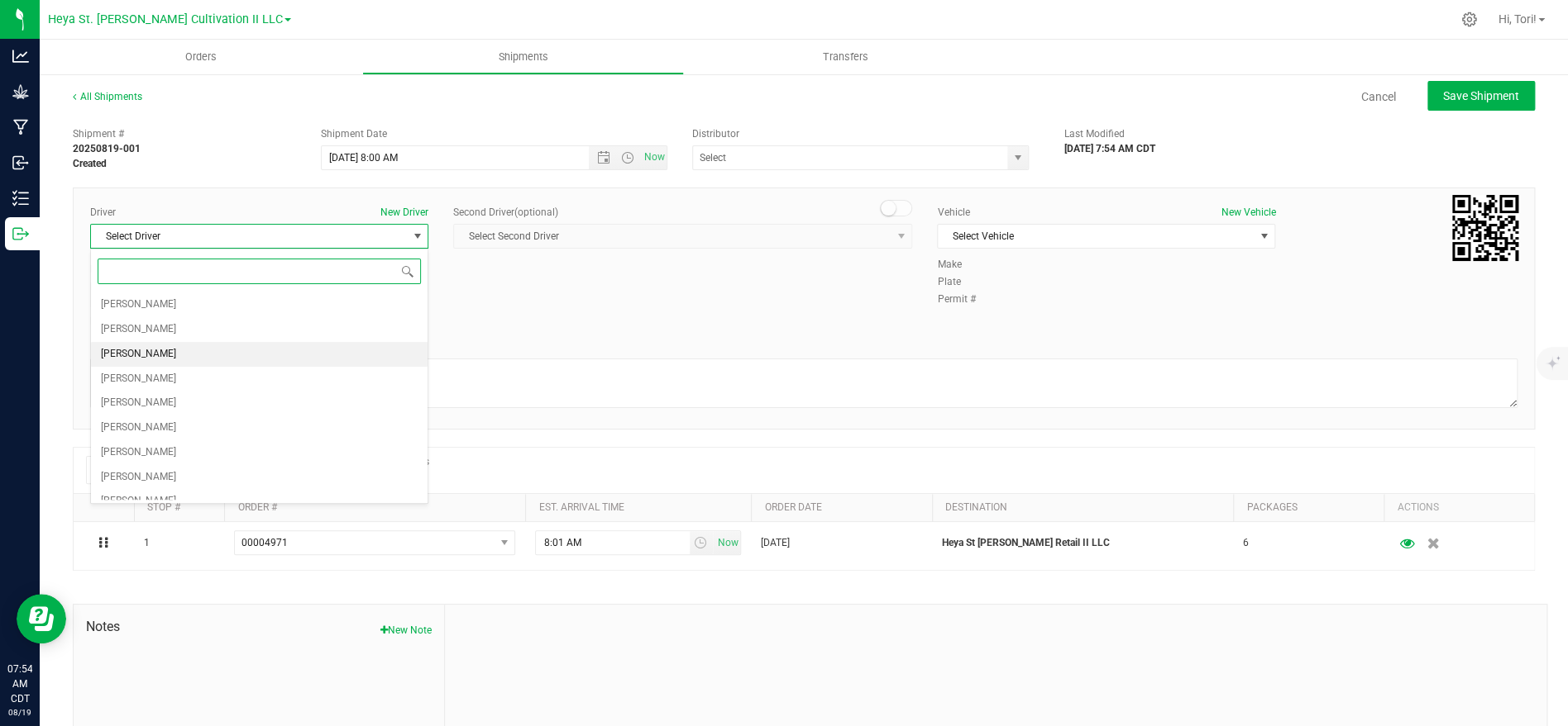
drag, startPoint x: 252, startPoint y: 350, endPoint x: 379, endPoint y: 322, distance: 130.0
click at [252, 350] on li "[PERSON_NAME]" at bounding box center [259, 355] width 336 height 25
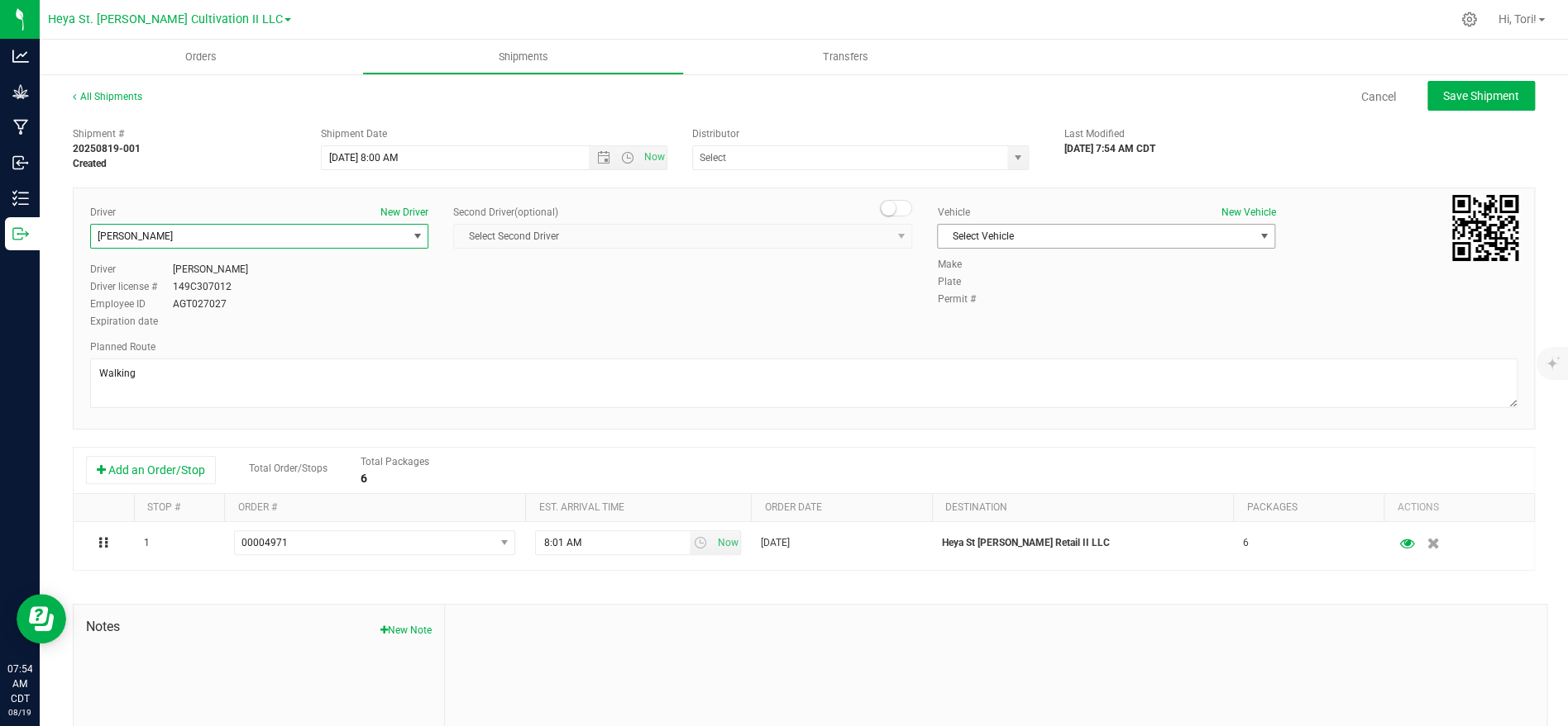
click at [1067, 244] on span "Select Vehicle" at bounding box center [1095, 236] width 316 height 23
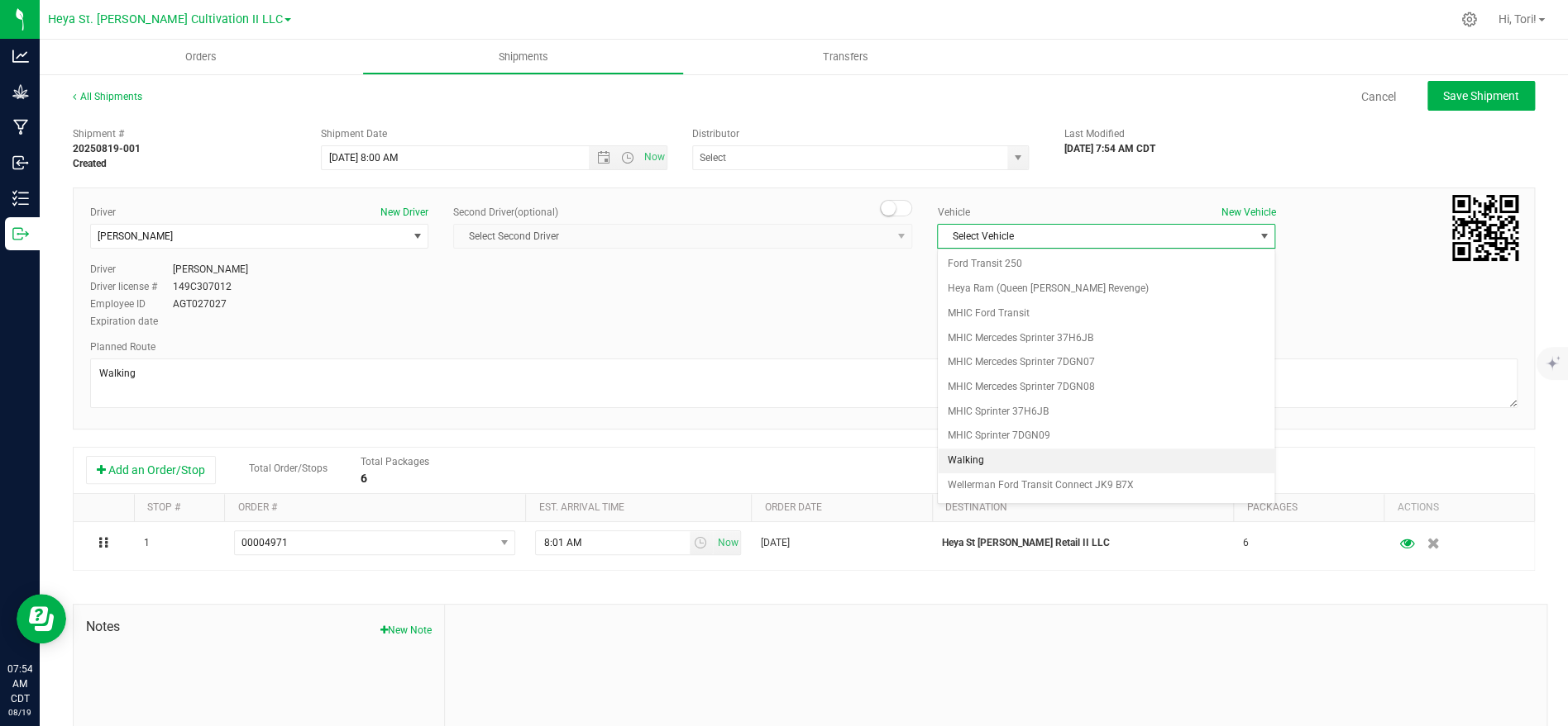
click at [1035, 454] on li "Walking" at bounding box center [1105, 460] width 336 height 25
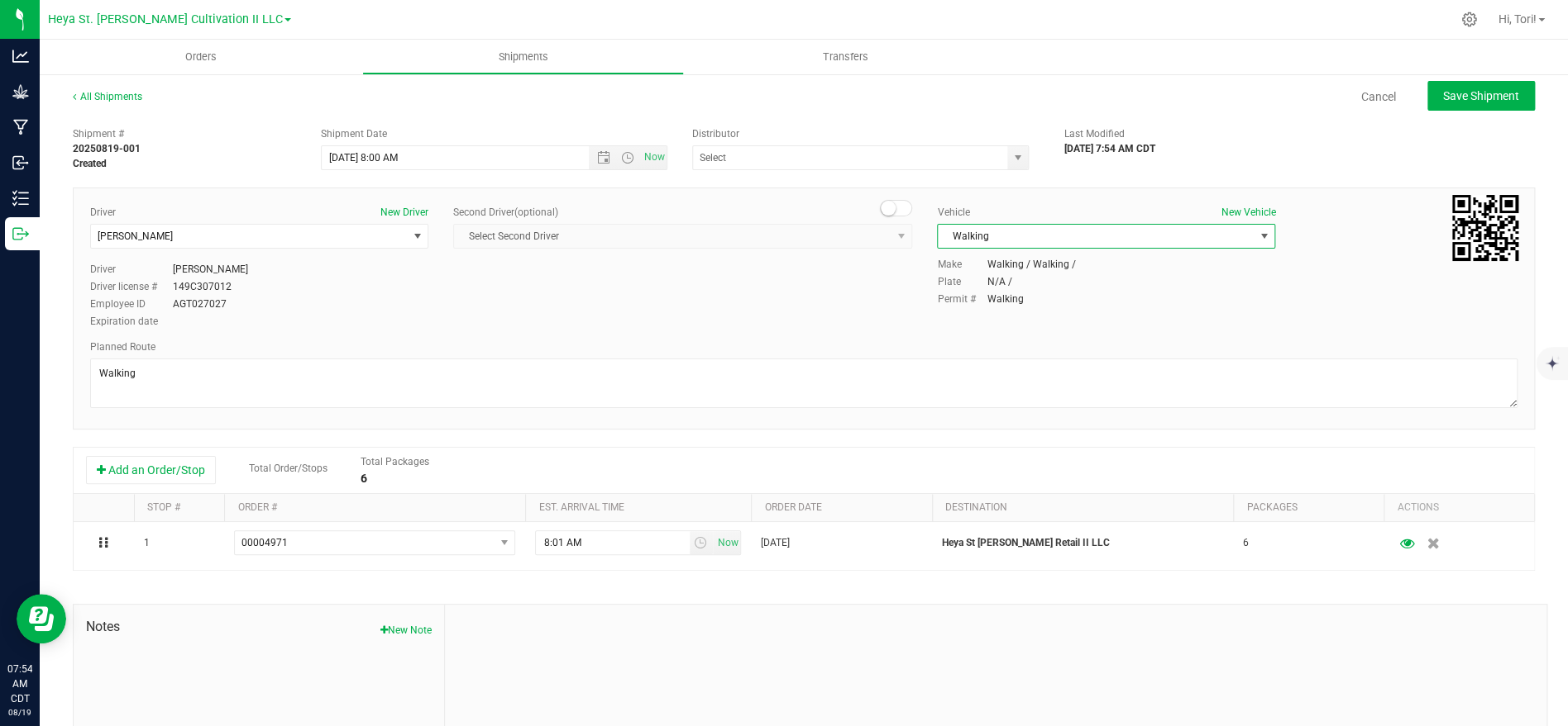
click at [842, 281] on div "Driver New Driver [PERSON_NAME] Select Driver [PERSON_NAME] [PERSON_NAME] [PERS…" at bounding box center [804, 268] width 1452 height 126
click at [1462, 94] on span "Save Shipment" at bounding box center [1481, 96] width 76 height 13
type input "[DATE] 1:00 PM"
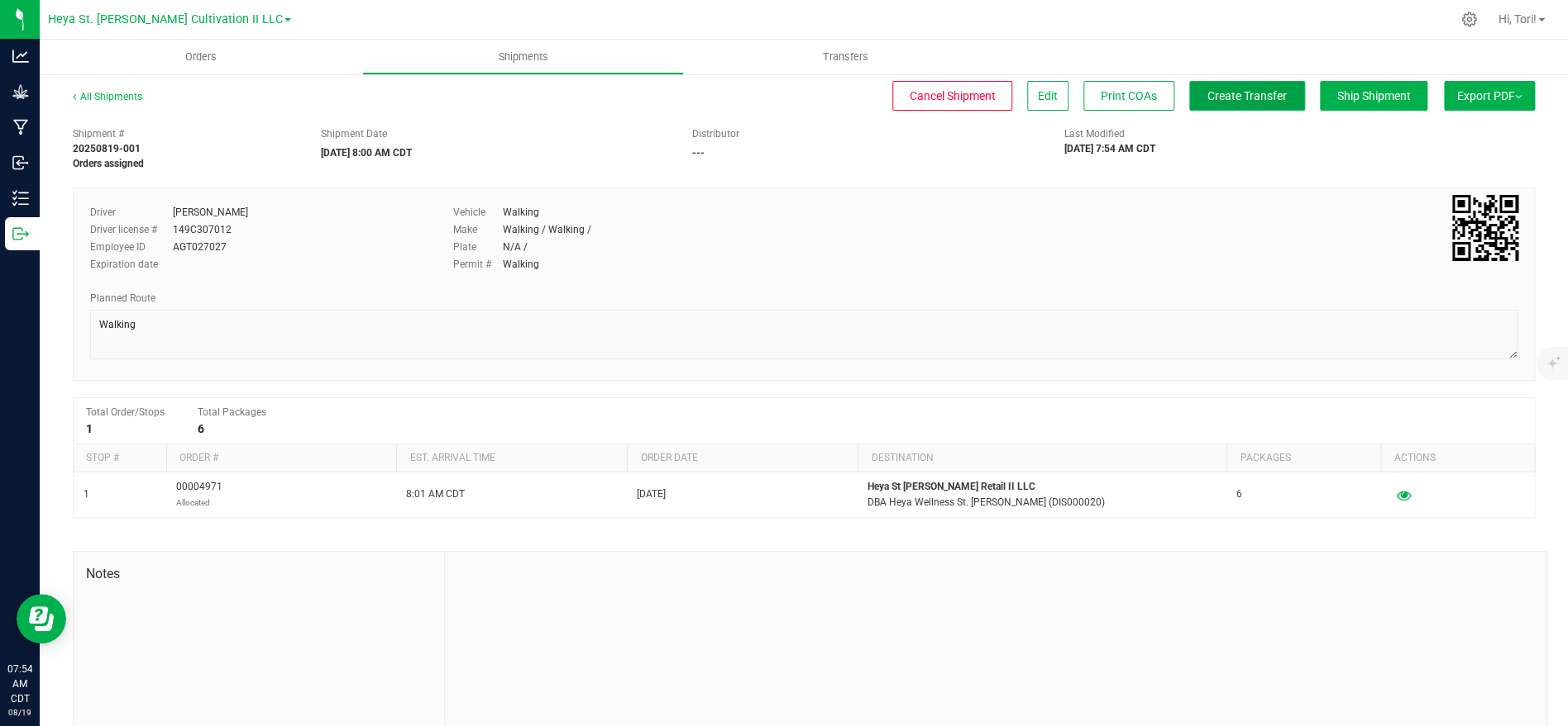
click at [1264, 109] on button "Create Transfer" at bounding box center [1247, 96] width 116 height 30
